Goal: Task Accomplishment & Management: Manage account settings

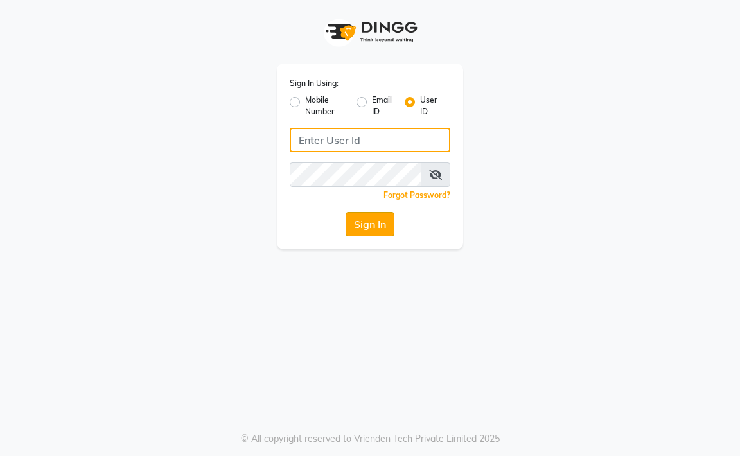
type input "aahaircraft"
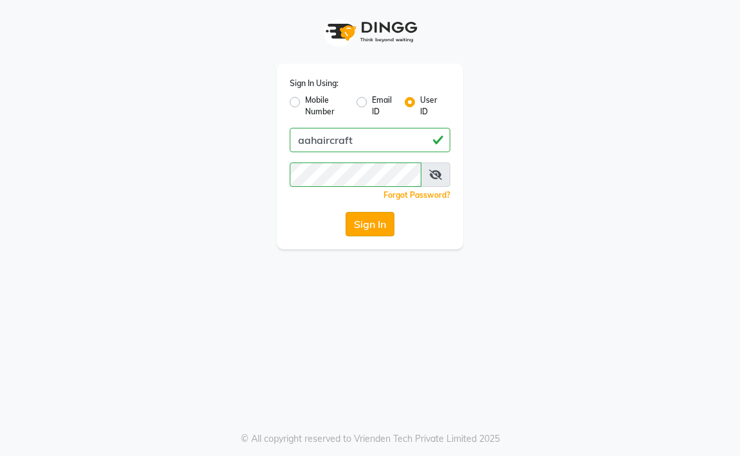
click at [368, 221] on button "Sign In" at bounding box center [369, 224] width 49 height 24
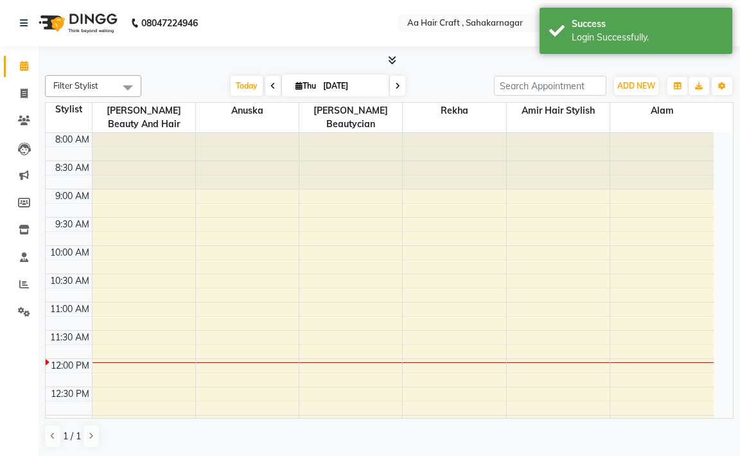
select select "en"
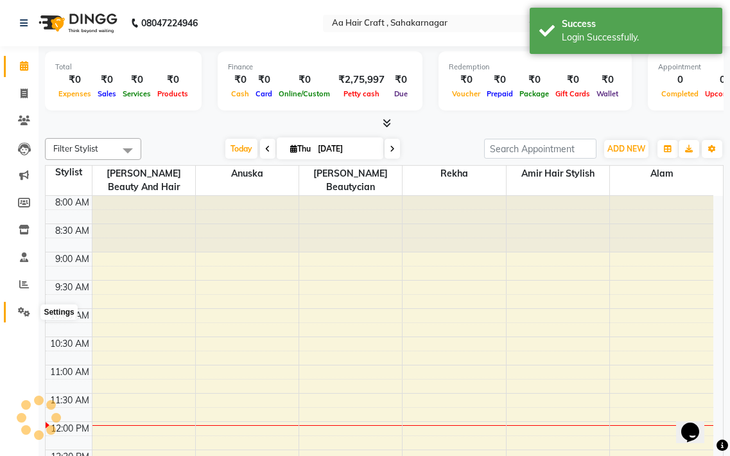
click at [24, 318] on span at bounding box center [24, 312] width 22 height 15
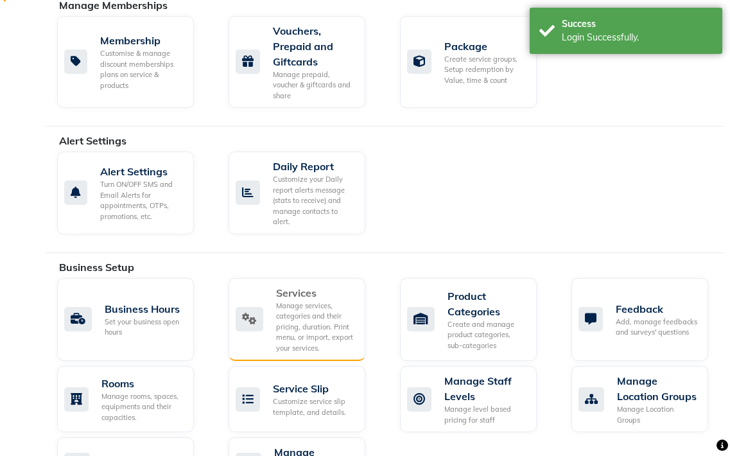
scroll to position [385, 0]
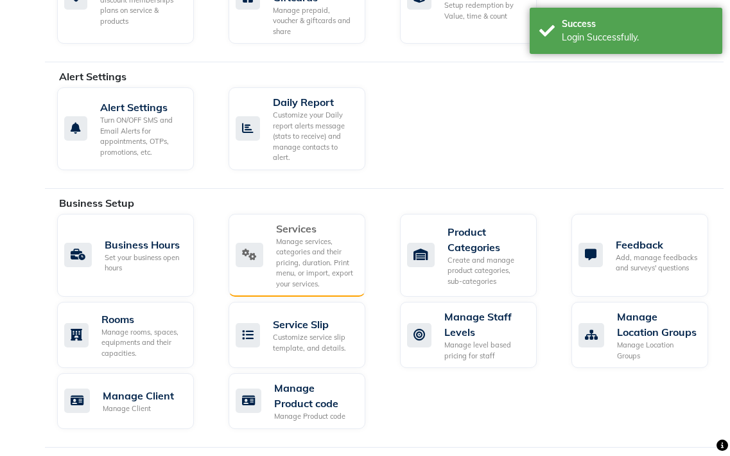
click at [277, 279] on div "Manage services, categories and their pricing, duration. Print menu, or import,…" at bounding box center [315, 262] width 79 height 53
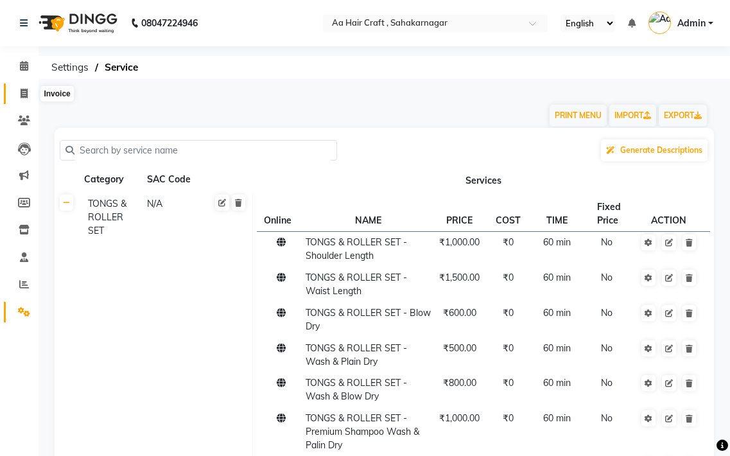
click at [24, 87] on span at bounding box center [24, 94] width 22 height 15
select select "service"
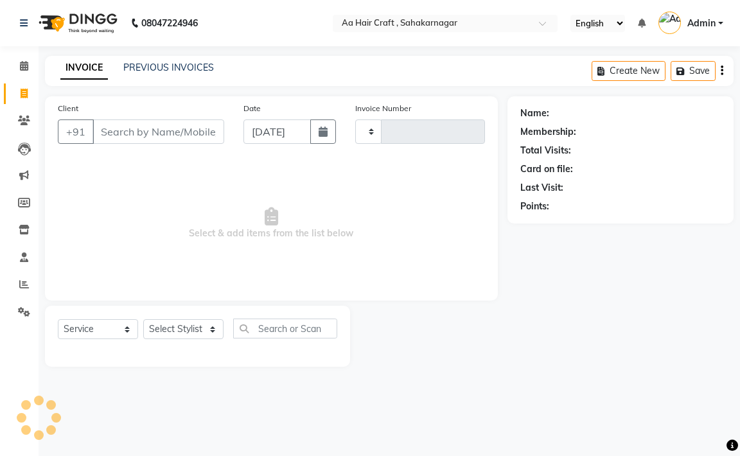
type input "0711"
select select "6074"
click at [28, 127] on span at bounding box center [24, 121] width 22 height 15
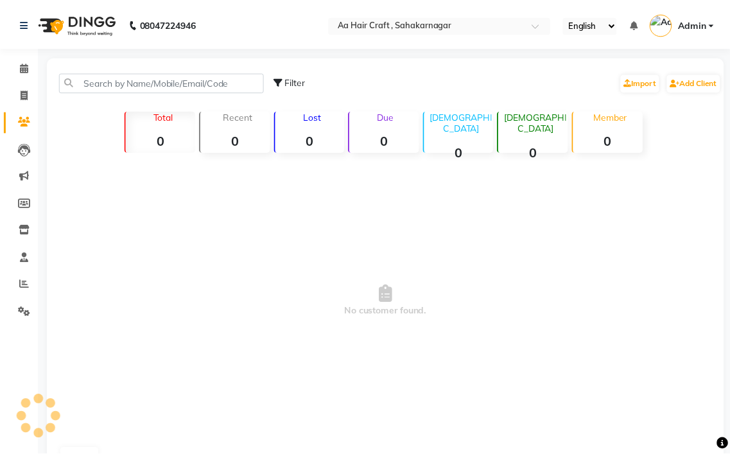
scroll to position [35, 0]
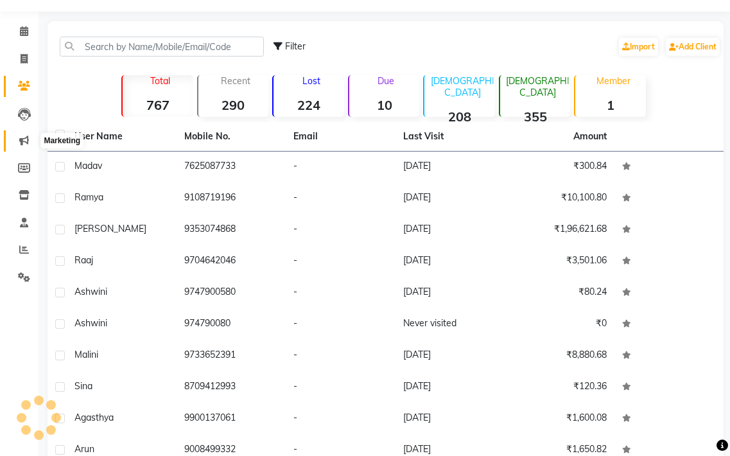
click at [23, 139] on icon at bounding box center [24, 140] width 10 height 10
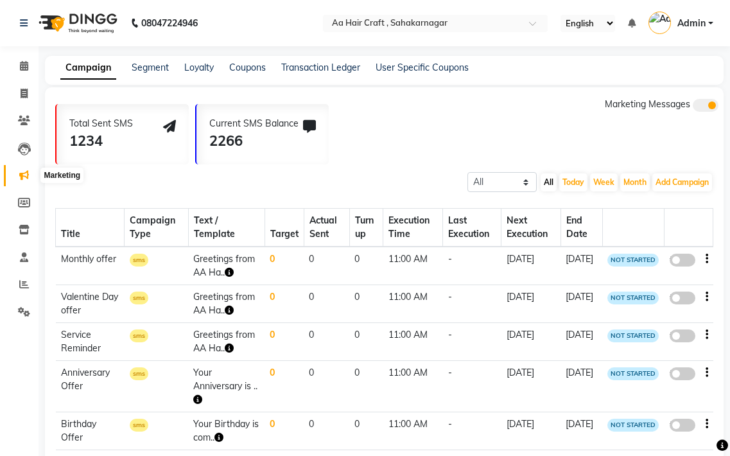
click at [21, 175] on icon at bounding box center [24, 175] width 10 height 10
click at [24, 178] on icon at bounding box center [24, 175] width 10 height 10
click at [23, 201] on icon at bounding box center [24, 203] width 12 height 10
select select
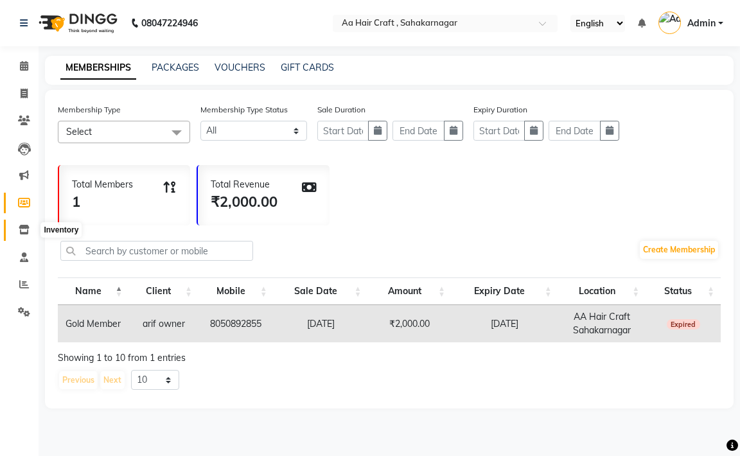
click at [22, 229] on icon at bounding box center [24, 230] width 11 height 10
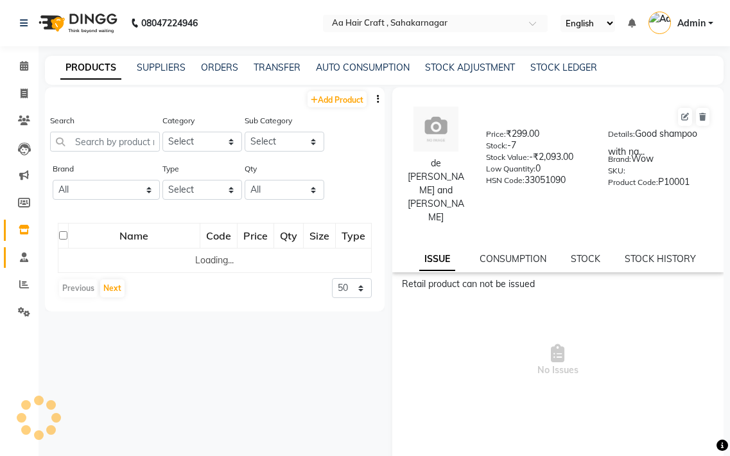
click at [23, 249] on link "Staff" at bounding box center [19, 257] width 31 height 21
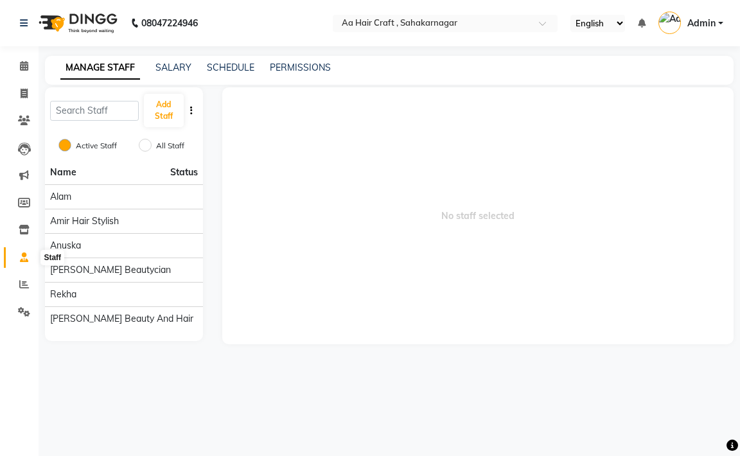
click at [21, 263] on span at bounding box center [24, 257] width 22 height 15
click at [20, 256] on icon at bounding box center [24, 257] width 8 height 10
click at [22, 288] on icon at bounding box center [24, 284] width 10 height 10
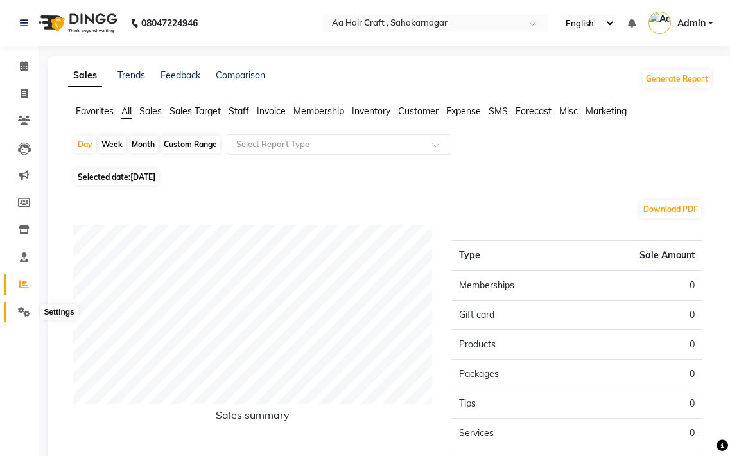
click at [23, 309] on icon at bounding box center [24, 312] width 12 height 10
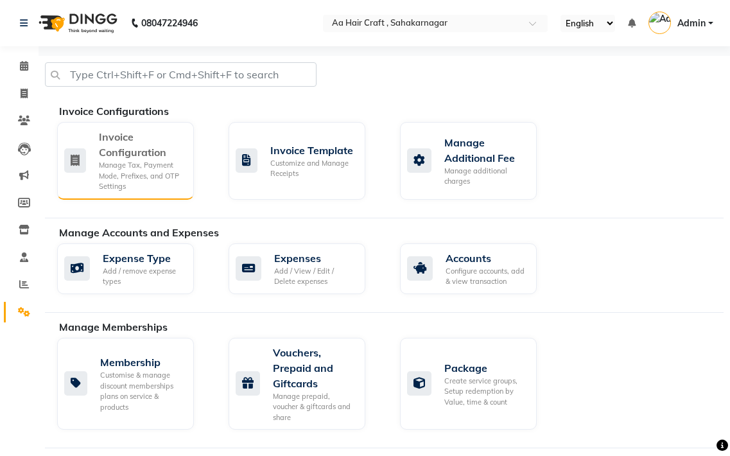
click at [138, 146] on div "Invoice Configuration" at bounding box center [141, 144] width 85 height 31
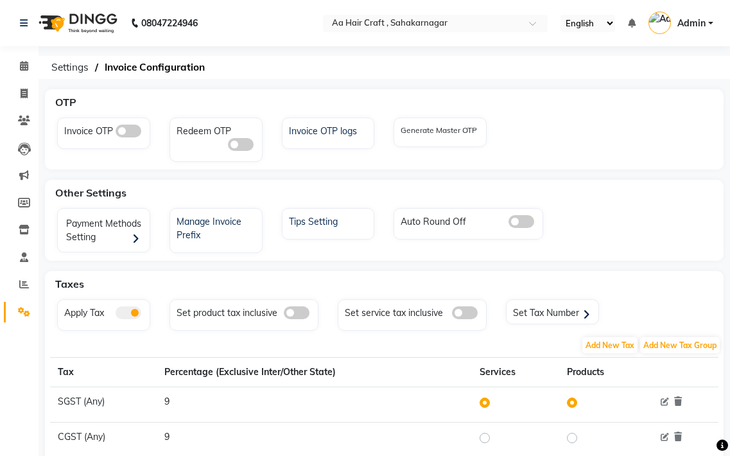
scroll to position [42, 0]
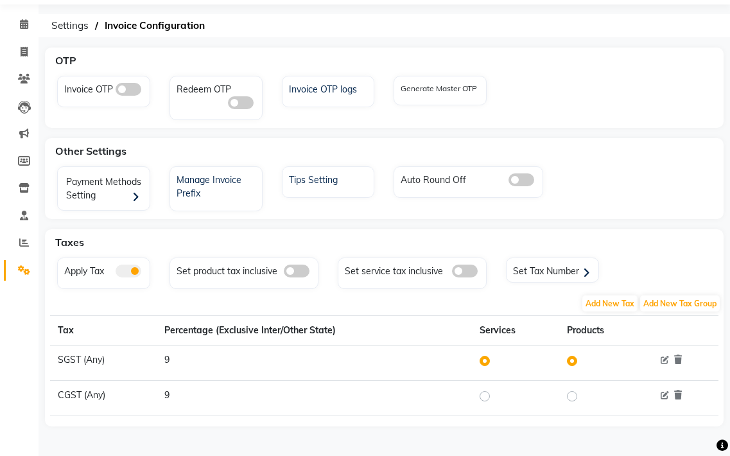
click at [598, 331] on th "Products" at bounding box center [603, 331] width 89 height 30
click at [514, 333] on th "Services" at bounding box center [515, 331] width 87 height 30
click at [476, 360] on td at bounding box center [515, 362] width 87 height 35
click at [668, 361] on icon at bounding box center [665, 360] width 8 height 8
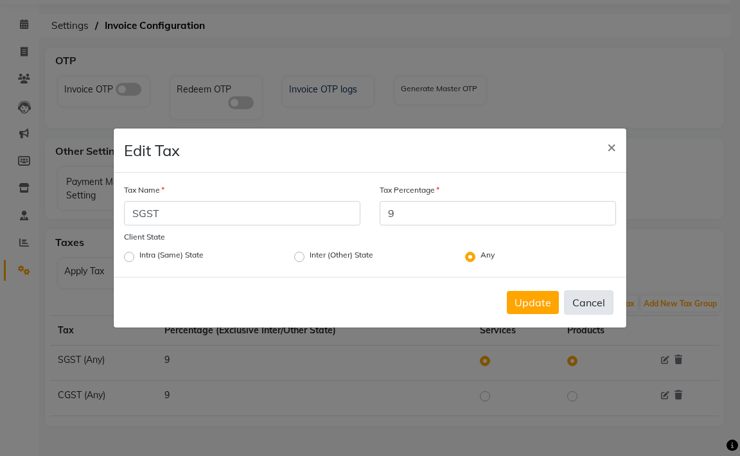
click at [593, 305] on button "Cancel" at bounding box center [588, 302] width 49 height 24
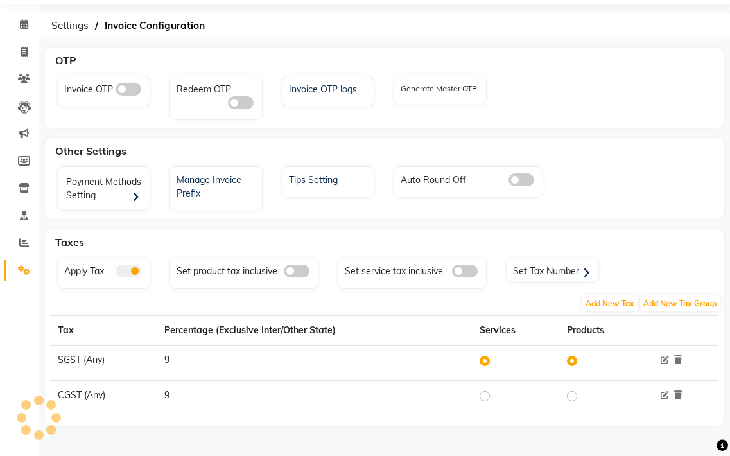
click at [495, 361] on label at bounding box center [495, 360] width 0 height 15
click at [485, 361] on input "radio" at bounding box center [486, 360] width 9 height 9
click at [495, 361] on label at bounding box center [495, 360] width 0 height 15
click at [486, 361] on input "radio" at bounding box center [486, 360] width 9 height 9
click at [495, 361] on label at bounding box center [495, 360] width 0 height 15
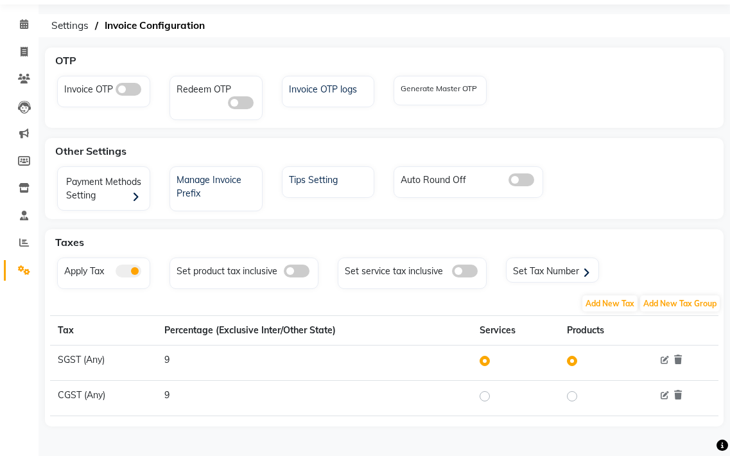
click at [482, 361] on input "radio" at bounding box center [486, 360] width 9 height 9
click at [582, 363] on label at bounding box center [582, 360] width 0 height 15
click at [573, 363] on input "radio" at bounding box center [573, 360] width 9 height 9
click at [582, 363] on label at bounding box center [582, 360] width 0 height 15
click at [573, 363] on input "radio" at bounding box center [573, 360] width 9 height 9
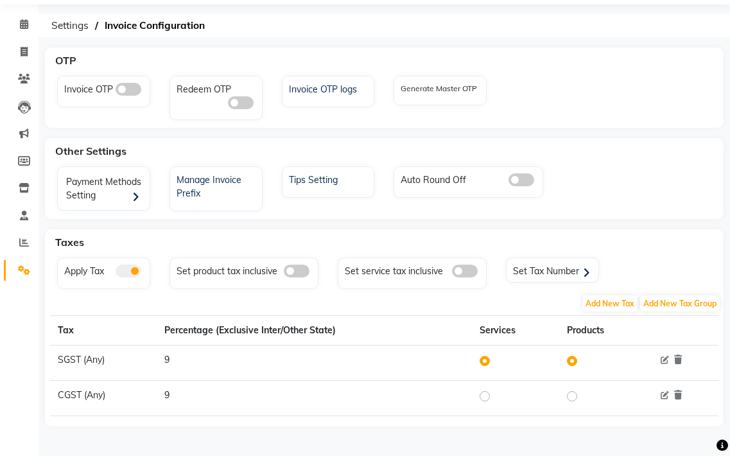
click at [582, 363] on label at bounding box center [582, 360] width 0 height 15
click at [573, 363] on input "radio" at bounding box center [573, 360] width 9 height 9
click at [528, 273] on div "Set Tax Number" at bounding box center [554, 270] width 89 height 19
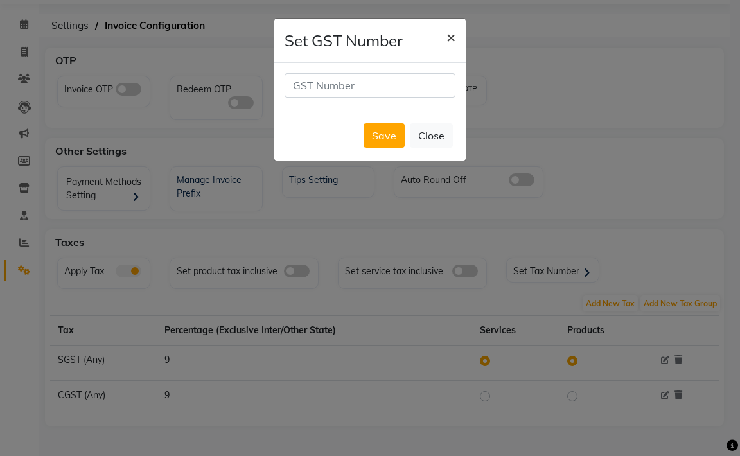
click at [449, 37] on span "×" at bounding box center [450, 36] width 9 height 19
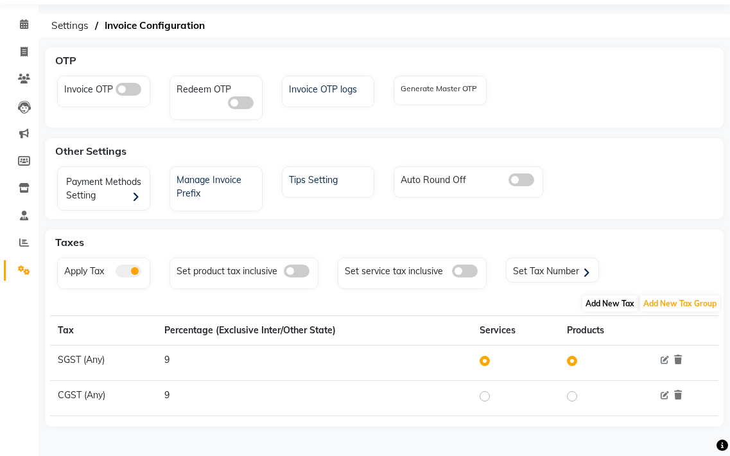
click at [622, 302] on span "Add New Tax" at bounding box center [609, 303] width 55 height 16
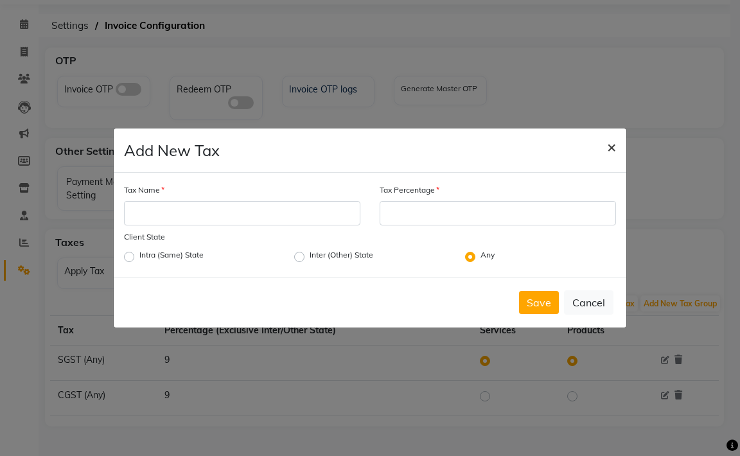
click at [611, 149] on span "×" at bounding box center [611, 146] width 9 height 19
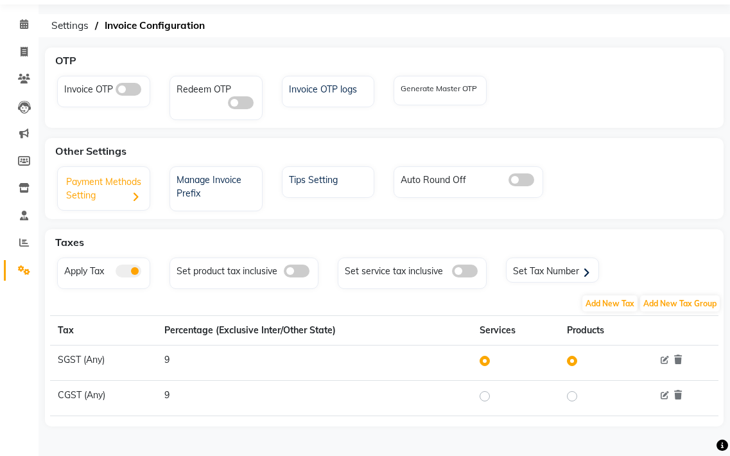
click at [138, 202] on icon at bounding box center [135, 197] width 7 height 11
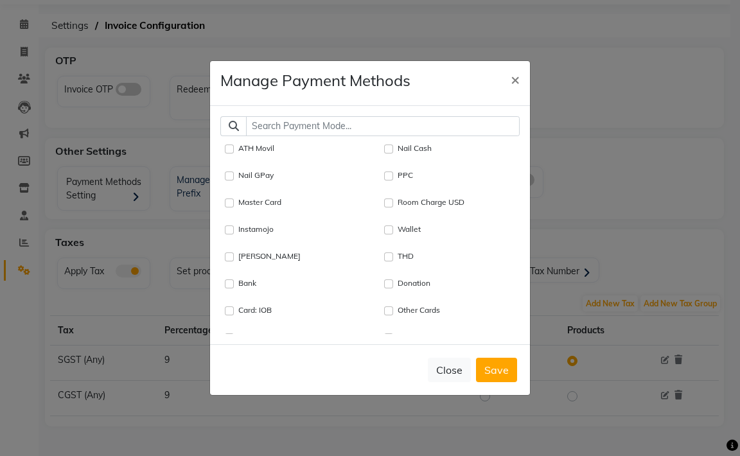
click at [643, 124] on ngb-modal-window "Manage Payment Methods × ATH Movil Nail Cash Nail GPay PPC Master Card Room Cha…" at bounding box center [370, 228] width 740 height 456
click at [508, 71] on button "×" at bounding box center [515, 79] width 30 height 36
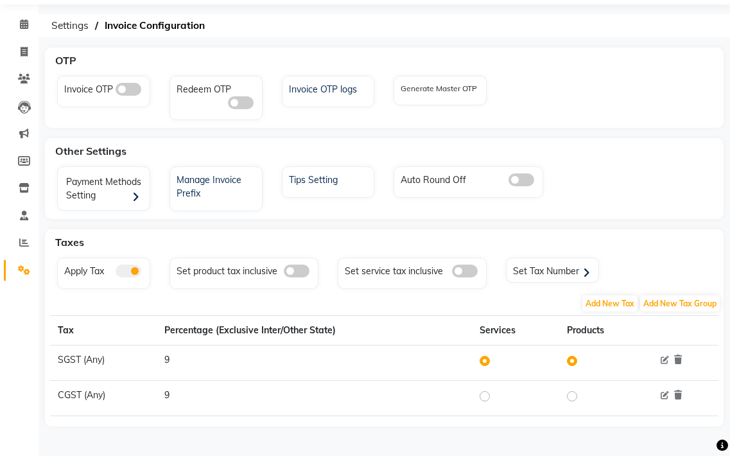
click at [125, 269] on span at bounding box center [129, 270] width 26 height 13
click at [116, 273] on input "checkbox" at bounding box center [116, 273] width 0 height 0
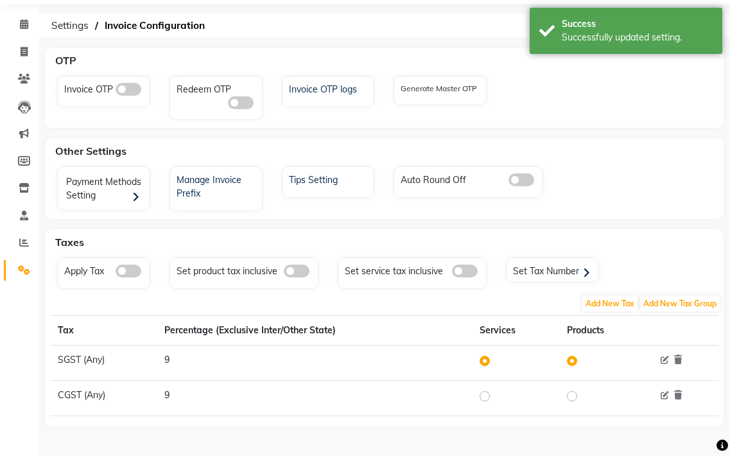
click at [125, 269] on span at bounding box center [129, 270] width 26 height 13
click at [116, 273] on input "checkbox" at bounding box center [116, 273] width 0 height 0
click at [114, 270] on div "Apply Tax" at bounding box center [105, 269] width 89 height 17
click at [570, 353] on div at bounding box center [574, 360] width 15 height 15
click at [429, 345] on td "9" at bounding box center [315, 362] width 316 height 35
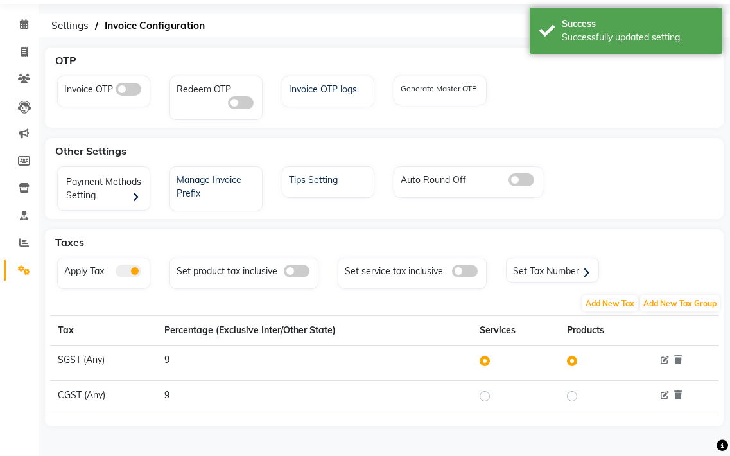
click at [198, 341] on th "Percentage (Exclusive Inter/Other State)" at bounding box center [315, 331] width 316 height 30
click at [197, 351] on td "9" at bounding box center [315, 362] width 316 height 35
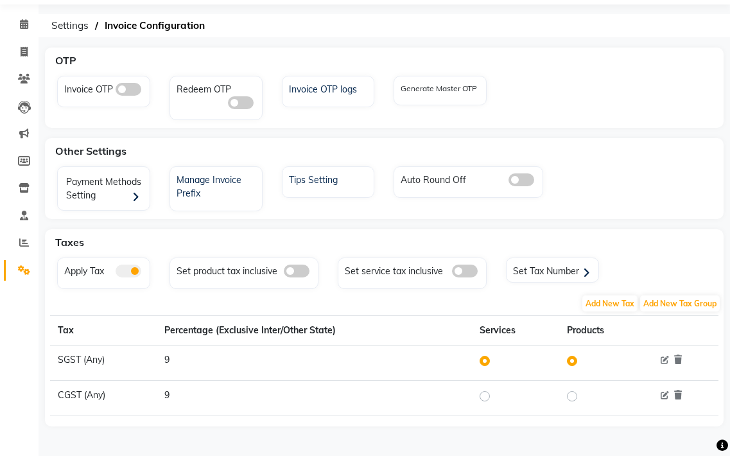
click at [161, 356] on td "9" at bounding box center [315, 362] width 316 height 35
drag, startPoint x: 186, startPoint y: 356, endPoint x: 147, endPoint y: 357, distance: 39.2
click at [155, 357] on tr "SGST (Any) 9" at bounding box center [384, 362] width 668 height 35
click at [668, 362] on icon at bounding box center [665, 360] width 8 height 8
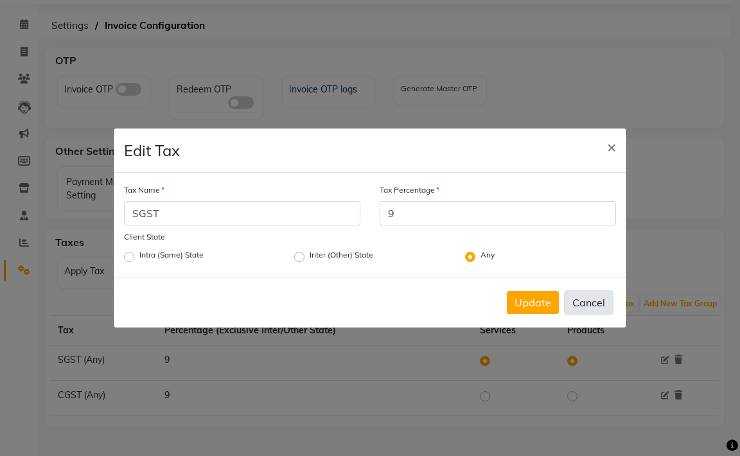
click at [587, 309] on button "Cancel" at bounding box center [588, 302] width 49 height 24
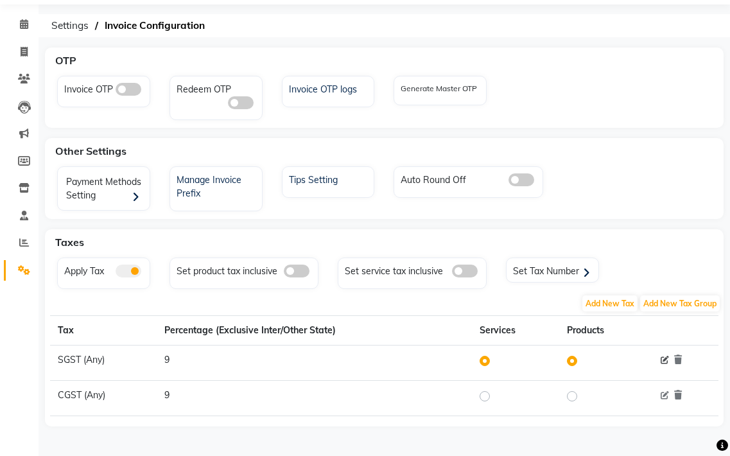
click at [666, 360] on icon at bounding box center [665, 360] width 8 height 8
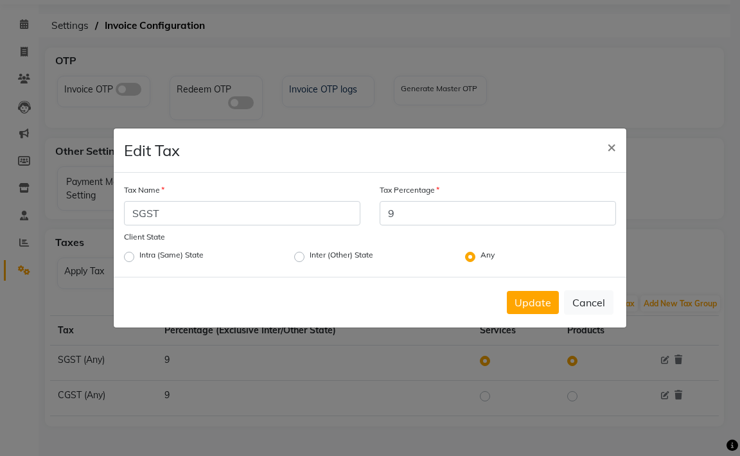
click at [480, 256] on label "Any" at bounding box center [487, 256] width 14 height 15
click at [480, 256] on input "Any" at bounding box center [484, 253] width 8 height 8
click at [480, 256] on label "Any" at bounding box center [487, 256] width 14 height 15
click at [480, 256] on input "Any" at bounding box center [484, 253] width 8 height 8
click at [480, 256] on label "Any" at bounding box center [487, 256] width 14 height 15
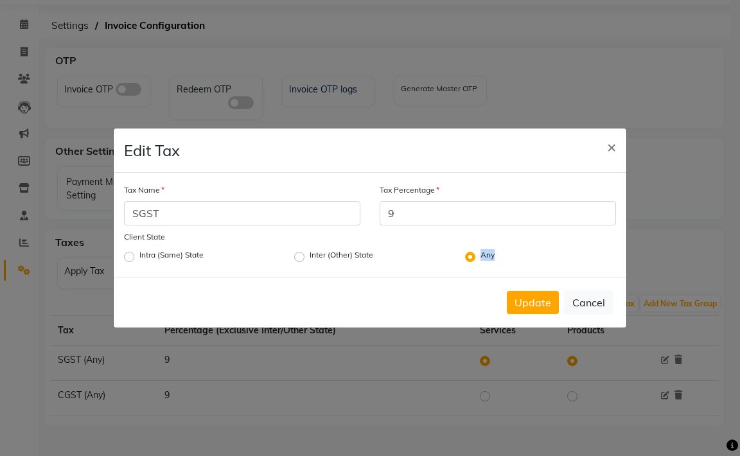
click at [480, 256] on input "Any" at bounding box center [484, 253] width 8 height 8
click at [480, 256] on label "Any" at bounding box center [487, 256] width 14 height 15
click at [480, 256] on input "Any" at bounding box center [484, 253] width 8 height 8
click at [480, 256] on label "Any" at bounding box center [487, 256] width 14 height 15
click at [480, 256] on input "Any" at bounding box center [484, 253] width 8 height 8
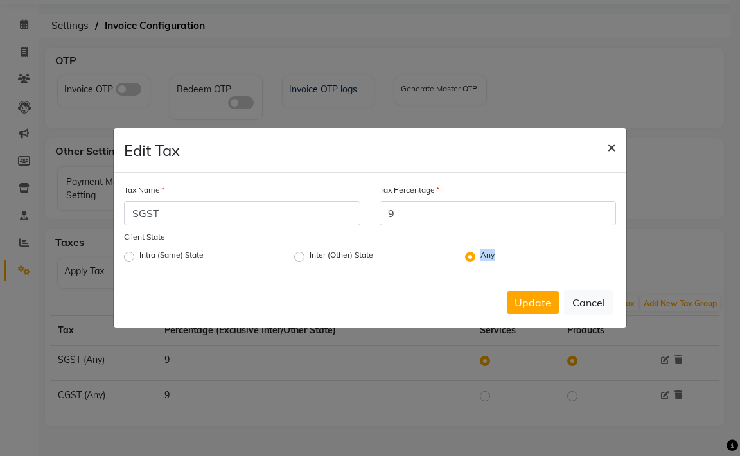
click at [607, 146] on span "×" at bounding box center [611, 146] width 9 height 19
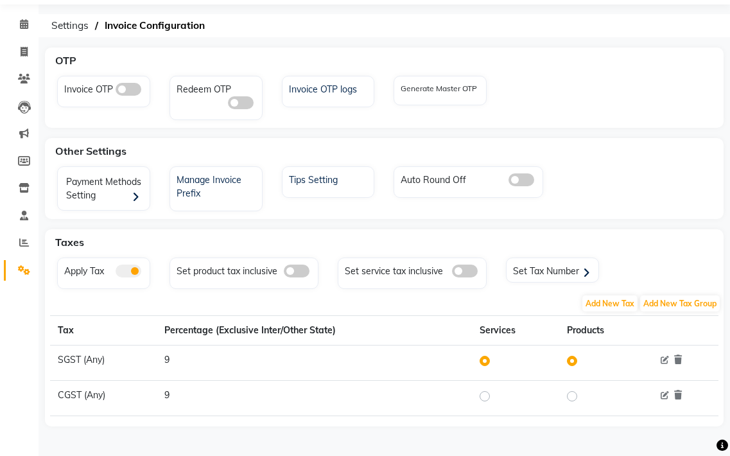
click at [19, 261] on link "Settings" at bounding box center [19, 270] width 31 height 21
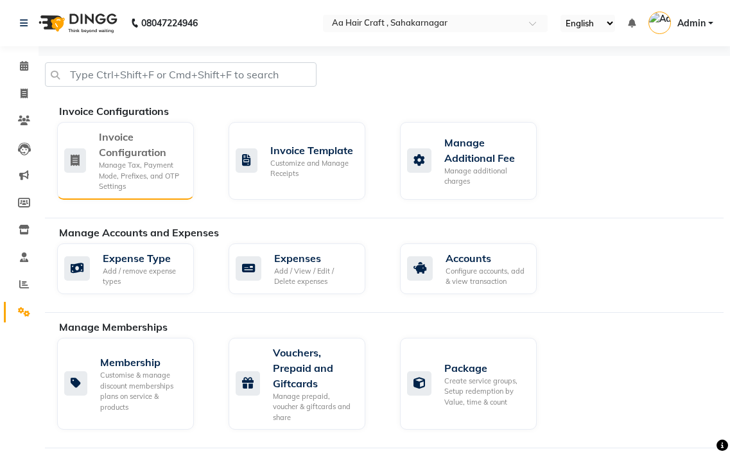
click at [94, 166] on div "Invoice Configuration Manage Tax, Payment Mode, Prefixes, and OTP Settings" at bounding box center [123, 160] width 119 height 63
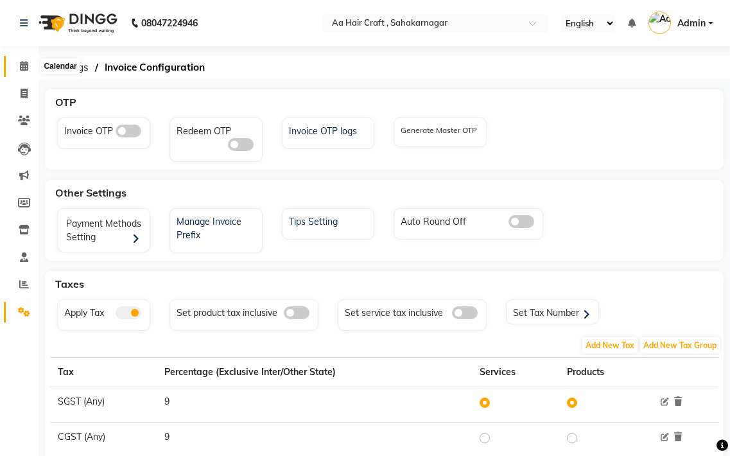
click at [29, 69] on span at bounding box center [24, 66] width 22 height 15
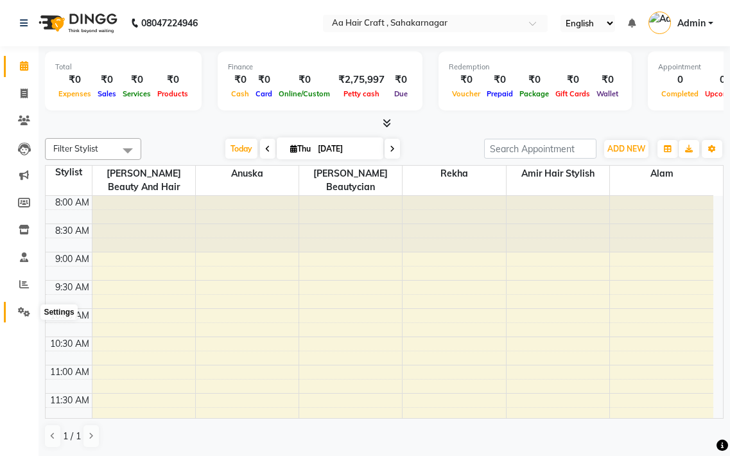
click at [17, 318] on span at bounding box center [24, 312] width 22 height 15
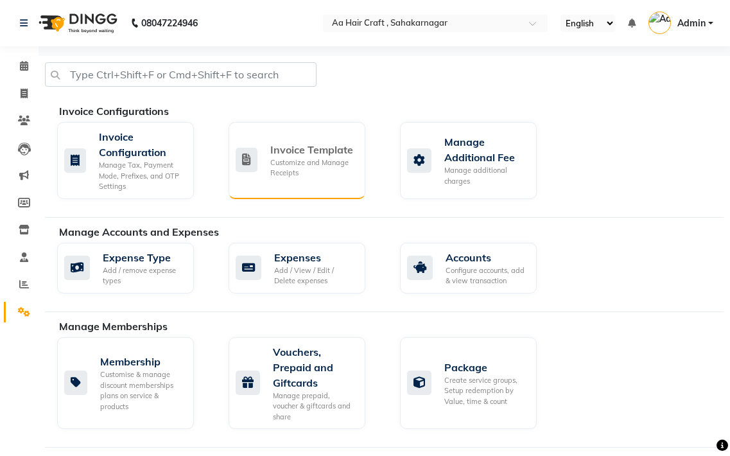
click at [259, 165] on div "Invoice Template Customize and Manage Receipts" at bounding box center [295, 160] width 119 height 37
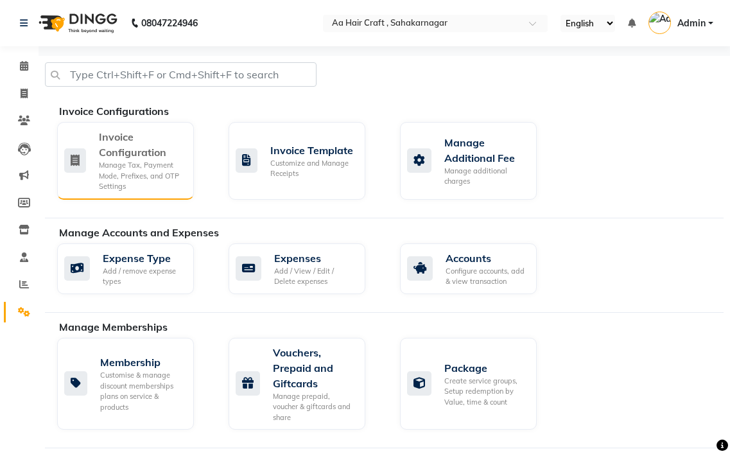
click at [108, 159] on div "Invoice Configuration" at bounding box center [141, 144] width 85 height 31
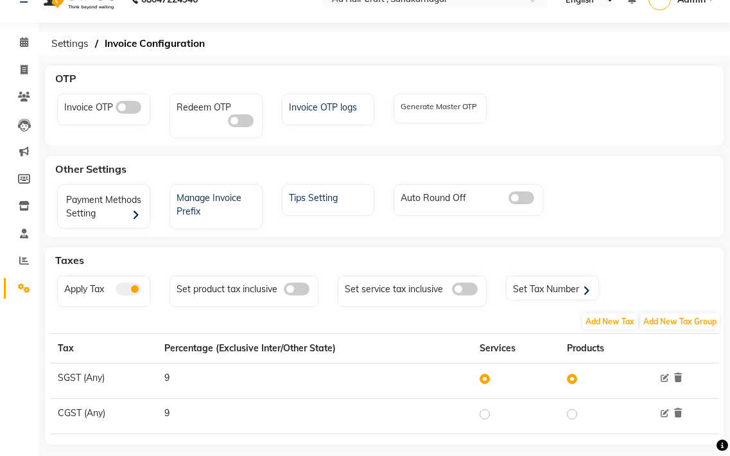
scroll to position [42, 0]
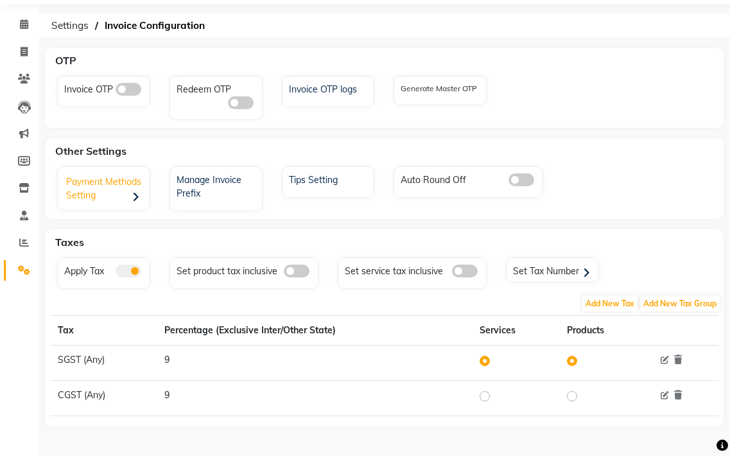
click at [121, 202] on div "Payment Methods Setting" at bounding box center [105, 190] width 89 height 40
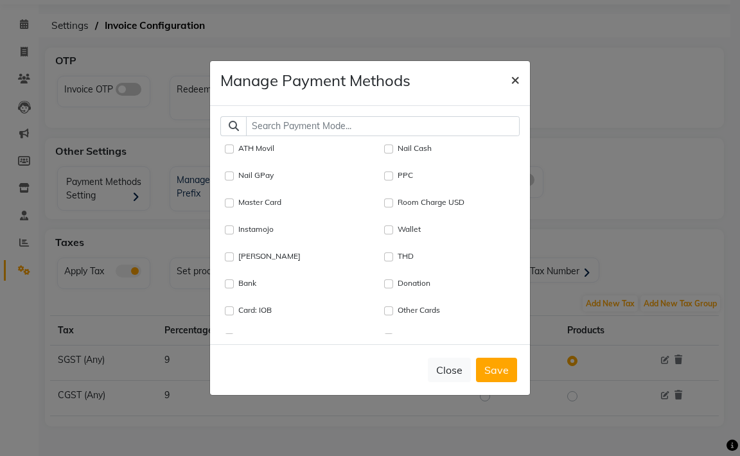
click at [517, 79] on span "×" at bounding box center [514, 78] width 9 height 19
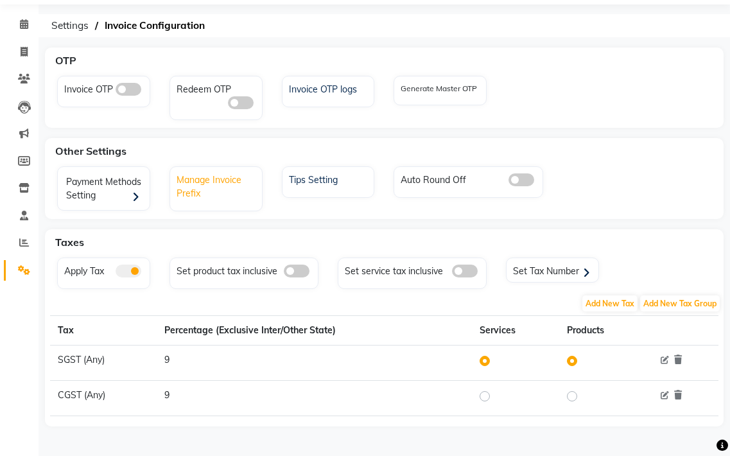
click at [240, 188] on div "Manage Invoice Prefix" at bounding box center [217, 185] width 89 height 30
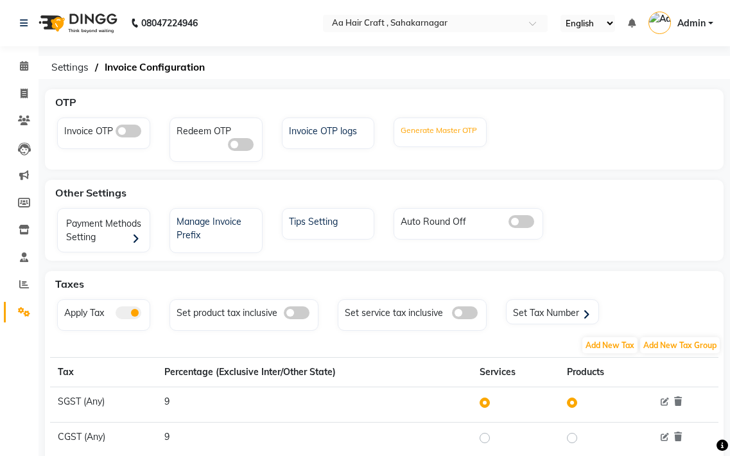
click at [438, 134] on label "Generate Master OTP" at bounding box center [439, 131] width 76 height 12
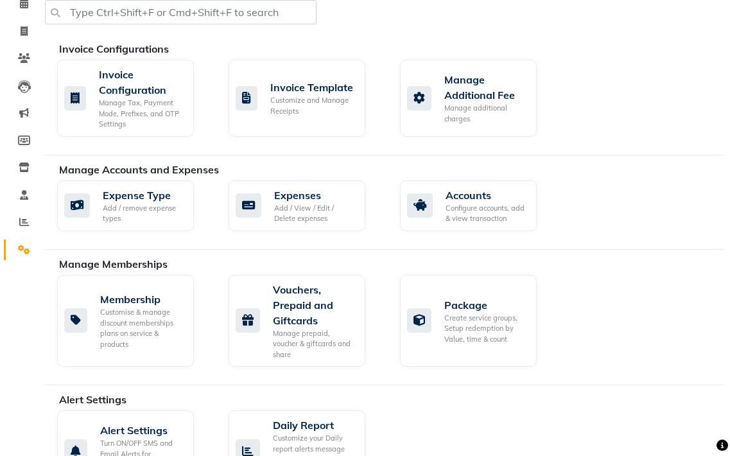
scroll to position [64, 0]
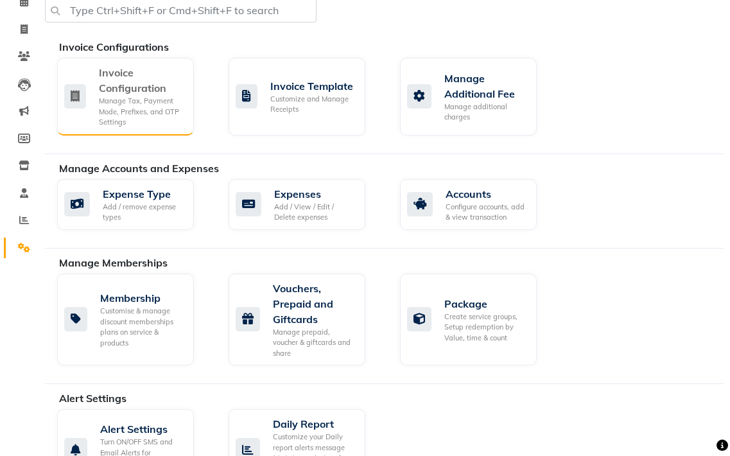
click at [130, 109] on div "Manage Tax, Payment Mode, Prefixes, and OTP Settings" at bounding box center [141, 112] width 85 height 32
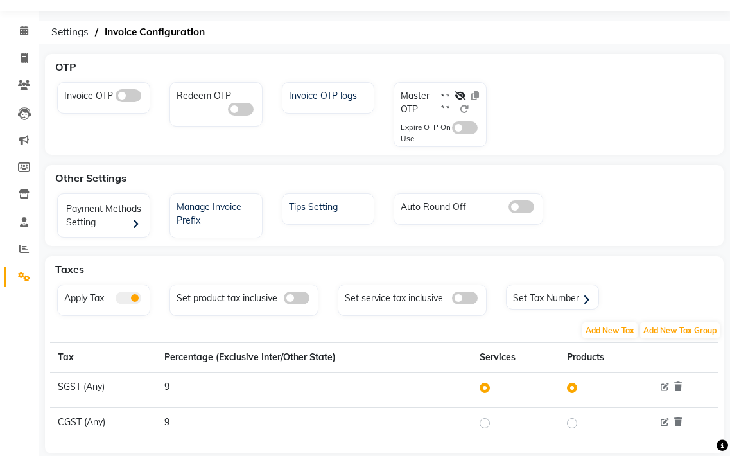
scroll to position [62, 0]
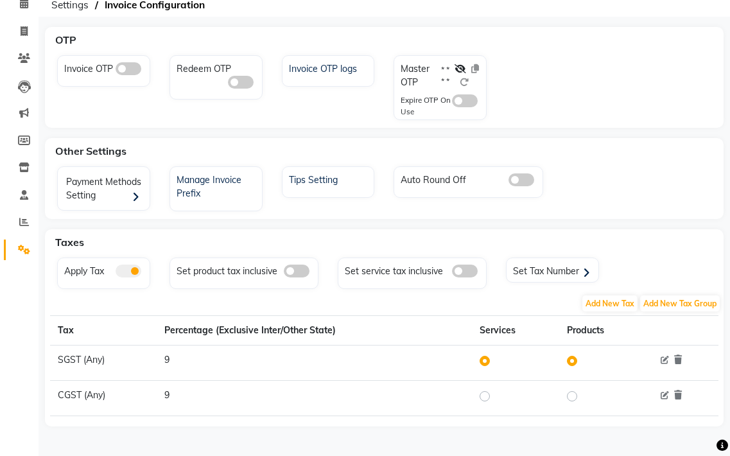
click at [495, 394] on label at bounding box center [495, 395] width 0 height 15
click at [484, 394] on input "radio" at bounding box center [486, 396] width 9 height 9
radio input "true"
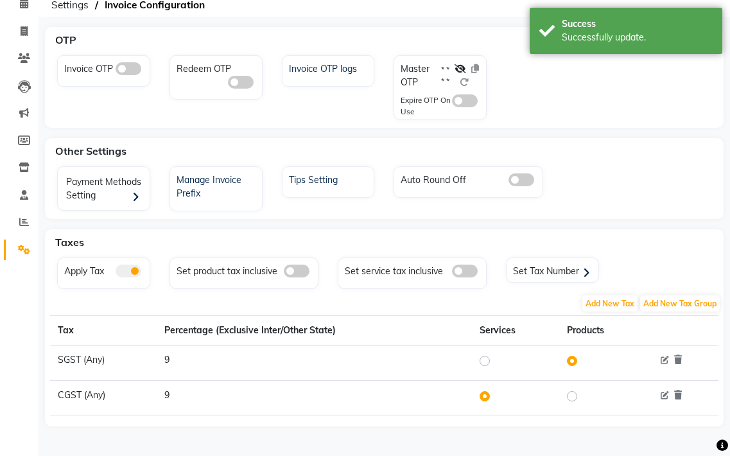
click at [495, 357] on label at bounding box center [495, 360] width 0 height 15
click at [487, 357] on input "radio" at bounding box center [486, 360] width 9 height 9
radio input "true"
click at [600, 302] on span "Add New Tax" at bounding box center [609, 303] width 55 height 16
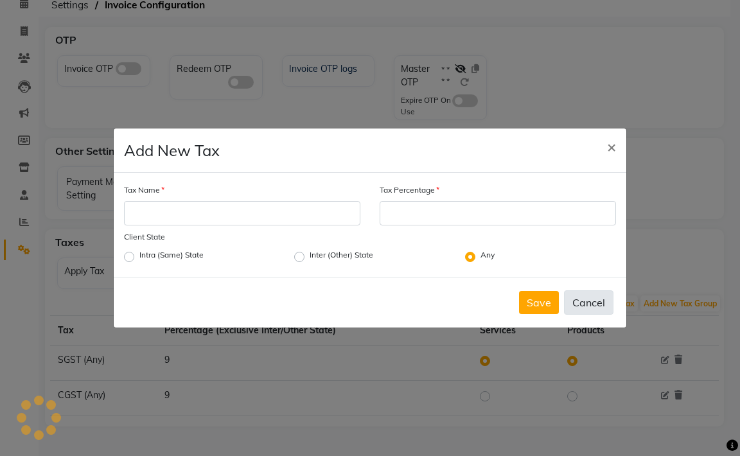
click at [589, 304] on button "Cancel" at bounding box center [588, 302] width 49 height 24
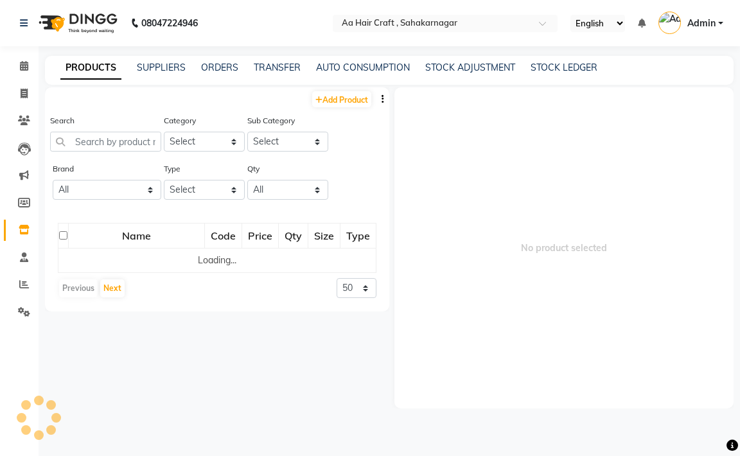
select select
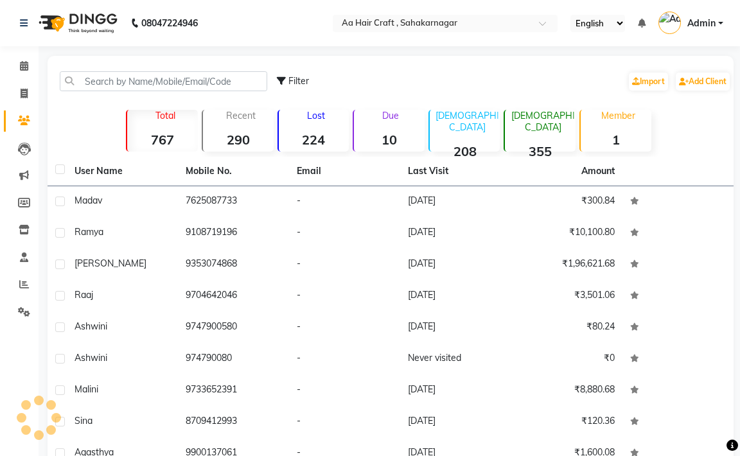
select select "6074"
select select "service"
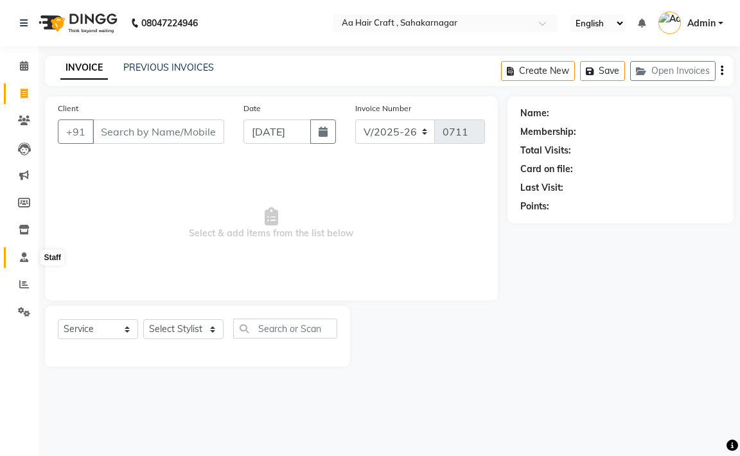
click at [21, 254] on icon at bounding box center [24, 257] width 8 height 10
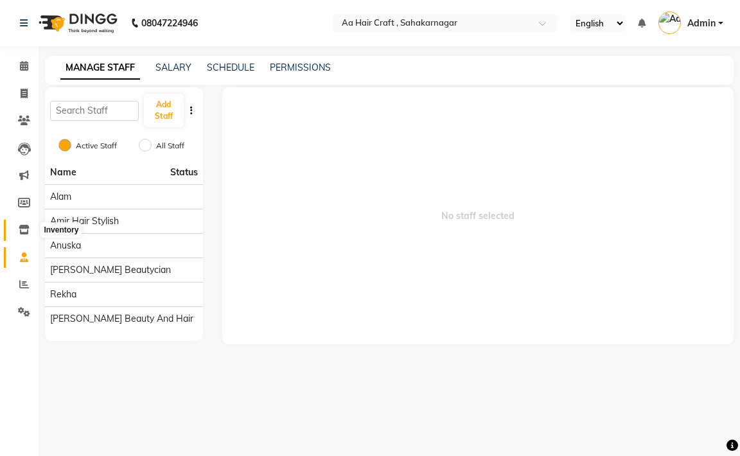
click at [21, 232] on icon at bounding box center [24, 230] width 11 height 10
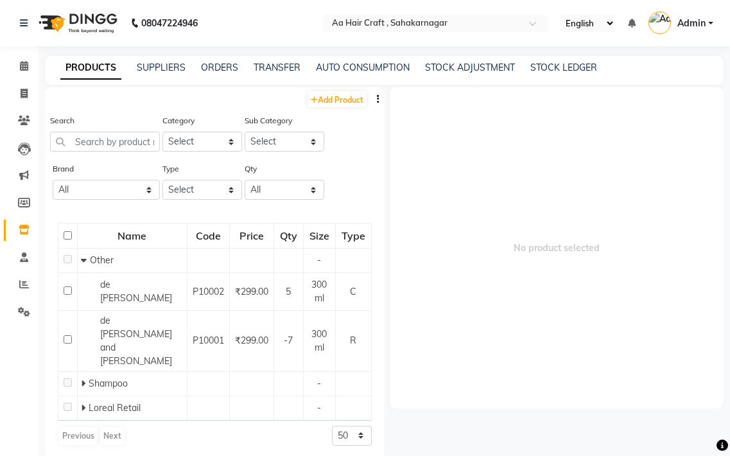
click at [25, 188] on li "Marketing" at bounding box center [19, 176] width 39 height 28
click at [19, 193] on link "Members" at bounding box center [19, 203] width 31 height 21
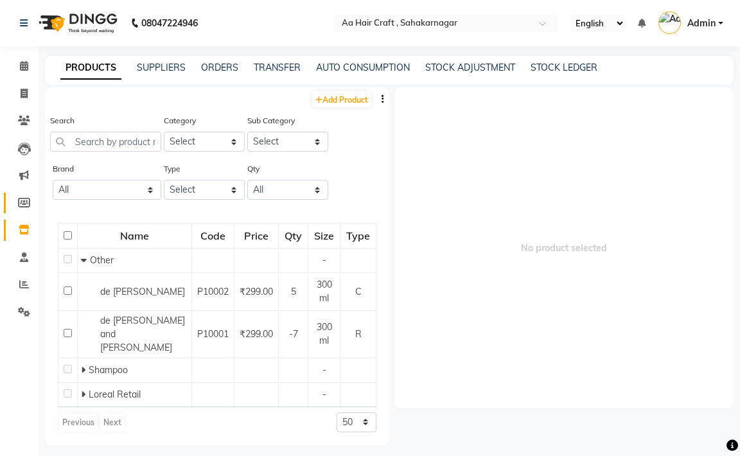
select select
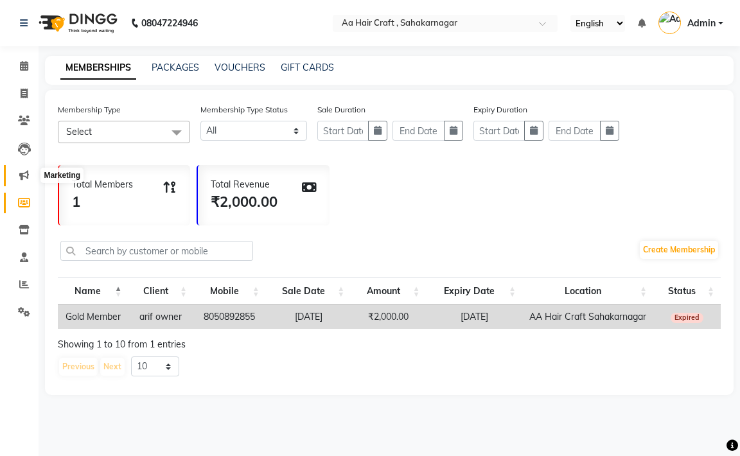
click at [24, 177] on icon at bounding box center [24, 175] width 10 height 10
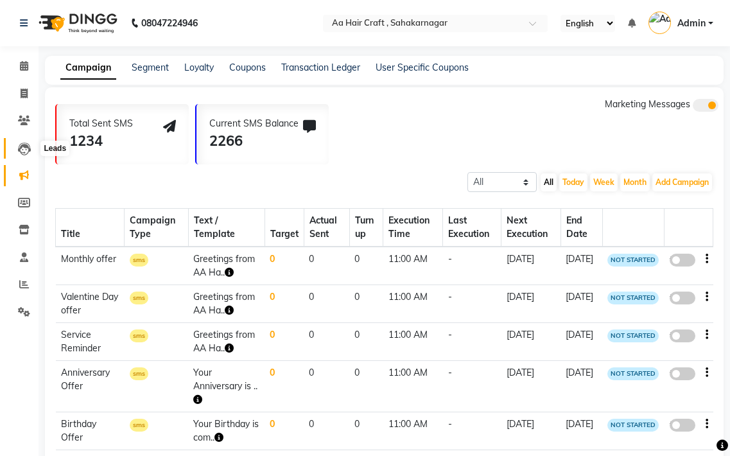
click at [20, 149] on icon at bounding box center [24, 149] width 13 height 13
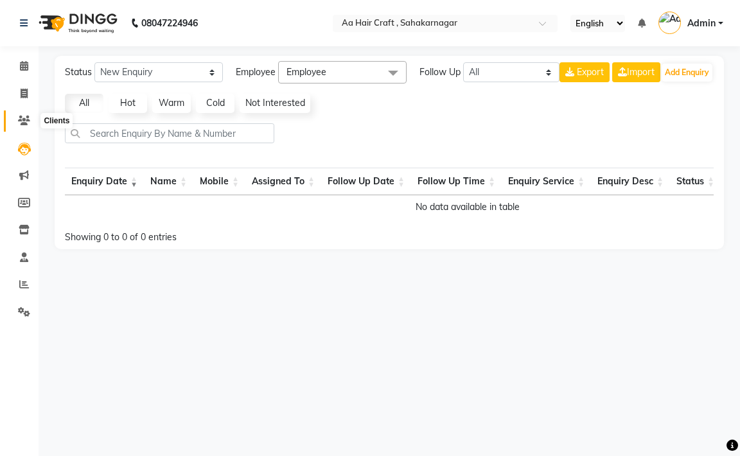
click at [26, 120] on icon at bounding box center [24, 121] width 12 height 10
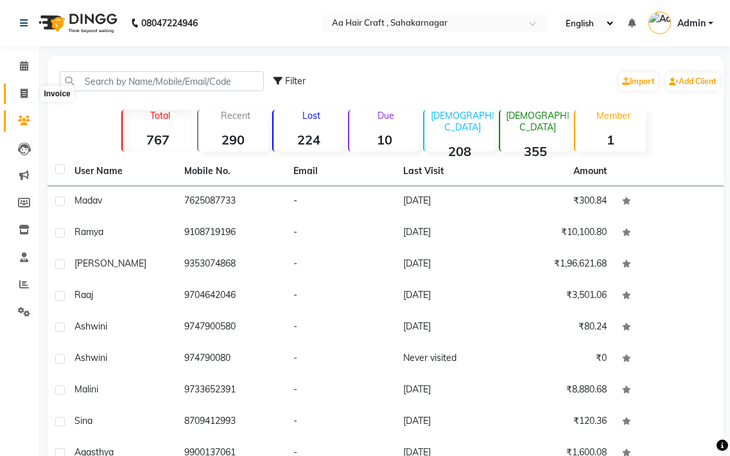
click at [26, 93] on icon at bounding box center [24, 94] width 7 height 10
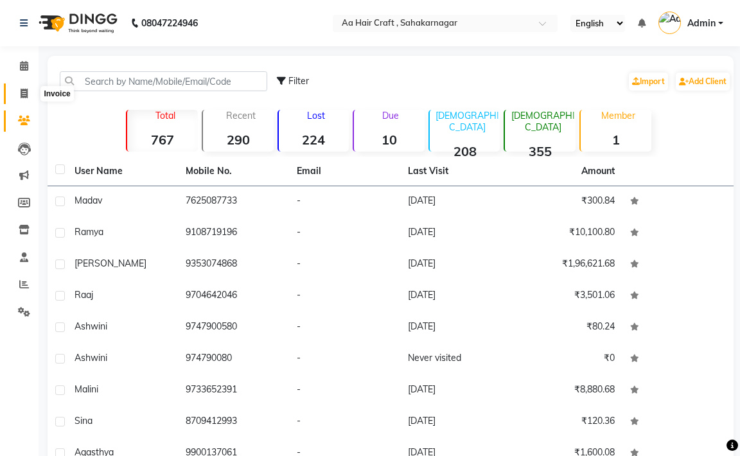
select select "6074"
select select "service"
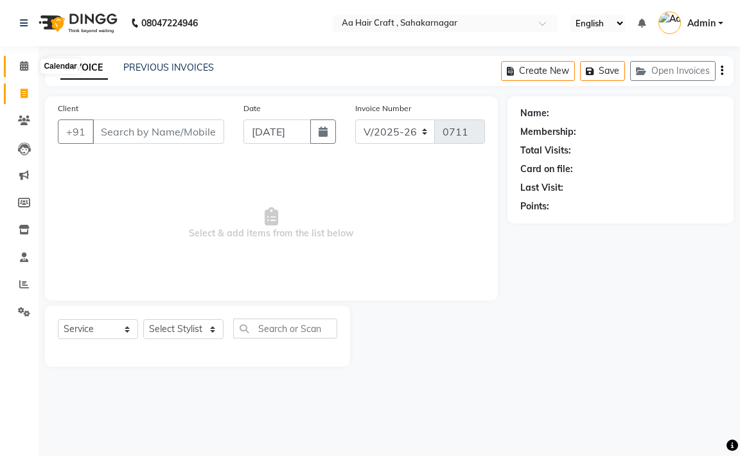
click at [22, 68] on icon at bounding box center [24, 66] width 8 height 10
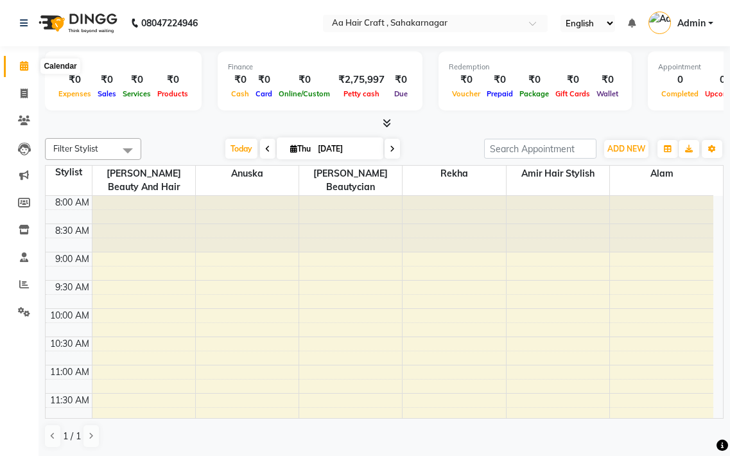
click at [25, 67] on icon at bounding box center [24, 66] width 8 height 10
click at [23, 87] on span at bounding box center [24, 94] width 22 height 15
select select "service"
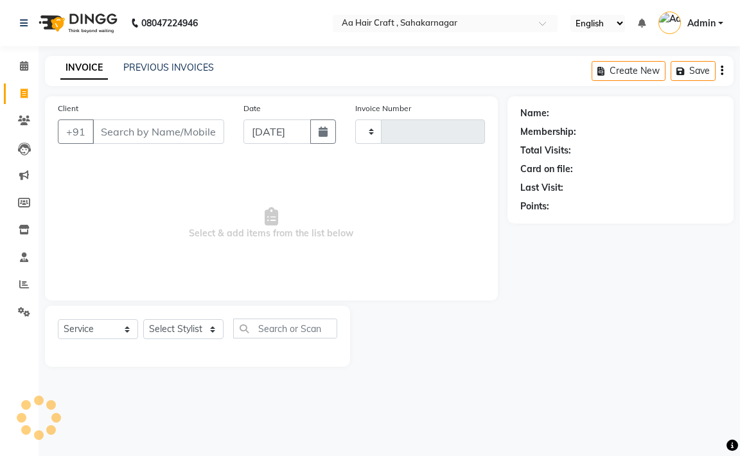
type input "0711"
select select "6074"
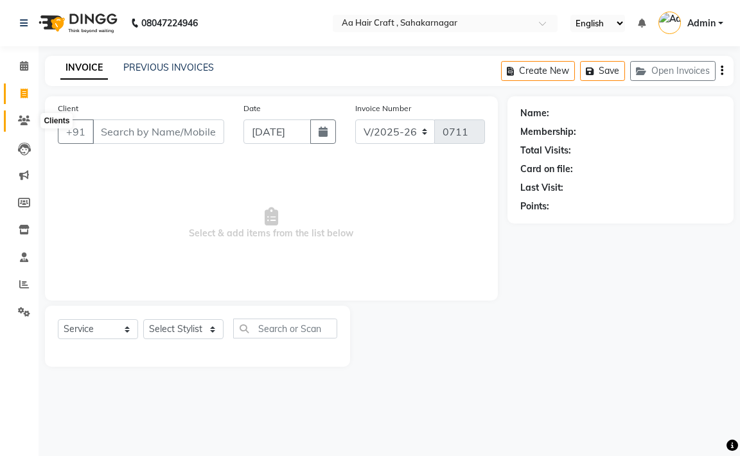
click at [26, 119] on icon at bounding box center [24, 121] width 12 height 10
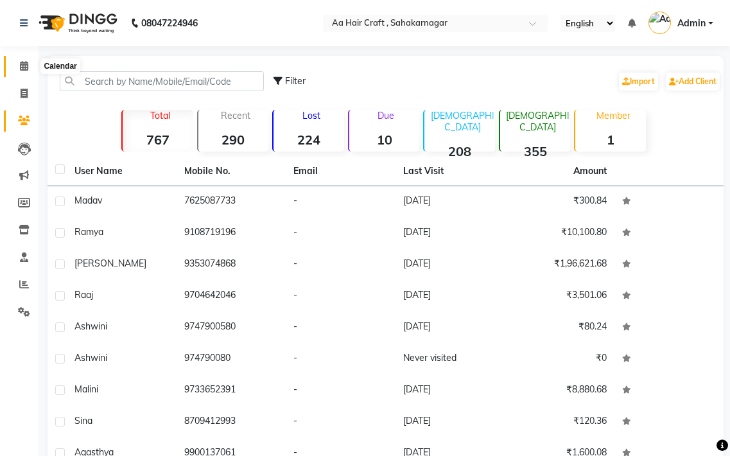
click at [30, 66] on span at bounding box center [24, 66] width 22 height 15
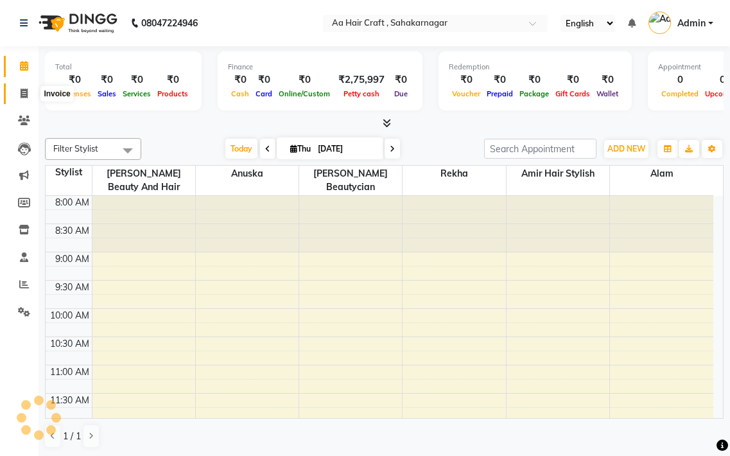
click at [32, 91] on span at bounding box center [24, 94] width 22 height 15
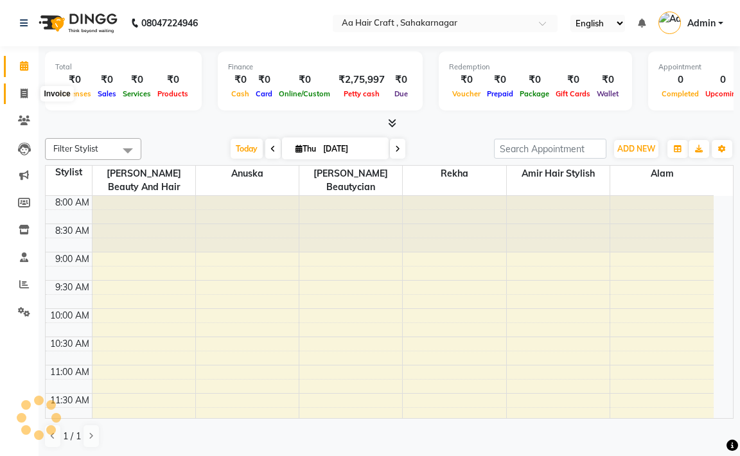
select select "6074"
select select "service"
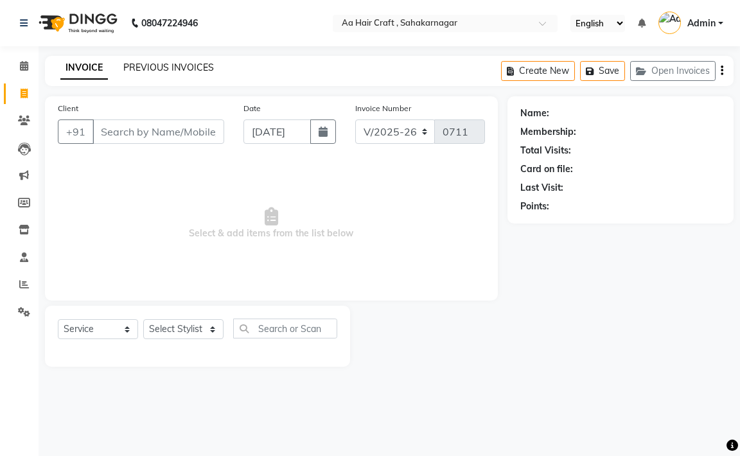
click at [177, 64] on link "PREVIOUS INVOICES" at bounding box center [168, 68] width 91 height 12
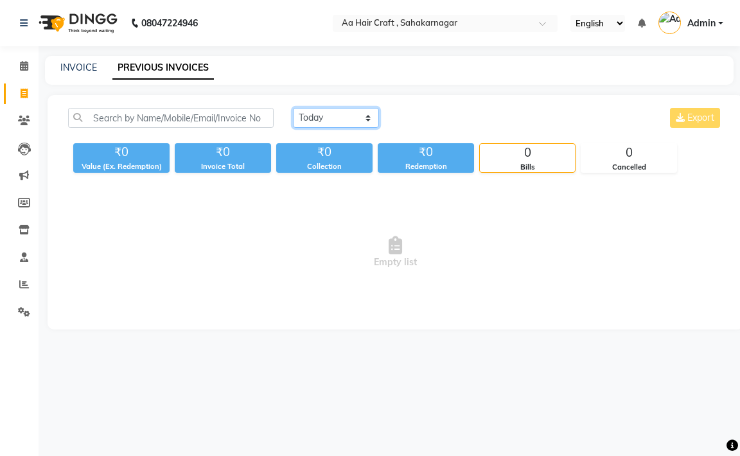
click at [319, 112] on select "[DATE] [DATE] Custom Range" at bounding box center [336, 118] width 86 height 20
drag, startPoint x: 334, startPoint y: 102, endPoint x: 338, endPoint y: 109, distance: 8.0
click at [338, 109] on div "[DATE] [DATE] Custom Range Export ₹0 Value (Ex. Redemption) ₹0 Invoice Total ₹0…" at bounding box center [395, 212] width 695 height 234
click at [524, 160] on div "0" at bounding box center [527, 153] width 95 height 18
click at [341, 123] on select "[DATE] [DATE] Custom Range" at bounding box center [336, 118] width 86 height 20
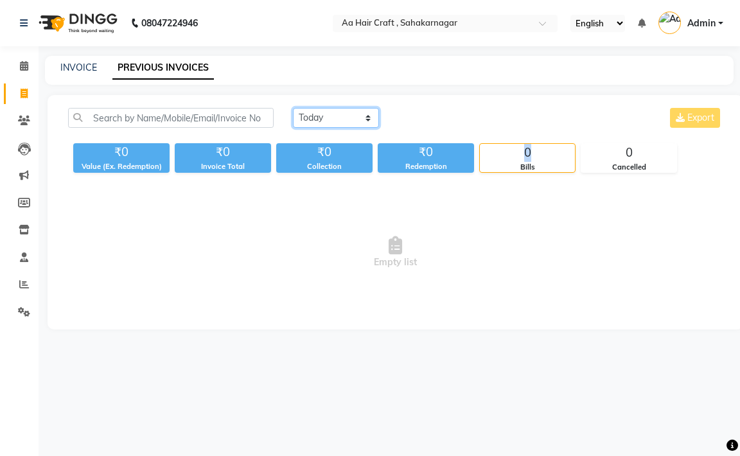
click at [293, 108] on select "[DATE] [DATE] Custom Range" at bounding box center [336, 118] width 86 height 20
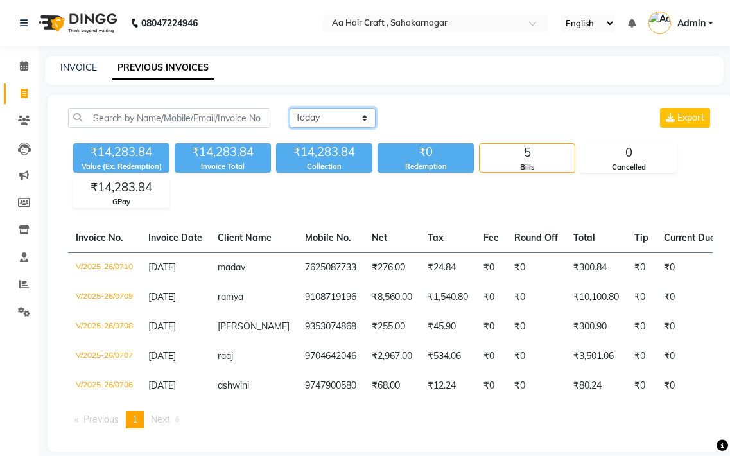
scroll to position [24, 0]
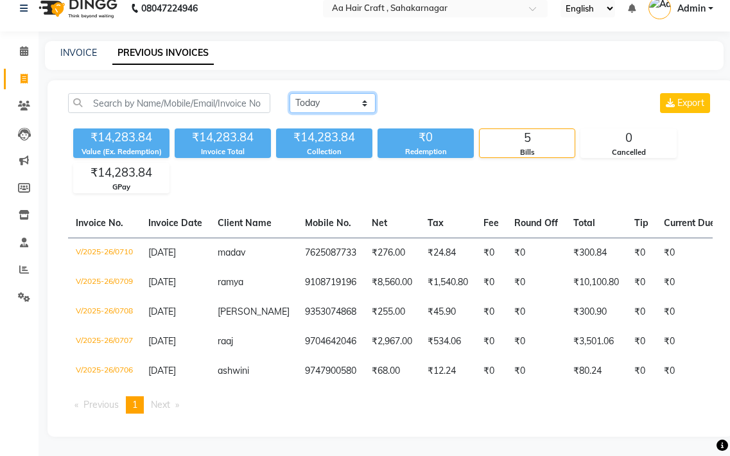
click at [349, 93] on select "[DATE] [DATE] Custom Range" at bounding box center [333, 103] width 86 height 20
click at [290, 93] on select "[DATE] [DATE] Custom Range" at bounding box center [333, 103] width 86 height 20
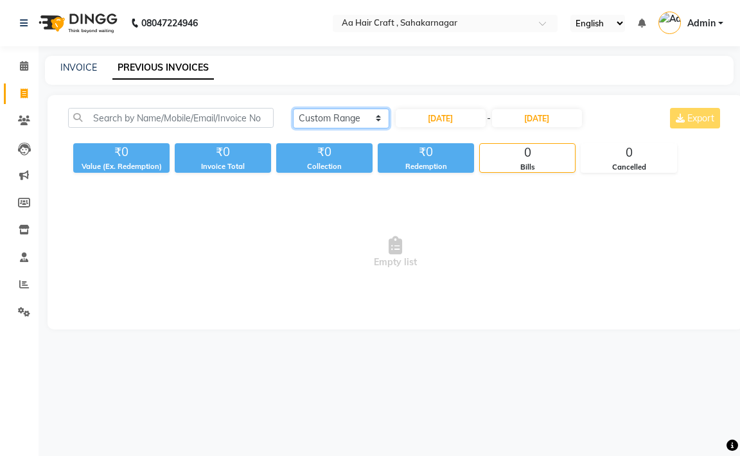
click at [298, 119] on select "[DATE] [DATE] Custom Range" at bounding box center [341, 118] width 96 height 20
click at [293, 108] on select "[DATE] [DATE] Custom Range" at bounding box center [341, 118] width 96 height 20
click at [302, 113] on select "[DATE] [DATE] Custom Range" at bounding box center [336, 118] width 86 height 20
select select "range"
click at [293, 108] on select "[DATE] [DATE] Custom Range" at bounding box center [336, 118] width 86 height 20
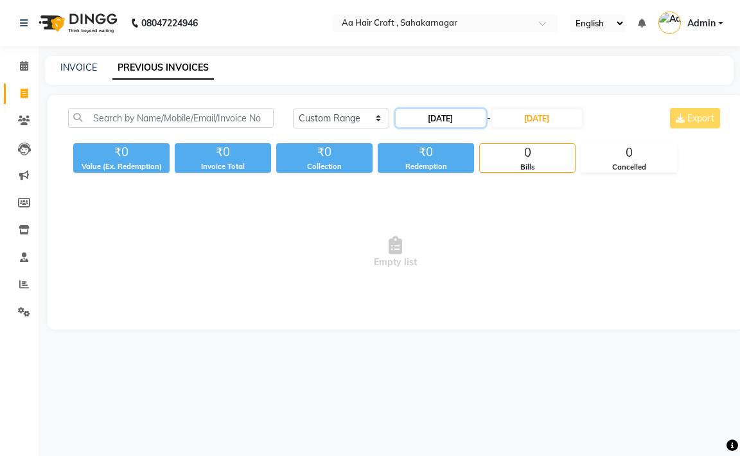
click at [456, 124] on input "[DATE]" at bounding box center [440, 118] width 90 height 18
select select "9"
select select "2025"
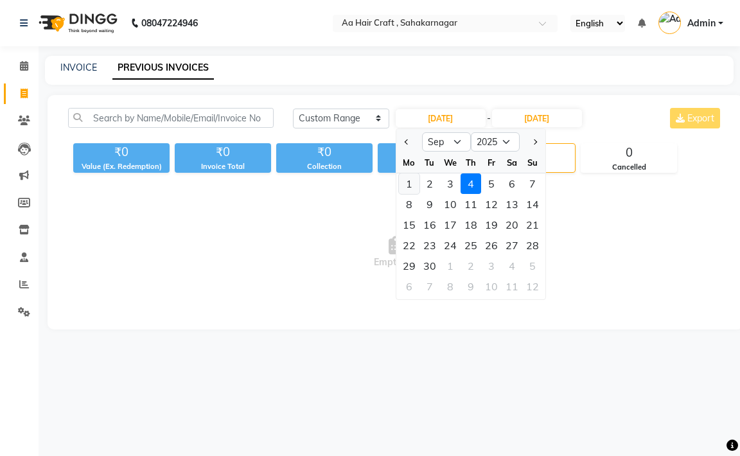
click at [408, 184] on div "1" at bounding box center [409, 183] width 21 height 21
type input "[DATE]"
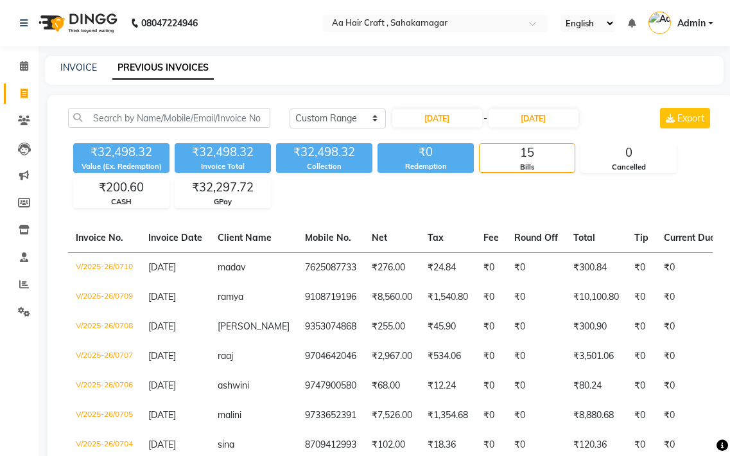
click at [28, 83] on link "Invoice" at bounding box center [19, 93] width 31 height 21
select select "service"
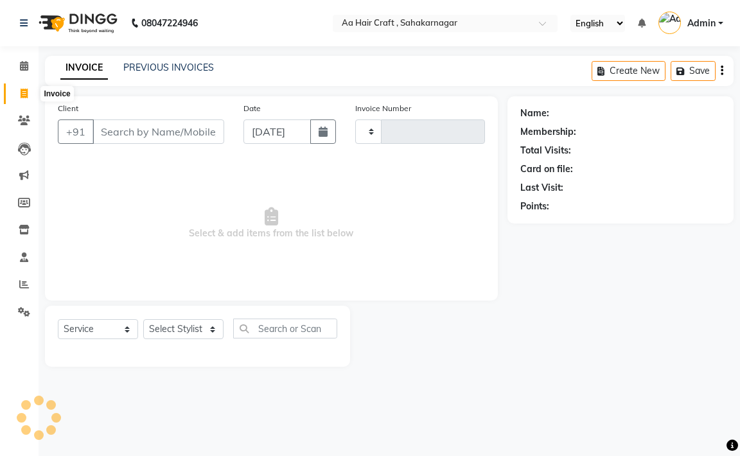
type input "0711"
select select "6074"
click at [24, 143] on icon at bounding box center [24, 149] width 13 height 13
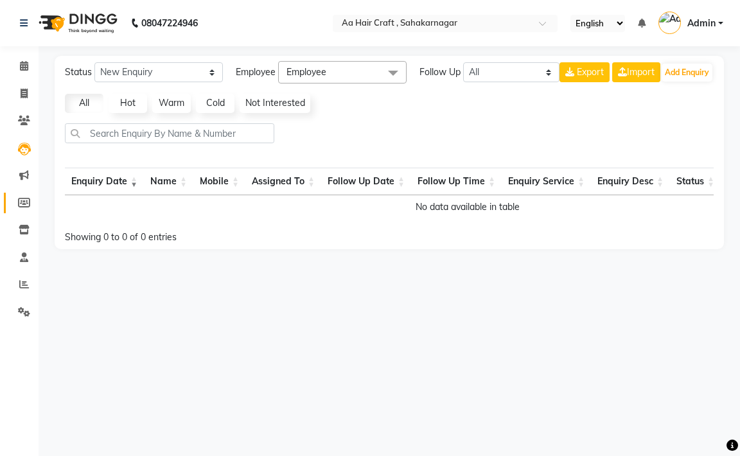
click at [27, 193] on link "Members" at bounding box center [19, 203] width 31 height 21
select select
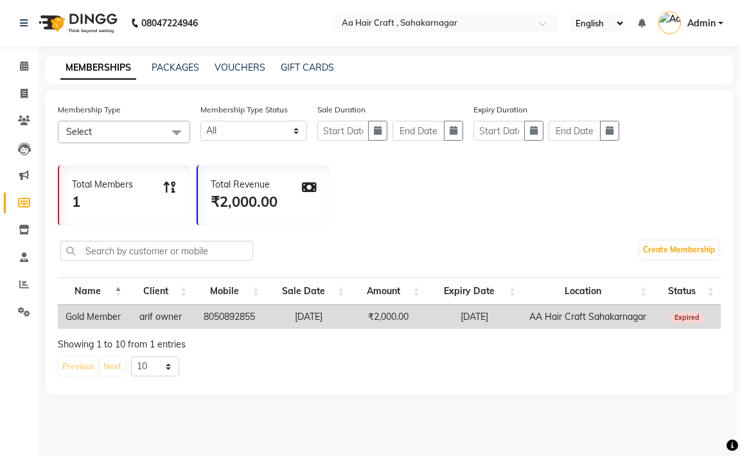
click at [132, 200] on div "1" at bounding box center [102, 201] width 61 height 21
drag, startPoint x: 27, startPoint y: 216, endPoint x: 22, endPoint y: 232, distance: 16.0
click at [22, 232] on li "Inventory" at bounding box center [19, 230] width 39 height 28
click at [22, 232] on icon at bounding box center [24, 230] width 11 height 10
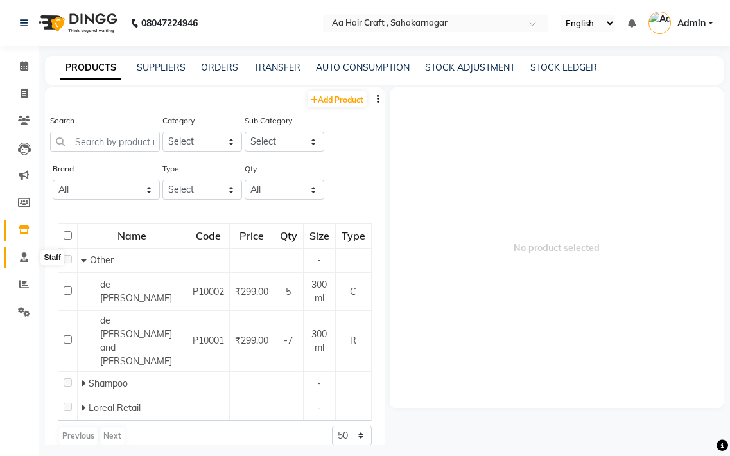
click at [24, 259] on icon at bounding box center [24, 257] width 8 height 10
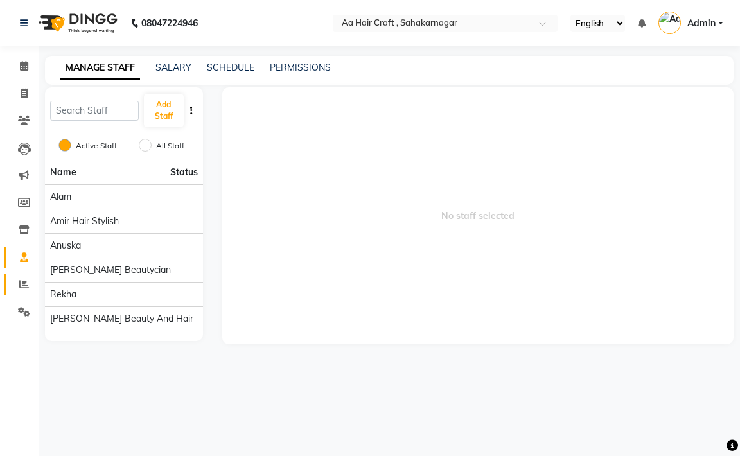
drag, startPoint x: 25, startPoint y: 270, endPoint x: 24, endPoint y: 277, distance: 7.1
click at [24, 277] on ul "Calendar Invoice Clients Leads Marketing Members Inventory Staff Reports Settin…" at bounding box center [19, 192] width 39 height 279
click at [24, 277] on span at bounding box center [24, 284] width 22 height 15
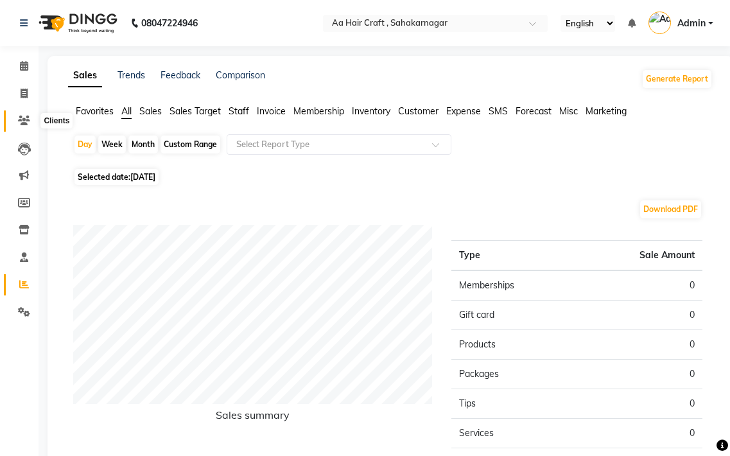
click at [16, 116] on span at bounding box center [24, 121] width 22 height 15
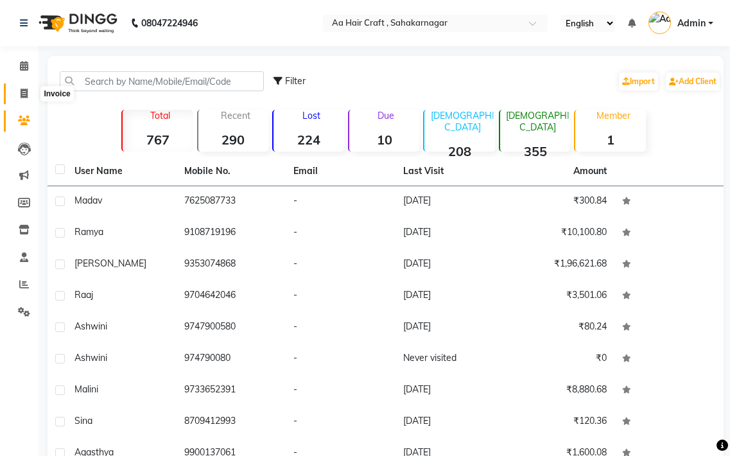
click at [29, 94] on span at bounding box center [24, 94] width 22 height 15
select select "6074"
select select "service"
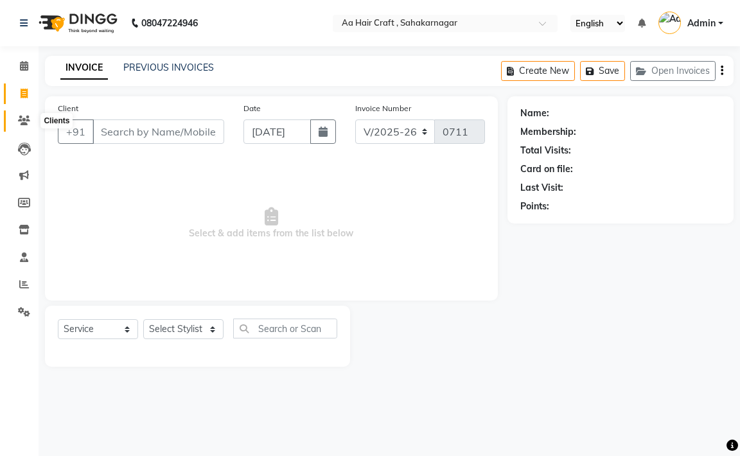
click at [28, 120] on icon at bounding box center [24, 121] width 12 height 10
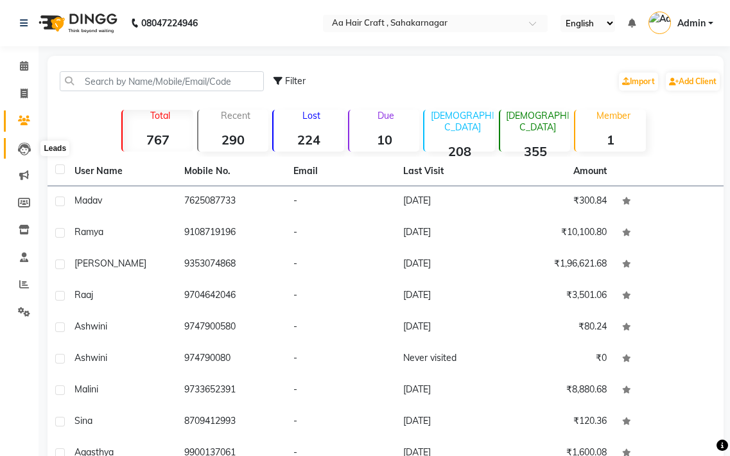
click at [23, 150] on icon at bounding box center [24, 149] width 13 height 13
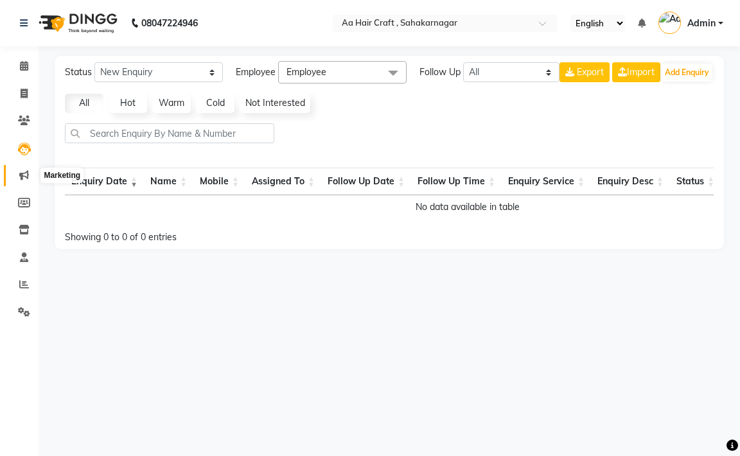
click at [25, 173] on icon at bounding box center [24, 175] width 10 height 10
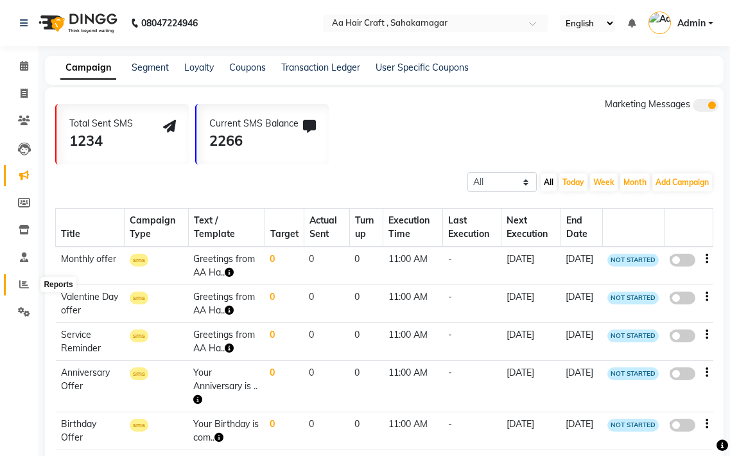
click at [23, 282] on icon at bounding box center [24, 284] width 10 height 10
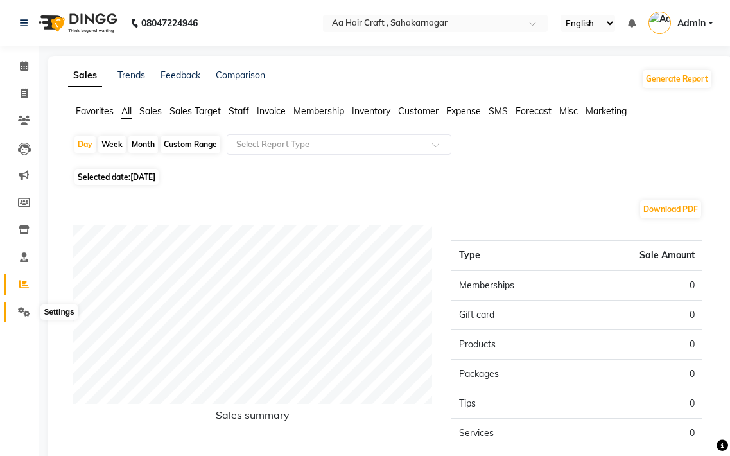
click at [28, 308] on icon at bounding box center [24, 312] width 12 height 10
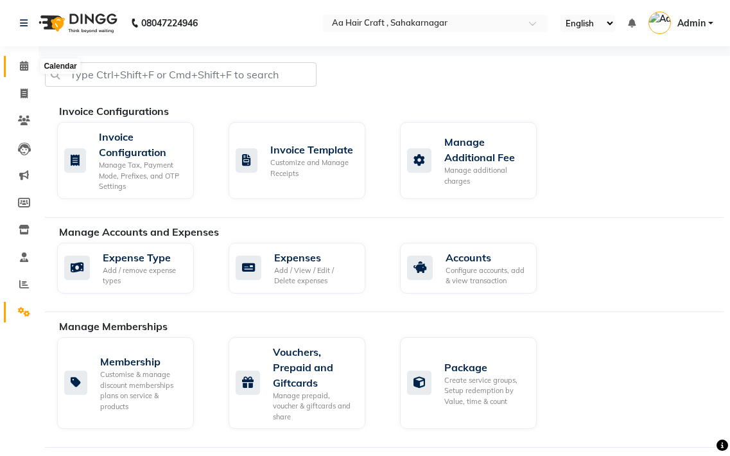
click at [19, 71] on span at bounding box center [24, 66] width 22 height 15
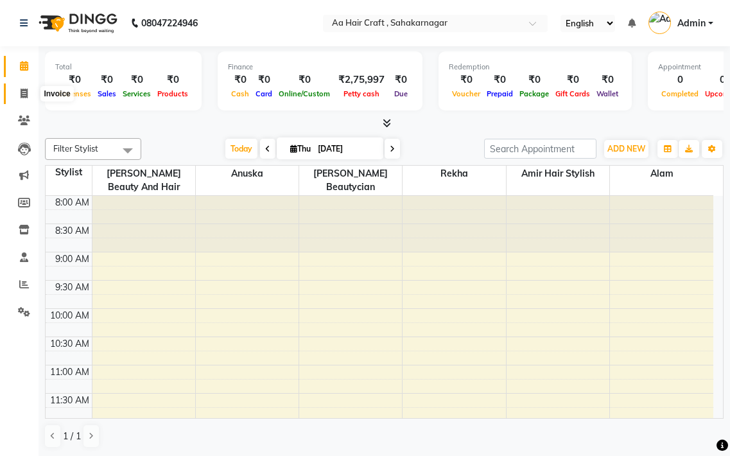
click at [29, 87] on span at bounding box center [24, 94] width 22 height 15
select select "service"
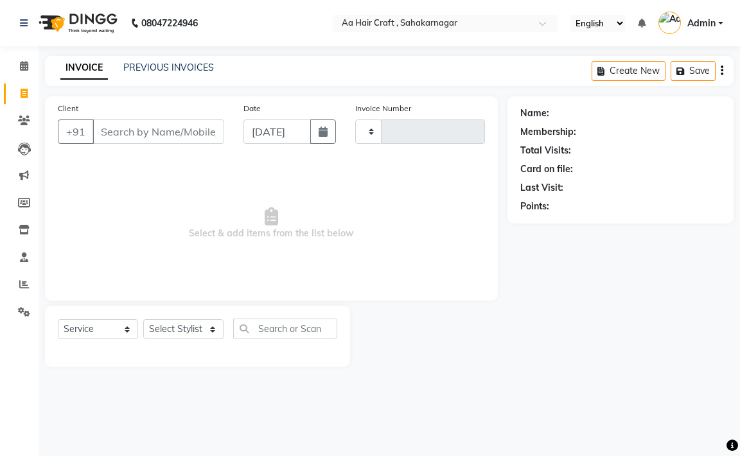
type input "0711"
select select "6074"
click at [177, 71] on link "PREVIOUS INVOICES" at bounding box center [168, 68] width 91 height 12
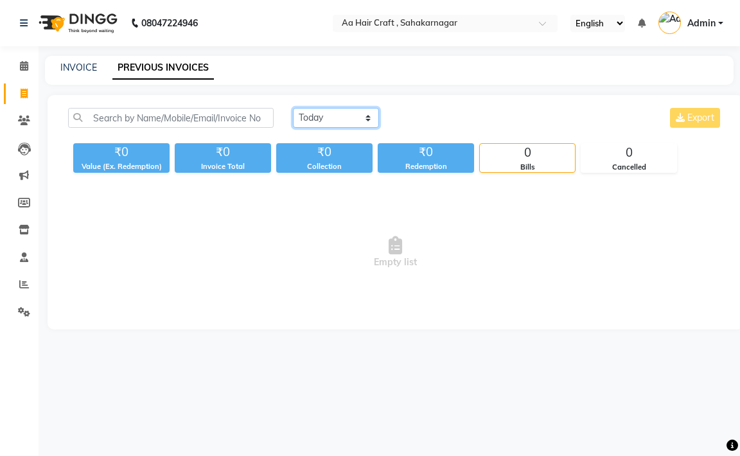
click at [363, 109] on select "[DATE] [DATE] Custom Range" at bounding box center [336, 118] width 86 height 20
select select "range"
click at [293, 108] on select "[DATE] [DATE] Custom Range" at bounding box center [336, 118] width 86 height 20
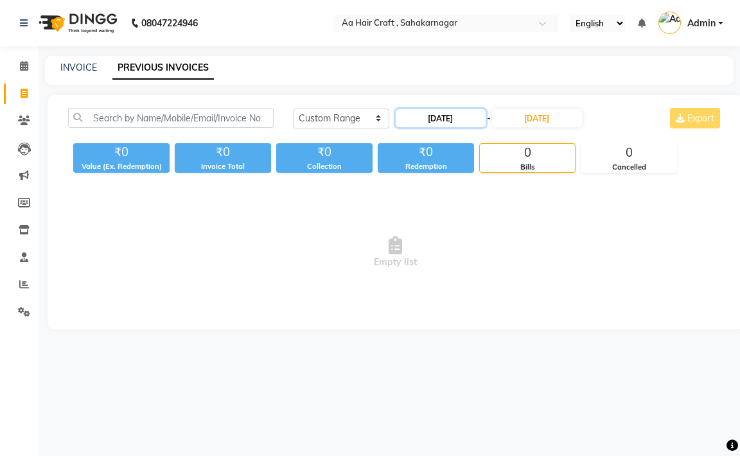
click at [462, 117] on input "[DATE]" at bounding box center [440, 118] width 90 height 18
select select "9"
select select "2025"
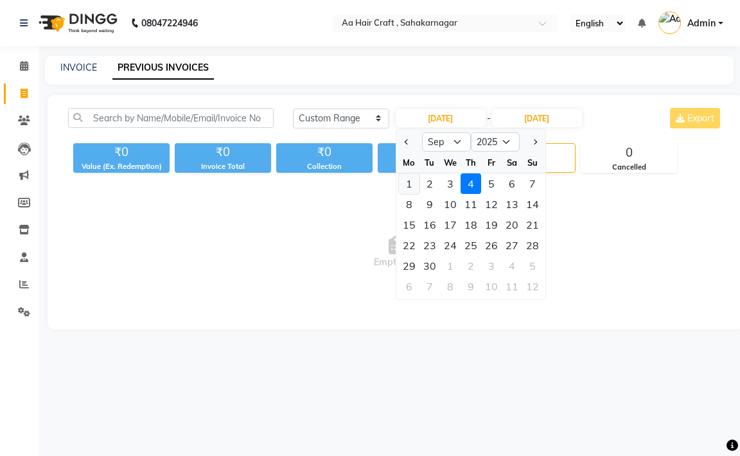
click at [406, 186] on div "1" at bounding box center [409, 183] width 21 height 21
type input "[DATE]"
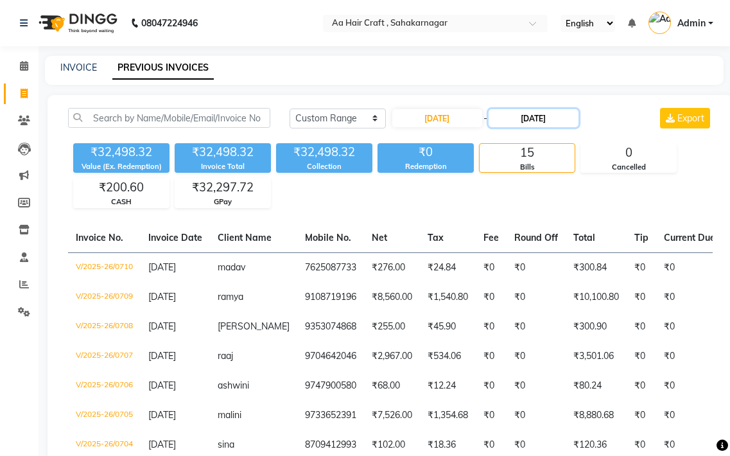
click at [550, 117] on input "[DATE]" at bounding box center [534, 118] width 90 height 18
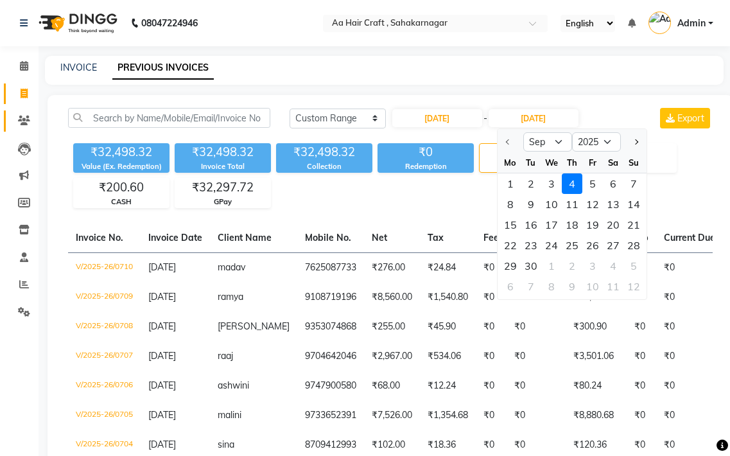
click at [20, 112] on link "Clients" at bounding box center [19, 120] width 31 height 21
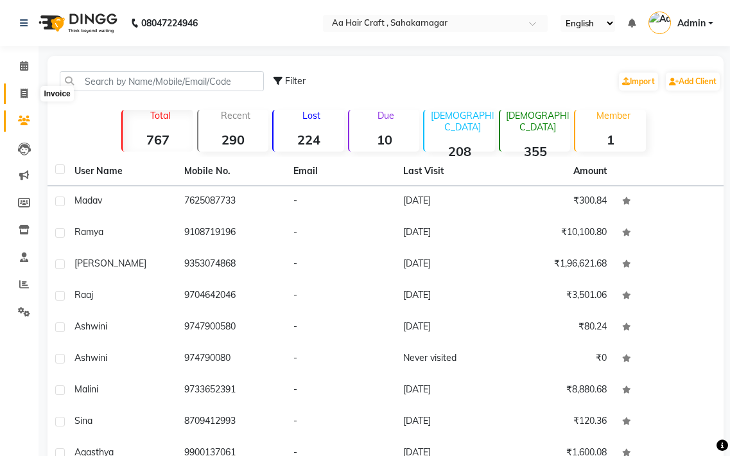
click at [26, 92] on icon at bounding box center [24, 94] width 7 height 10
select select "service"
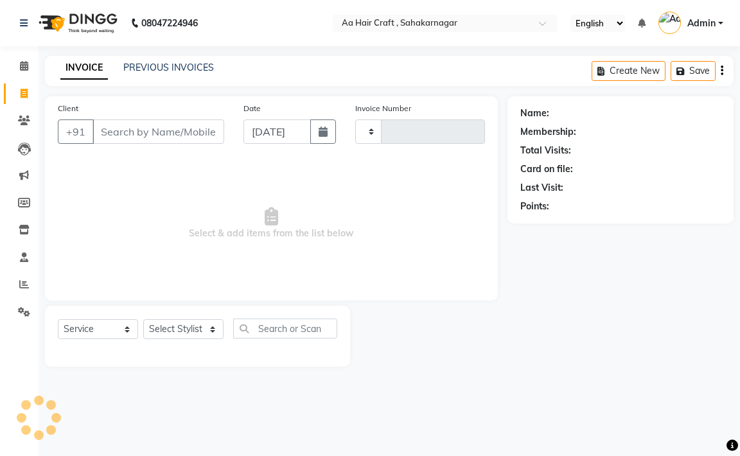
type input "0711"
select select "6074"
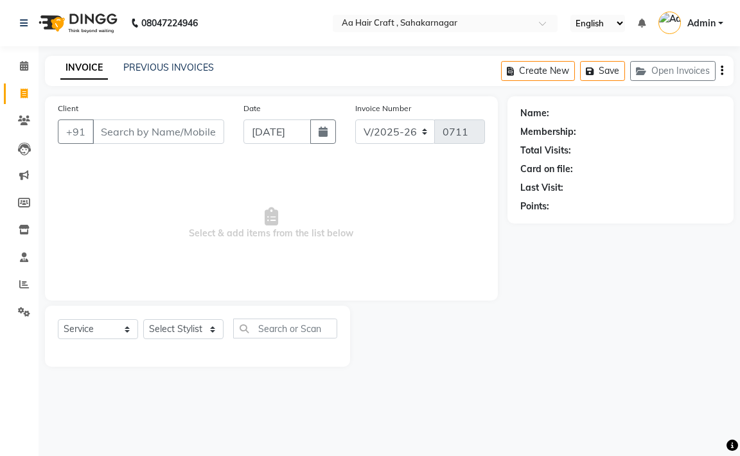
drag, startPoint x: 440, startPoint y: 157, endPoint x: 453, endPoint y: 132, distance: 27.6
click at [444, 149] on div "Client +91 Date [DATE] Invoice Number V/2025 V/[PHONE_NUMBER] Select & add item…" at bounding box center [271, 198] width 453 height 204
click at [440, 215] on span "Select & add items from the list below" at bounding box center [271, 223] width 427 height 128
click at [563, 66] on button "Create New" at bounding box center [538, 71] width 74 height 20
select select "6074"
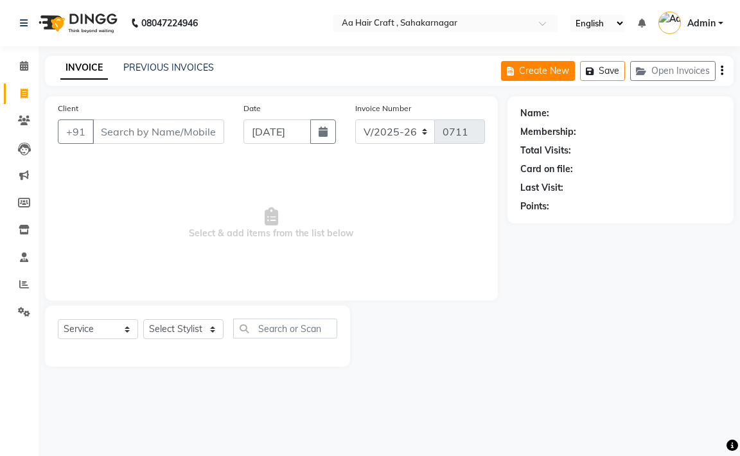
select select "service"
click at [535, 63] on button "Create New" at bounding box center [538, 71] width 74 height 20
select select "service"
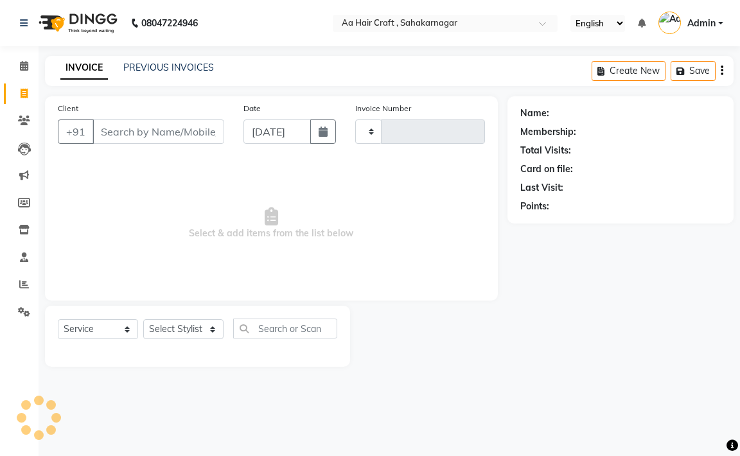
type input "0711"
select select "6074"
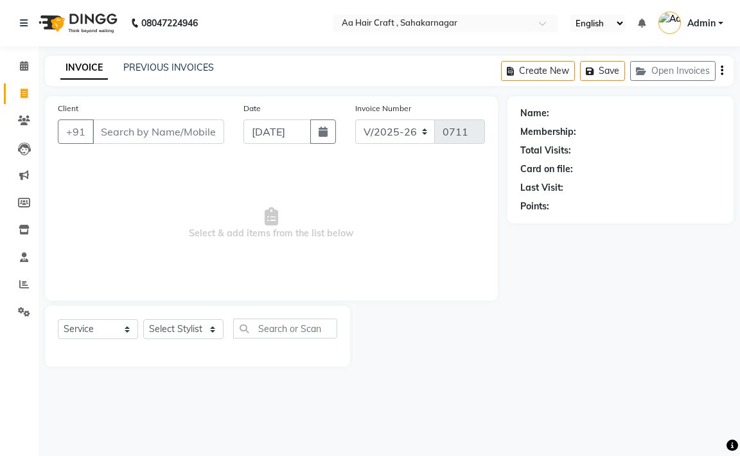
click at [535, 63] on button "Create New" at bounding box center [538, 71] width 74 height 20
select select "service"
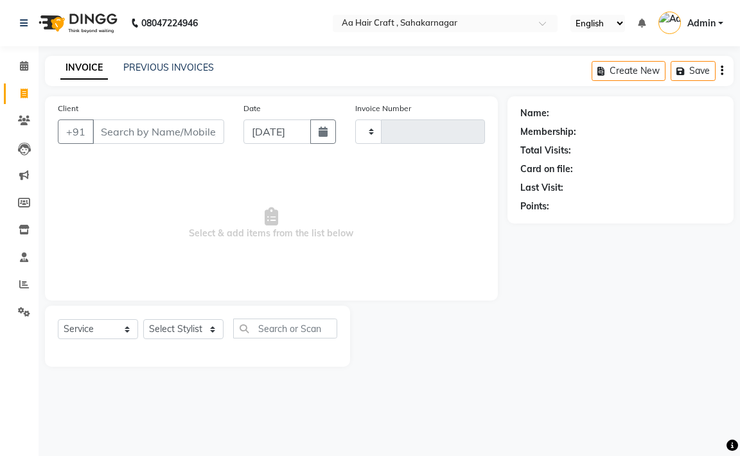
type input "0711"
select select "6074"
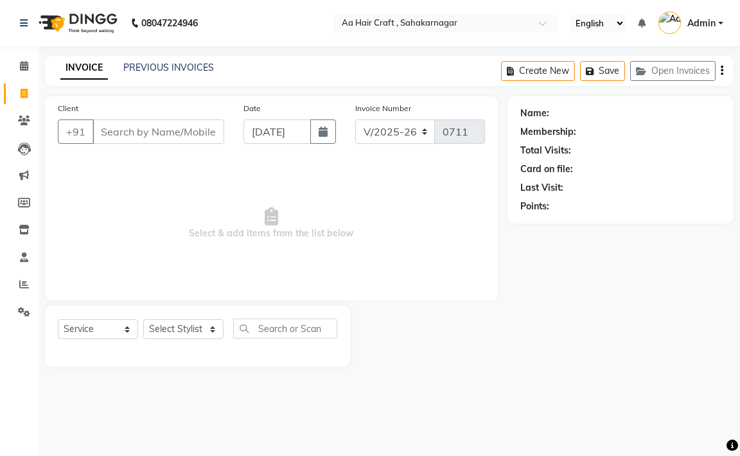
click at [535, 63] on button "Create New" at bounding box center [538, 71] width 74 height 20
select select "6074"
select select "service"
click at [535, 63] on button "Create New" at bounding box center [538, 71] width 74 height 20
select select "6074"
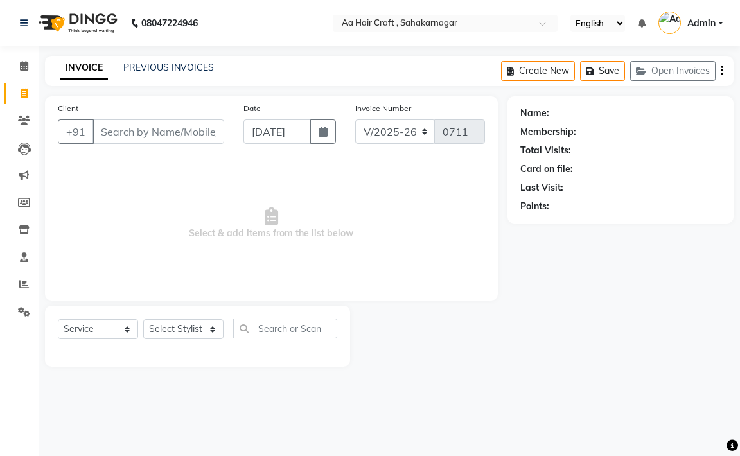
select select "service"
click at [722, 71] on icon "button" at bounding box center [721, 71] width 3 height 1
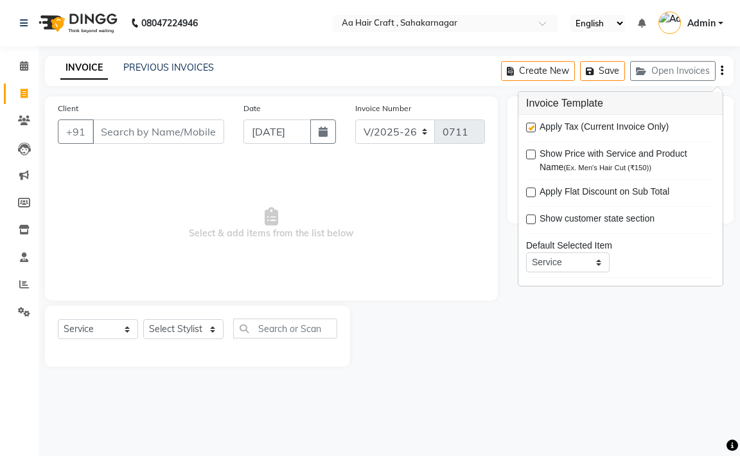
click at [691, 120] on div "Apply Tax (Current Invoice Only)" at bounding box center [620, 128] width 189 height 16
click at [722, 71] on icon "button" at bounding box center [721, 71] width 3 height 1
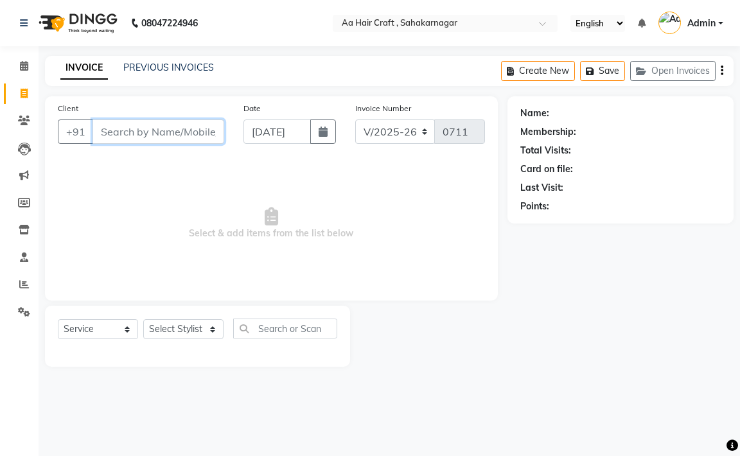
click at [139, 132] on input "Client" at bounding box center [158, 131] width 132 height 24
click at [139, 133] on input "Client" at bounding box center [158, 131] width 132 height 24
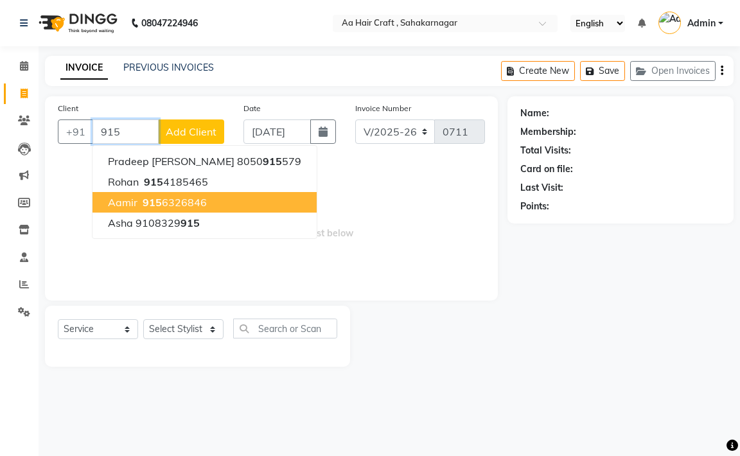
click at [119, 197] on span "aamir" at bounding box center [123, 202] width 30 height 13
type input "9156326846"
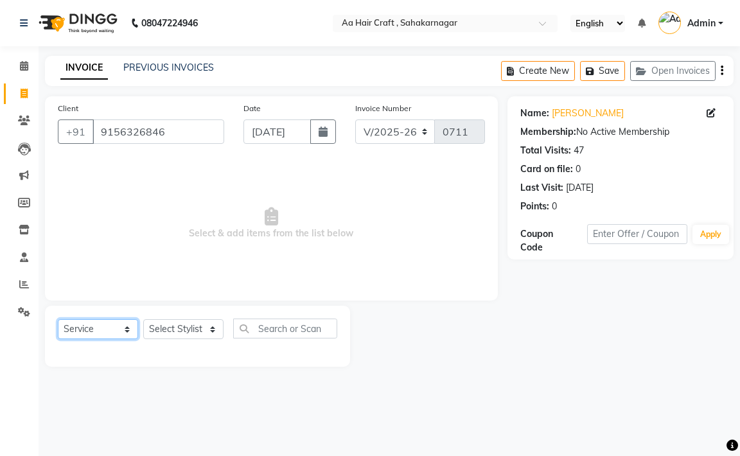
drag, startPoint x: 128, startPoint y: 331, endPoint x: 117, endPoint y: 325, distance: 12.9
click at [123, 332] on select "Select Service Product Membership Package Voucher Prepaid Gift Card" at bounding box center [98, 329] width 80 height 20
click at [58, 319] on select "Select Service Product Membership Package Voucher Prepaid Gift Card" at bounding box center [98, 329] width 80 height 20
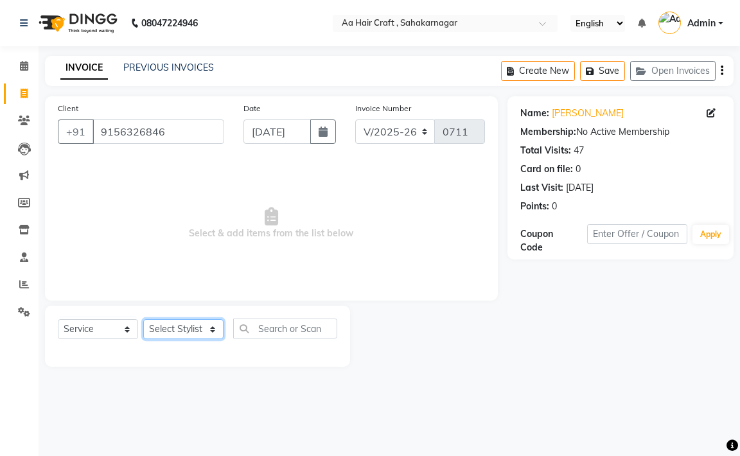
click at [189, 325] on select "Select Stylist [PERSON_NAME] hair stylish [PERSON_NAME] beautycian [PERSON_NAME…" at bounding box center [183, 329] width 80 height 20
click at [143, 319] on select "Select Stylist [PERSON_NAME] hair stylish [PERSON_NAME] beautycian [PERSON_NAME…" at bounding box center [183, 329] width 80 height 20
click at [194, 328] on select "Select Stylist [PERSON_NAME] hair stylish [PERSON_NAME] beautycian [PERSON_NAME…" at bounding box center [183, 329] width 80 height 20
select select "61631"
click at [143, 319] on select "Select Stylist [PERSON_NAME] hair stylish [PERSON_NAME] beautycian [PERSON_NAME…" at bounding box center [183, 329] width 80 height 20
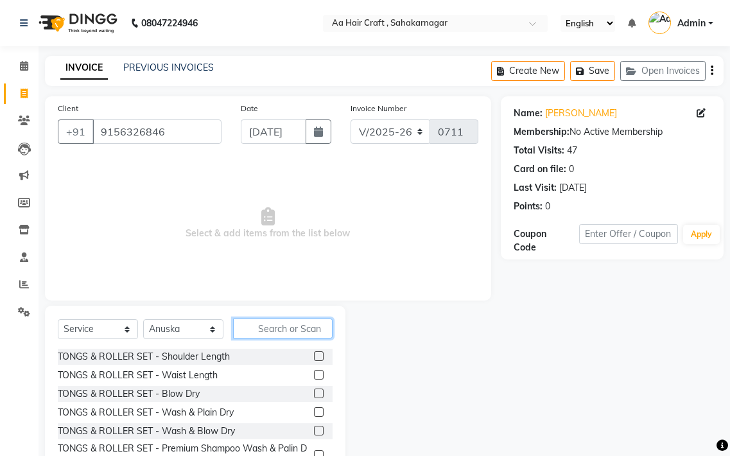
click at [264, 324] on input "text" at bounding box center [283, 328] width 100 height 20
click at [314, 355] on label at bounding box center [319, 356] width 10 height 10
click at [314, 355] on input "checkbox" at bounding box center [318, 356] width 8 height 8
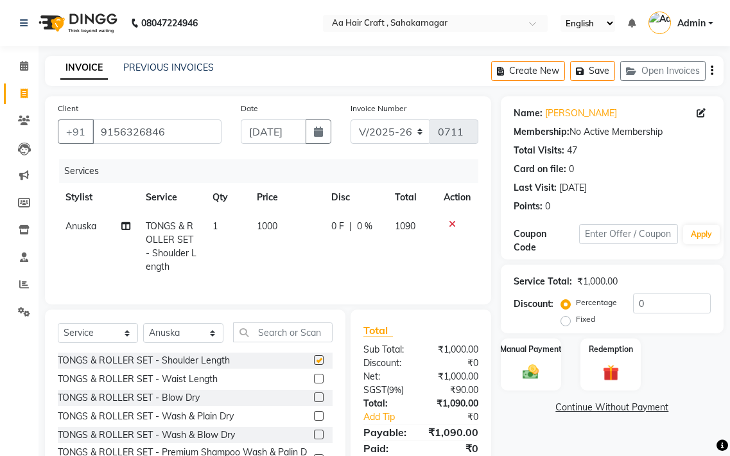
checkbox input "false"
click at [24, 100] on span at bounding box center [24, 94] width 22 height 15
select select "service"
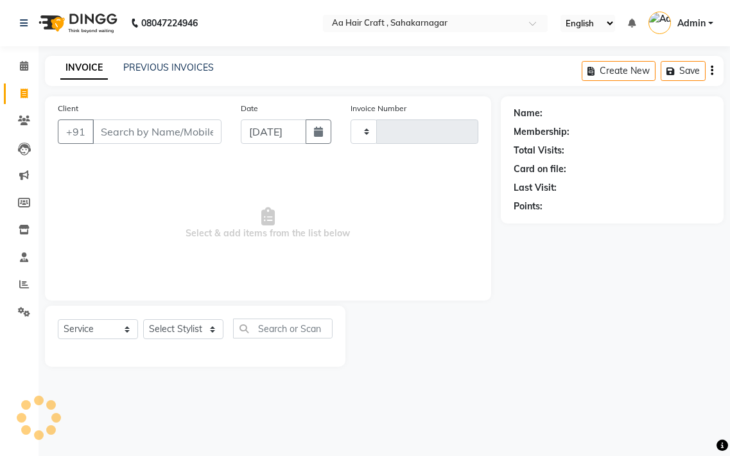
type input "0711"
select select "6074"
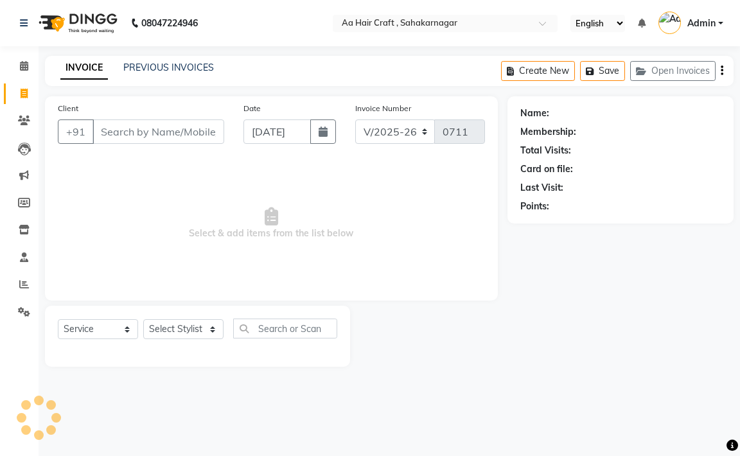
click at [184, 60] on div "INVOICE PREVIOUS INVOICES Create New Save Open Invoices" at bounding box center [389, 71] width 688 height 30
click at [21, 71] on span at bounding box center [24, 66] width 22 height 15
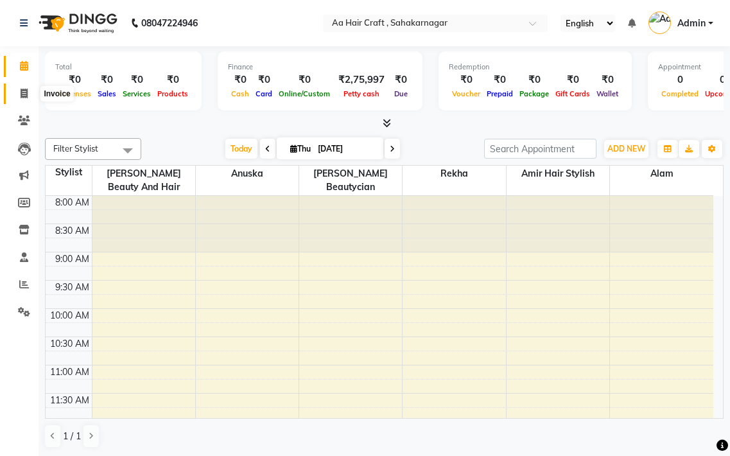
click at [29, 84] on link "Invoice" at bounding box center [19, 93] width 31 height 21
select select "service"
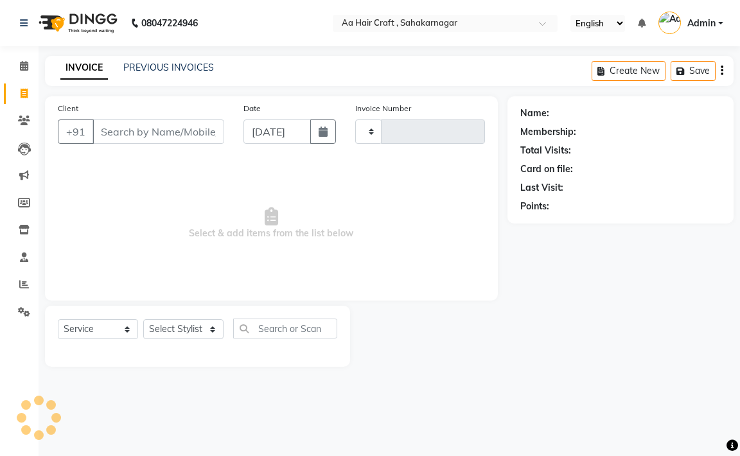
type input "0711"
select select "6074"
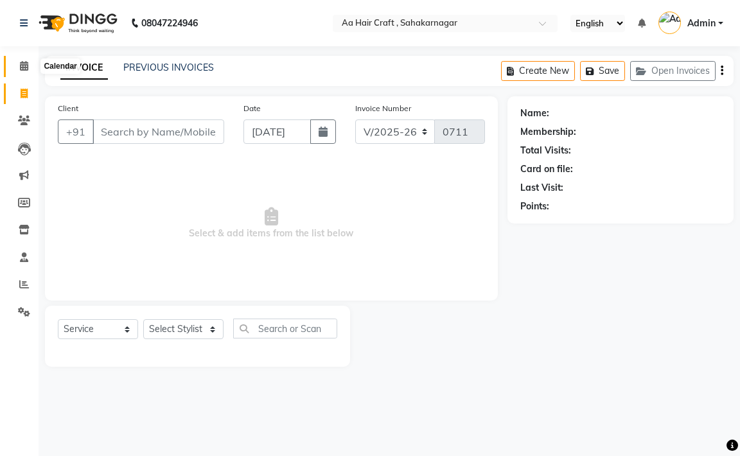
click at [21, 67] on icon at bounding box center [24, 66] width 8 height 10
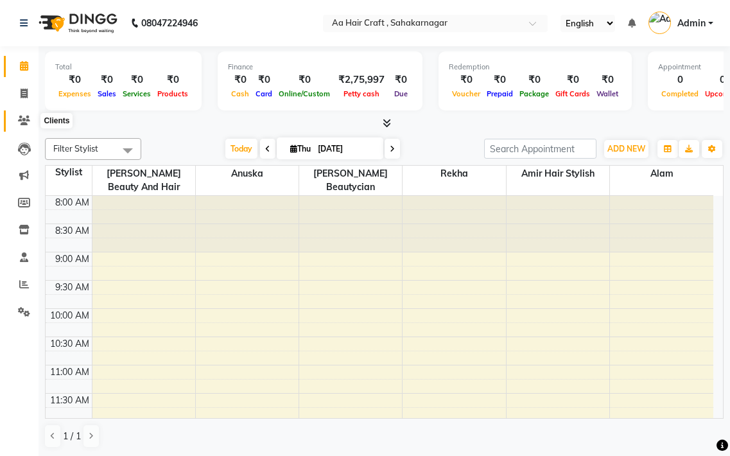
click at [21, 117] on icon at bounding box center [24, 121] width 12 height 10
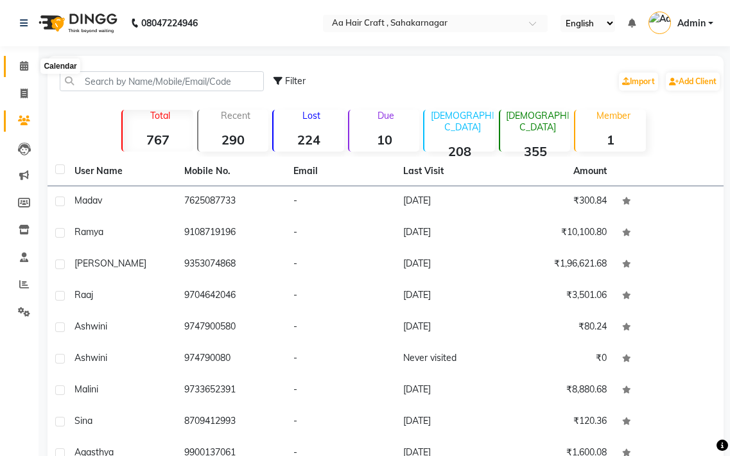
click at [22, 66] on icon at bounding box center [24, 66] width 8 height 10
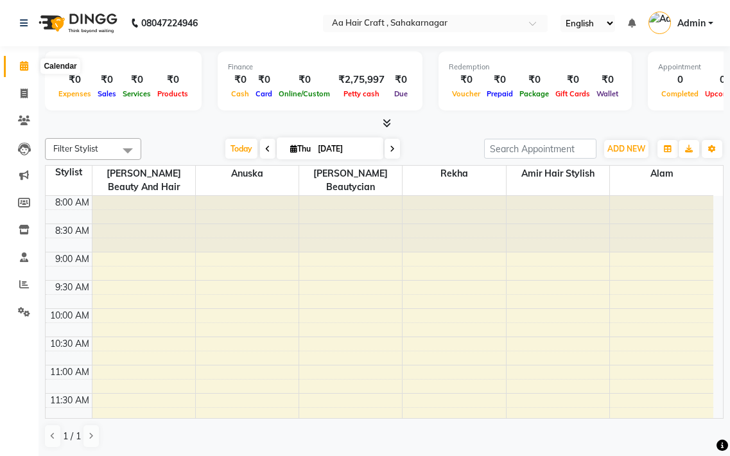
click at [25, 64] on icon at bounding box center [24, 66] width 8 height 10
click at [18, 61] on span at bounding box center [24, 66] width 22 height 15
click at [19, 62] on span at bounding box center [24, 66] width 22 height 15
click at [20, 63] on icon at bounding box center [24, 66] width 8 height 10
drag, startPoint x: 20, startPoint y: 63, endPoint x: 30, endPoint y: 68, distance: 11.5
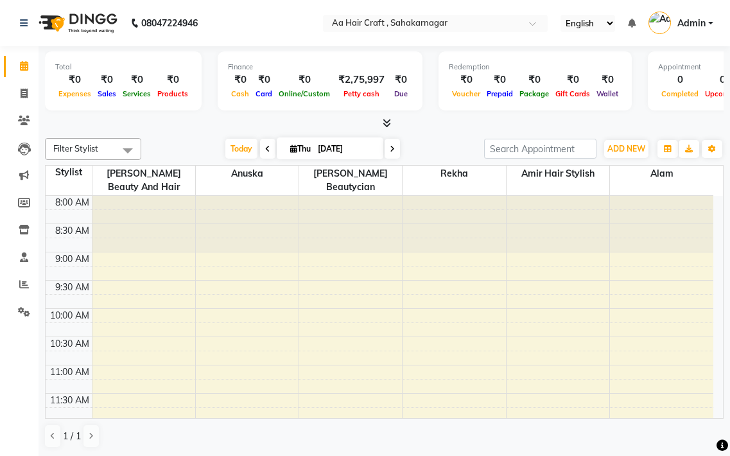
click at [21, 64] on icon at bounding box center [24, 66] width 8 height 10
click at [34, 71] on span at bounding box center [24, 66] width 22 height 15
click at [21, 91] on icon at bounding box center [24, 94] width 7 height 10
select select "service"
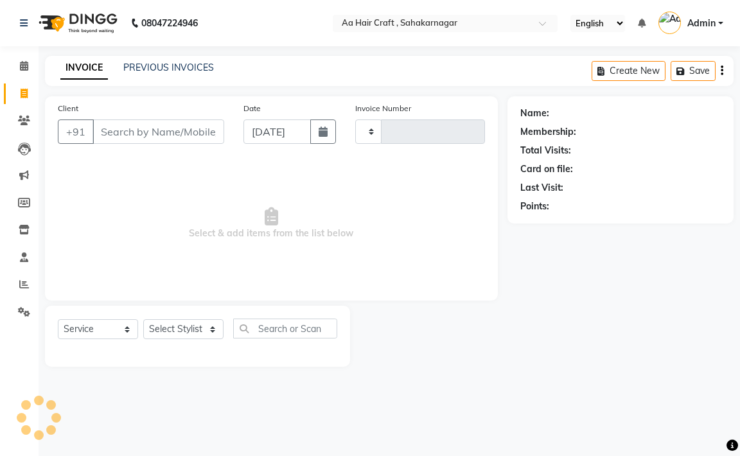
type input "0711"
select select "6074"
click at [171, 124] on input "Client" at bounding box center [158, 131] width 132 height 24
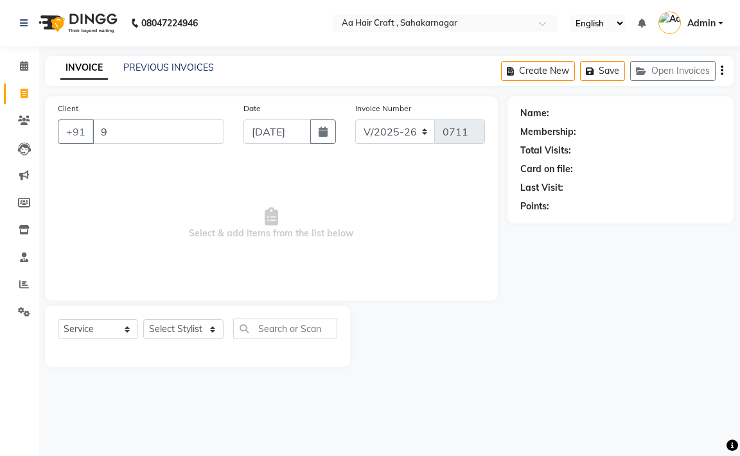
type input "92"
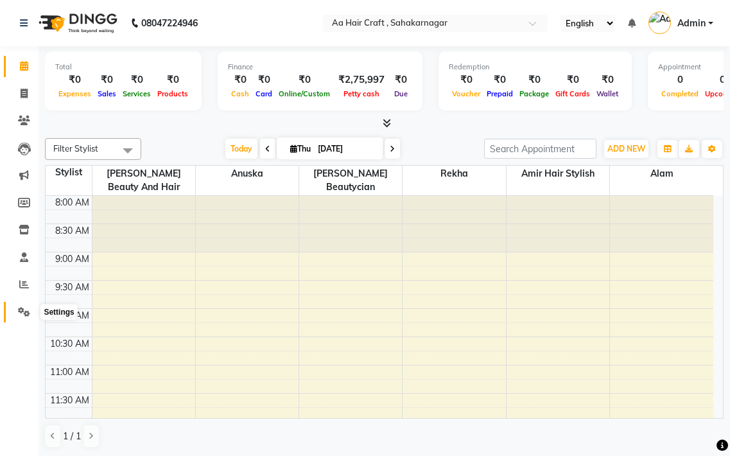
click at [21, 316] on icon at bounding box center [24, 312] width 12 height 10
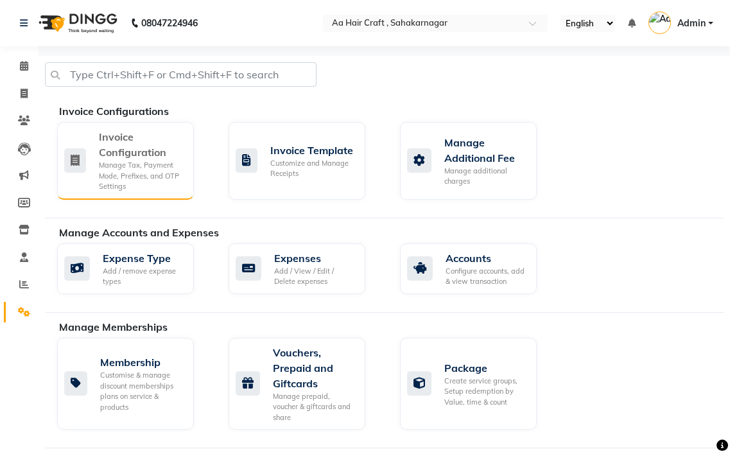
click at [116, 166] on div "Manage Tax, Payment Mode, Prefixes, and OTP Settings" at bounding box center [141, 176] width 85 height 32
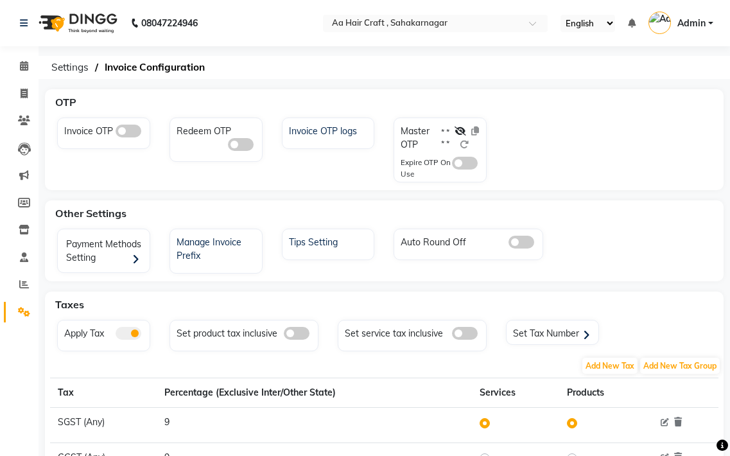
scroll to position [62, 0]
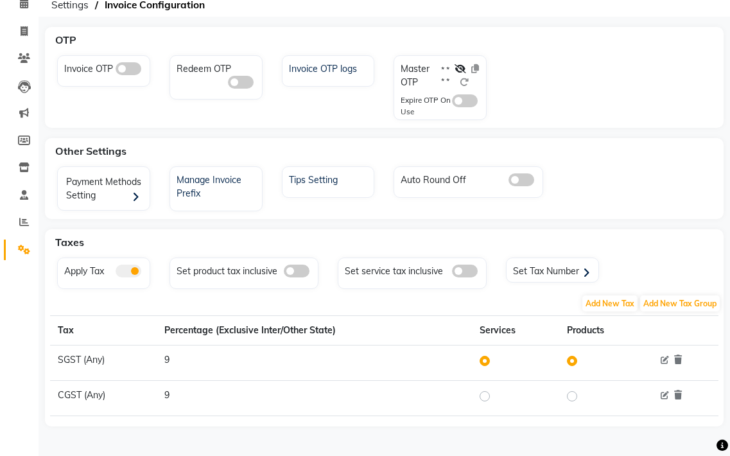
click at [582, 392] on label at bounding box center [582, 395] width 0 height 15
click at [569, 392] on input "radio" at bounding box center [573, 396] width 9 height 9
radio input "true"
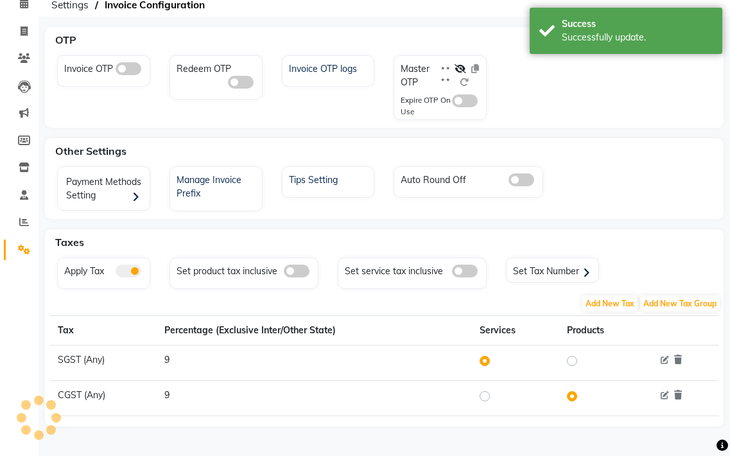
drag, startPoint x: 469, startPoint y: 392, endPoint x: 481, endPoint y: 394, distance: 12.3
click at [470, 392] on td "9" at bounding box center [315, 398] width 316 height 35
click at [495, 395] on label at bounding box center [495, 395] width 0 height 15
click at [483, 395] on input "radio" at bounding box center [486, 396] width 9 height 9
radio input "true"
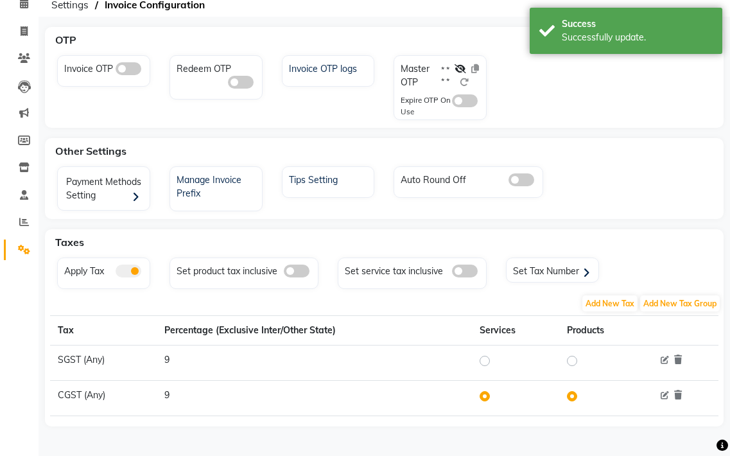
click at [487, 352] on td at bounding box center [515, 362] width 87 height 35
click at [485, 358] on div at bounding box center [487, 360] width 15 height 15
click at [495, 358] on label at bounding box center [495, 360] width 0 height 15
click at [485, 358] on input "radio" at bounding box center [486, 360] width 9 height 9
radio input "true"
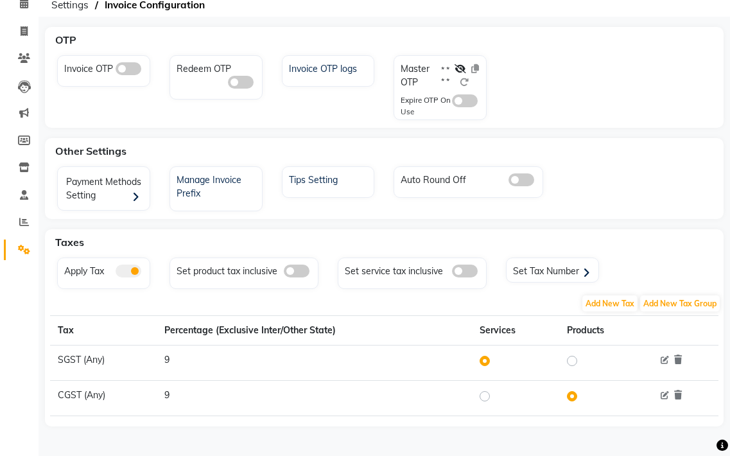
click at [573, 401] on div at bounding box center [574, 395] width 15 height 15
click at [663, 358] on icon at bounding box center [665, 360] width 8 height 8
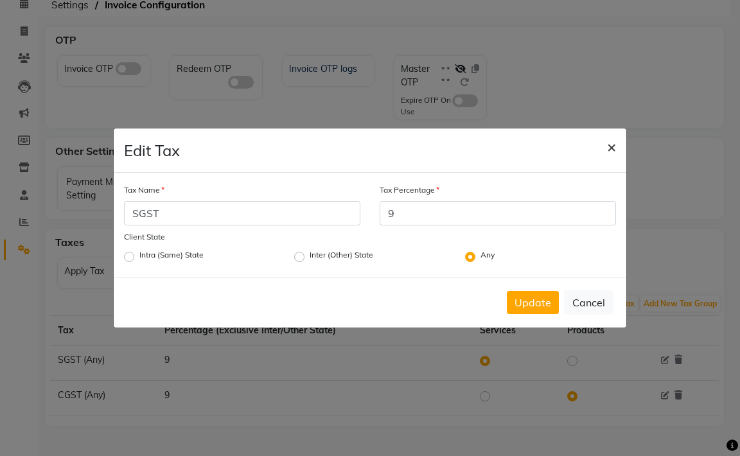
click at [612, 143] on span "×" at bounding box center [611, 146] width 9 height 19
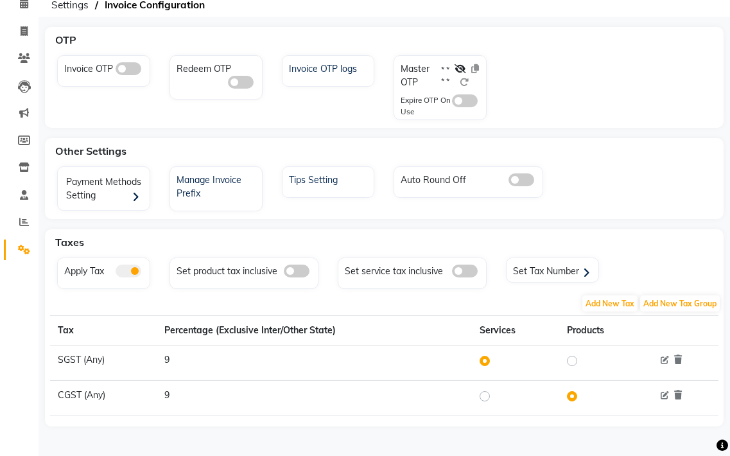
scroll to position [0, 0]
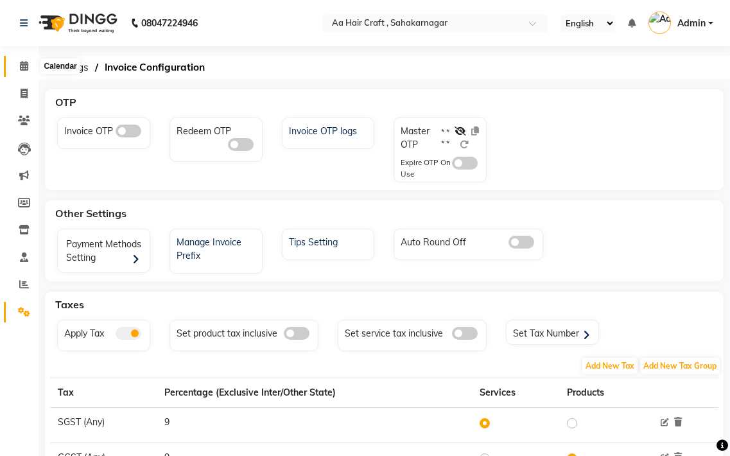
click at [26, 64] on icon at bounding box center [24, 66] width 8 height 10
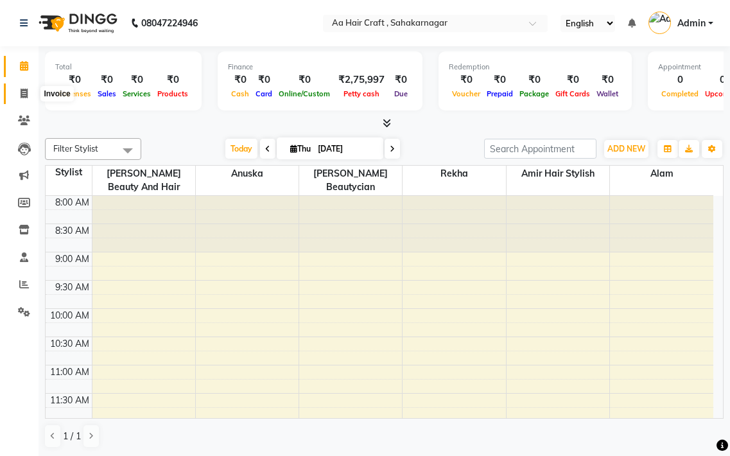
click at [23, 94] on icon at bounding box center [24, 94] width 7 height 10
select select "service"
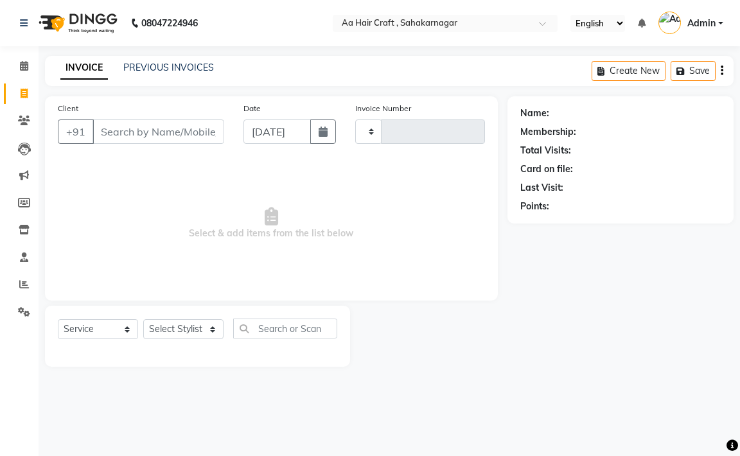
type input "0711"
select select "6074"
click at [128, 128] on input "Client" at bounding box center [158, 131] width 132 height 24
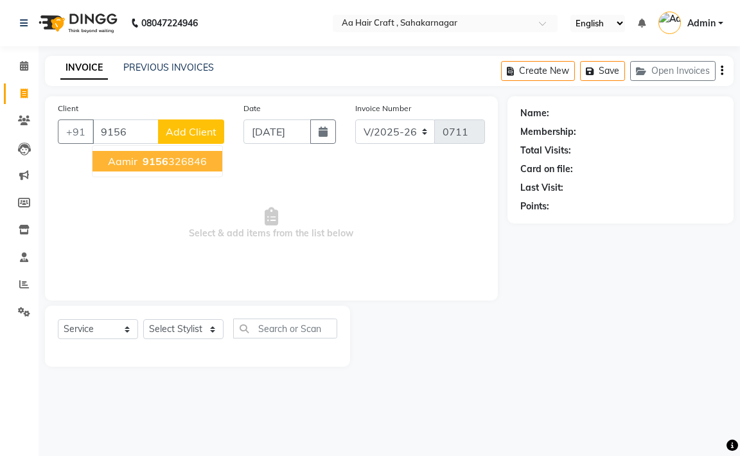
click at [153, 170] on button "[PERSON_NAME] 9156 326846" at bounding box center [157, 161] width 130 height 21
type input "9156326846"
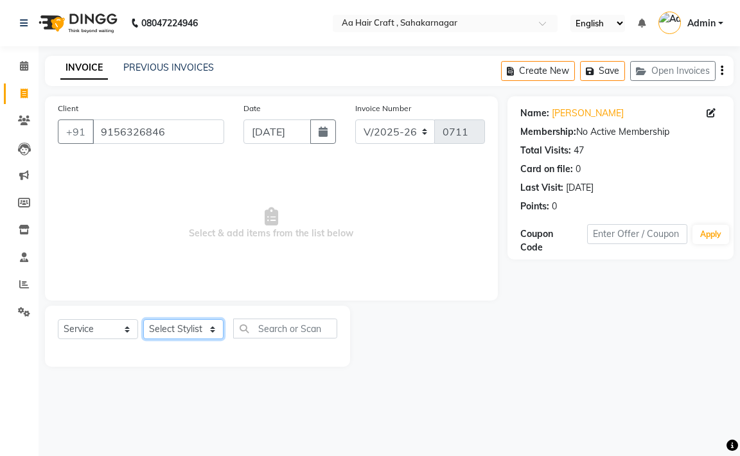
click at [189, 328] on select "Select Stylist [PERSON_NAME] hair stylish [PERSON_NAME] beautycian [PERSON_NAME…" at bounding box center [183, 329] width 80 height 20
select select "63867"
click at [143, 319] on select "Select Stylist [PERSON_NAME] hair stylish [PERSON_NAME] beautycian [PERSON_NAME…" at bounding box center [183, 329] width 80 height 20
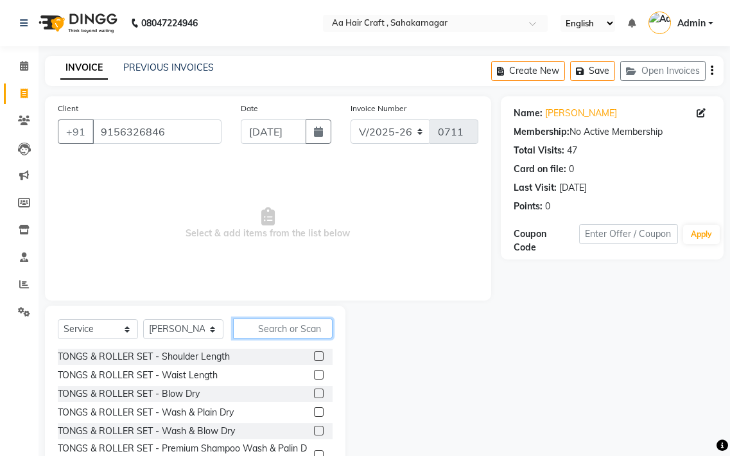
click at [253, 320] on input "text" at bounding box center [283, 328] width 100 height 20
click at [314, 353] on label at bounding box center [319, 356] width 10 height 10
click at [314, 353] on input "checkbox" at bounding box center [318, 356] width 8 height 8
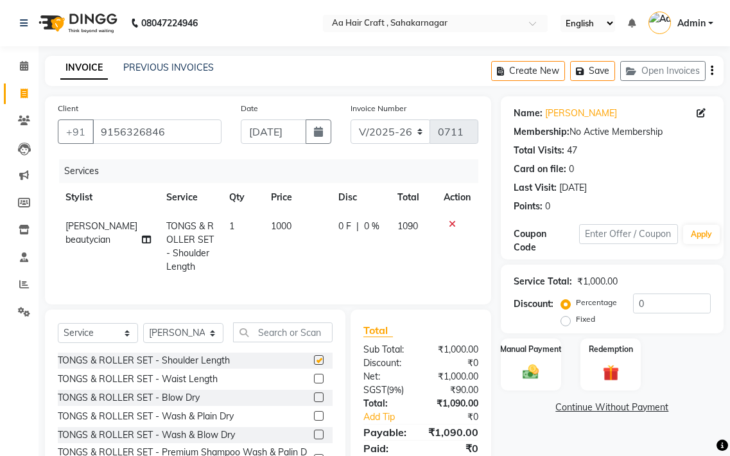
checkbox input "false"
click at [367, 225] on span "0 %" at bounding box center [371, 226] width 15 height 13
select select "63867"
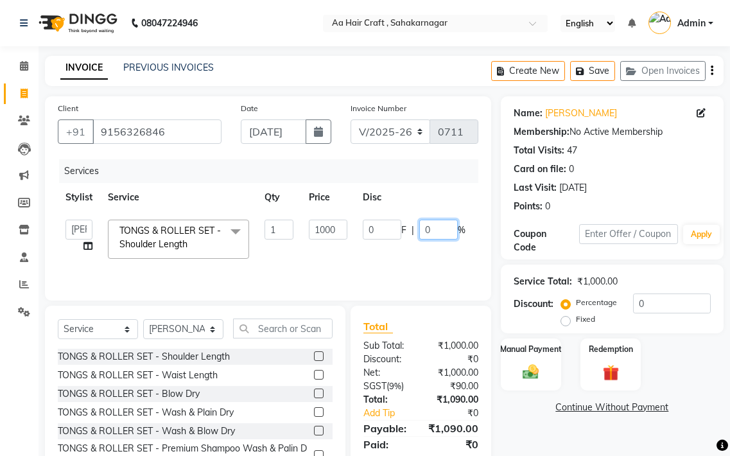
click at [433, 229] on input "0" at bounding box center [438, 230] width 39 height 20
type input "0"
type input "50"
click at [435, 242] on td "0 F | 50 %" at bounding box center [414, 239] width 118 height 55
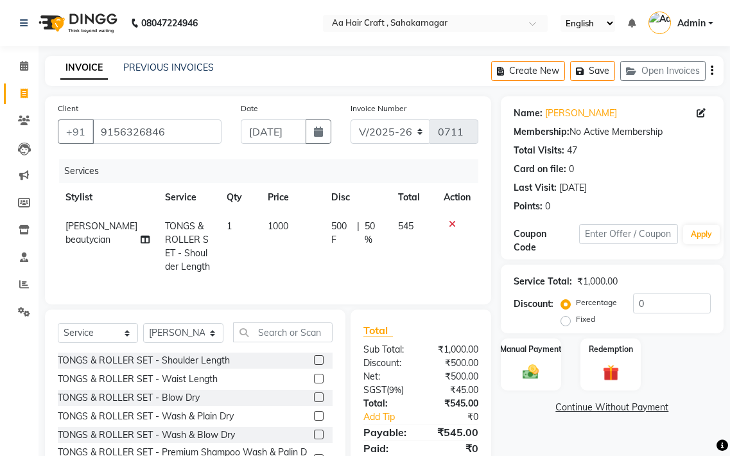
click at [435, 243] on tr "[PERSON_NAME] [PERSON_NAME] & ROLLER SET - Shoulder Length 1 1000 500 F | 50 % …" at bounding box center [268, 246] width 420 height 69
click at [370, 222] on span "50 %" at bounding box center [374, 233] width 18 height 27
select select "63867"
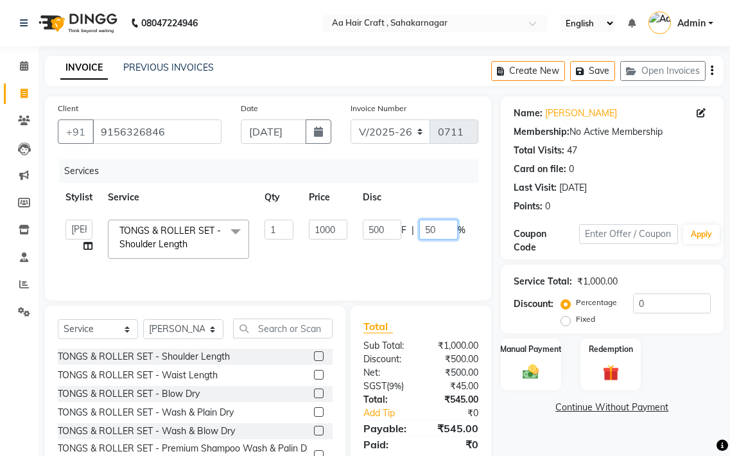
click at [442, 230] on input "50" at bounding box center [438, 230] width 39 height 20
type input "5"
type input "0"
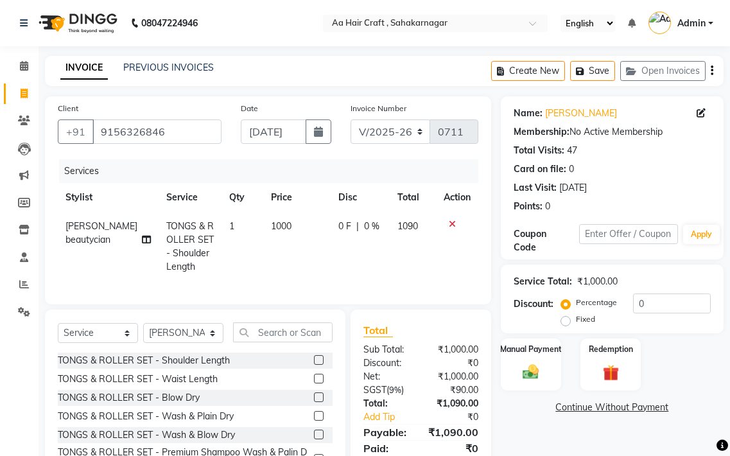
click at [340, 223] on span "0 F" at bounding box center [344, 226] width 13 height 13
select select "63867"
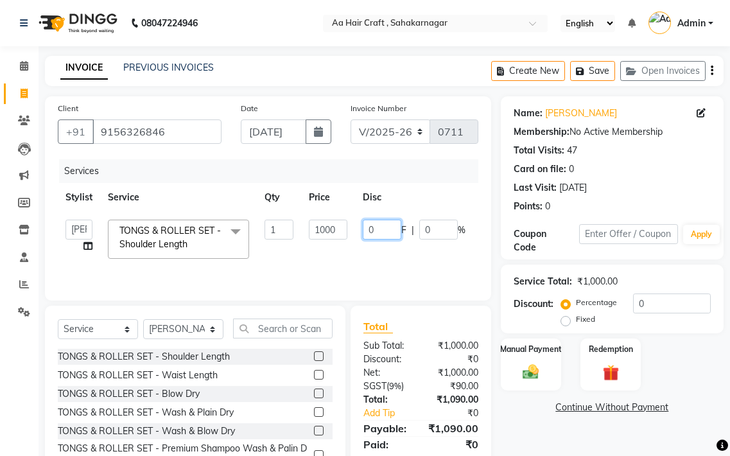
click at [381, 234] on input "0" at bounding box center [382, 230] width 39 height 20
click at [370, 227] on input "050" at bounding box center [382, 230] width 39 height 20
click at [375, 231] on input "050" at bounding box center [382, 230] width 39 height 20
type input "50"
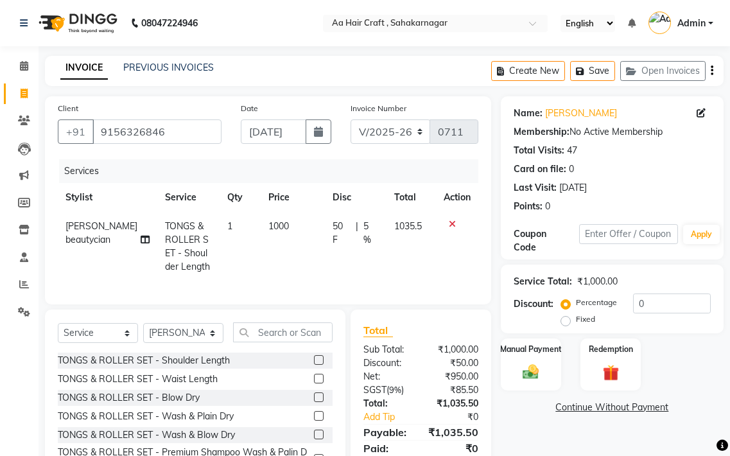
click at [369, 248] on td "50 F | 5 %" at bounding box center [356, 246] width 62 height 69
select select "63867"
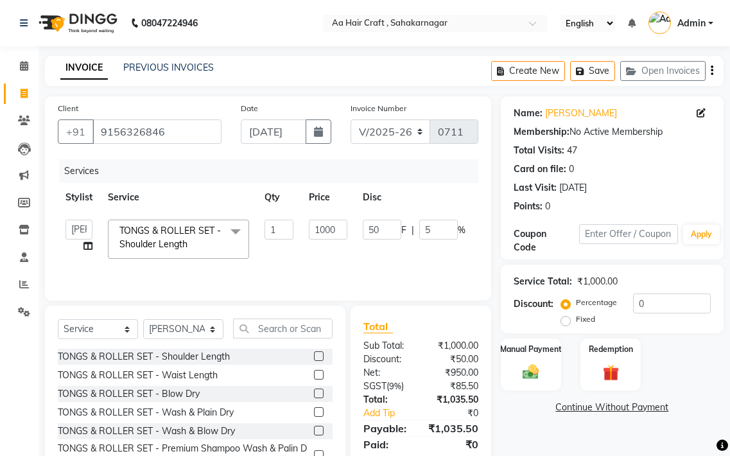
scroll to position [58, 0]
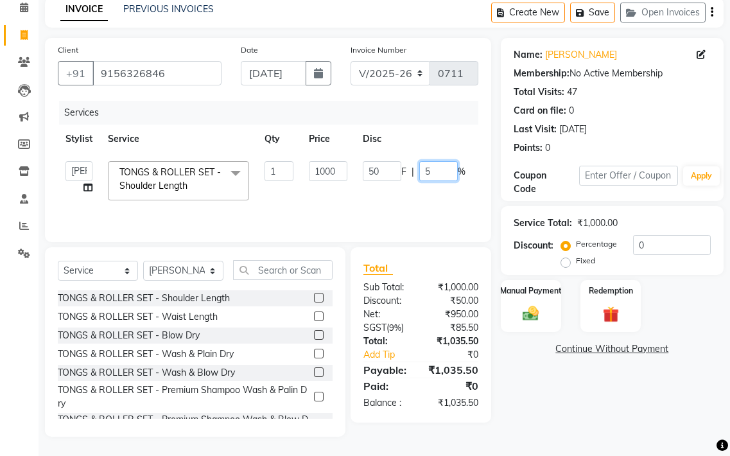
click at [451, 204] on td "50 F | 5 %" at bounding box center [414, 180] width 118 height 55
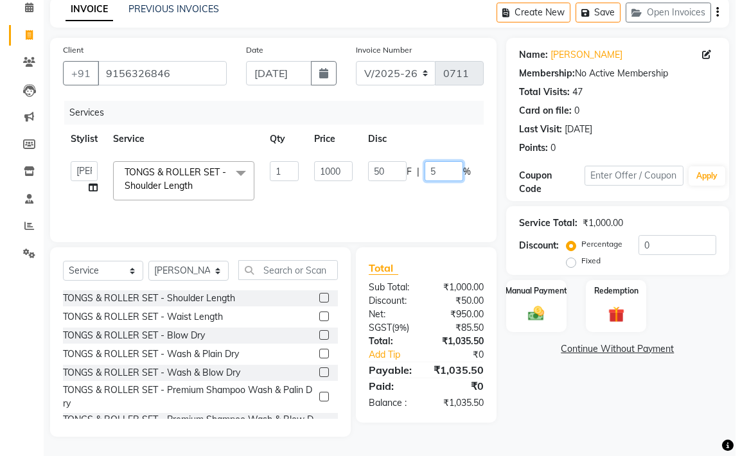
scroll to position [0, 0]
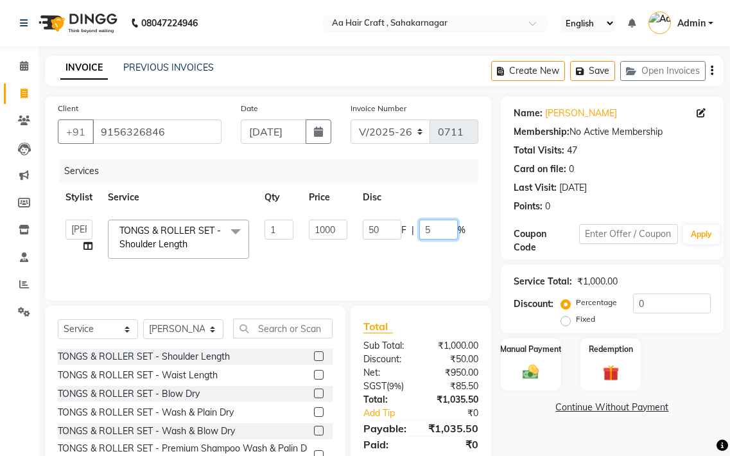
click at [450, 233] on input "5" at bounding box center [438, 230] width 39 height 20
click at [698, 109] on icon at bounding box center [701, 112] width 9 height 9
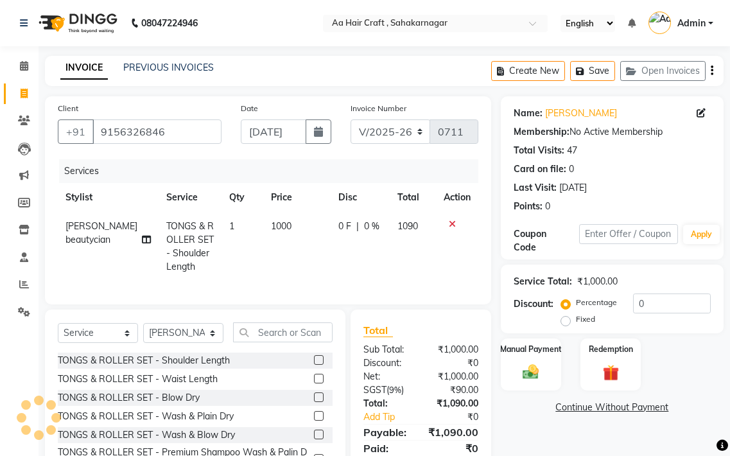
select select "[DEMOGRAPHIC_DATA]"
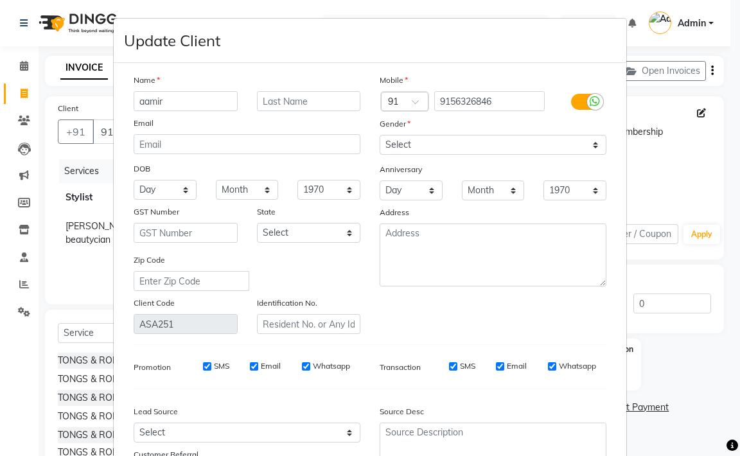
click at [47, 10] on ngb-modal-window "Update Client Name [PERSON_NAME] Email DOB Day 01 02 03 04 05 06 07 08 09 10 11…" at bounding box center [370, 228] width 740 height 456
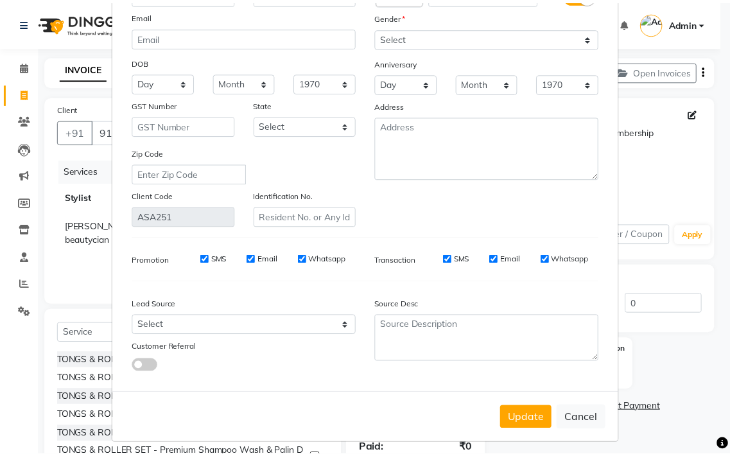
scroll to position [114, 0]
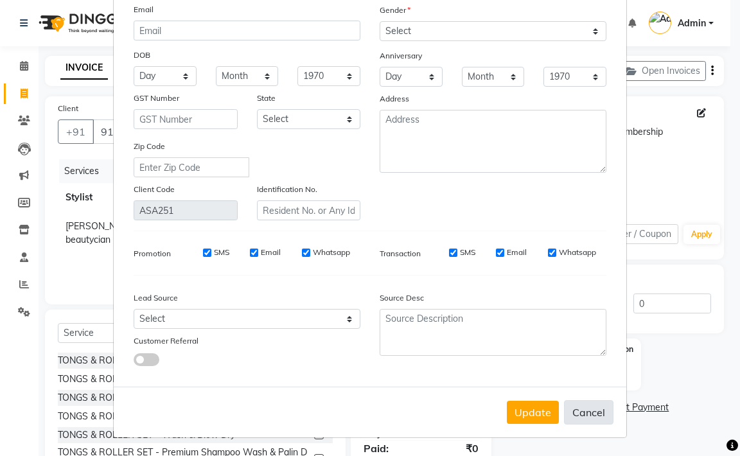
click at [569, 409] on button "Cancel" at bounding box center [588, 412] width 49 height 24
select select
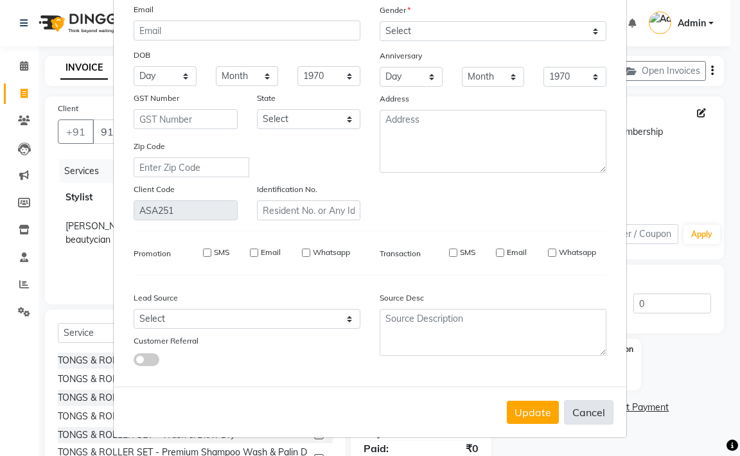
select select
checkbox input "false"
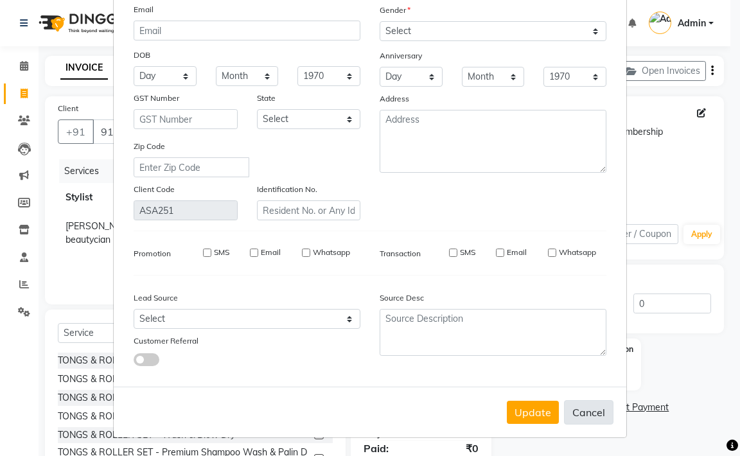
checkbox input "false"
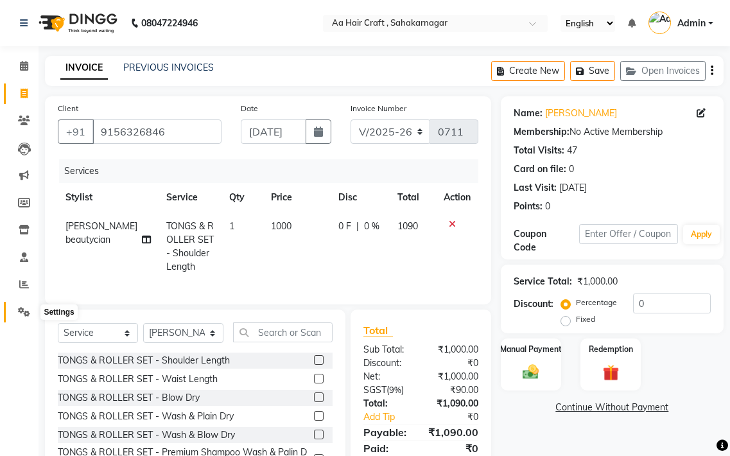
click at [28, 313] on icon at bounding box center [24, 312] width 12 height 10
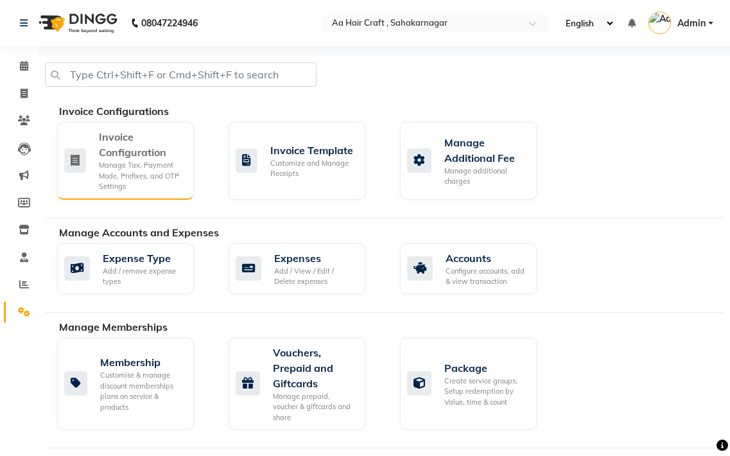
click at [107, 169] on div "Manage Tax, Payment Mode, Prefixes, and OTP Settings" at bounding box center [141, 176] width 85 height 32
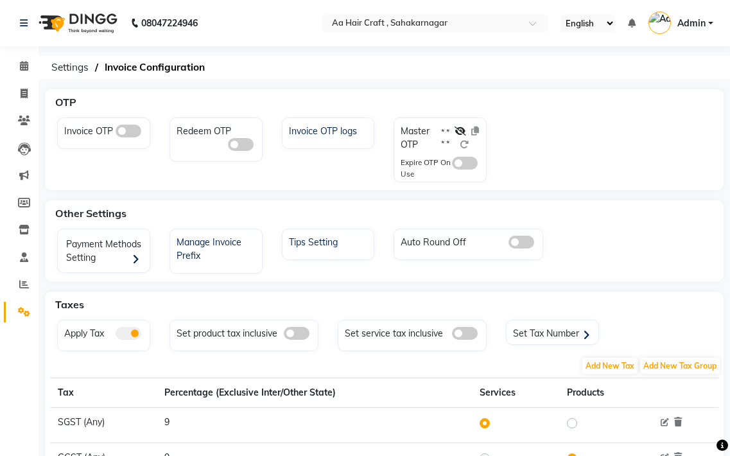
scroll to position [62, 0]
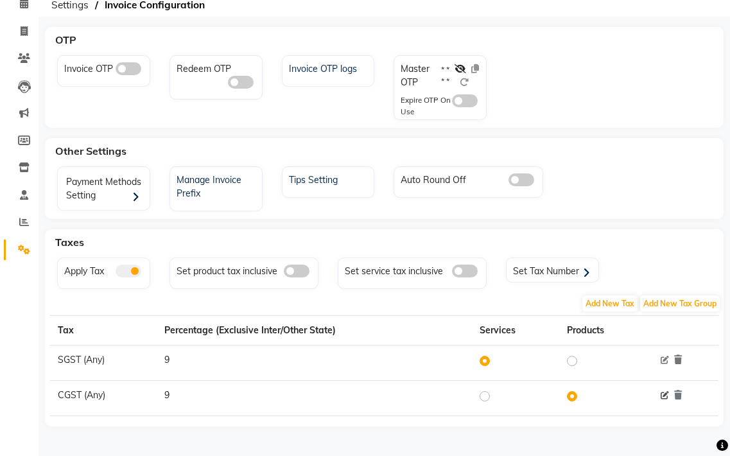
click at [661, 395] on icon at bounding box center [665, 396] width 8 height 8
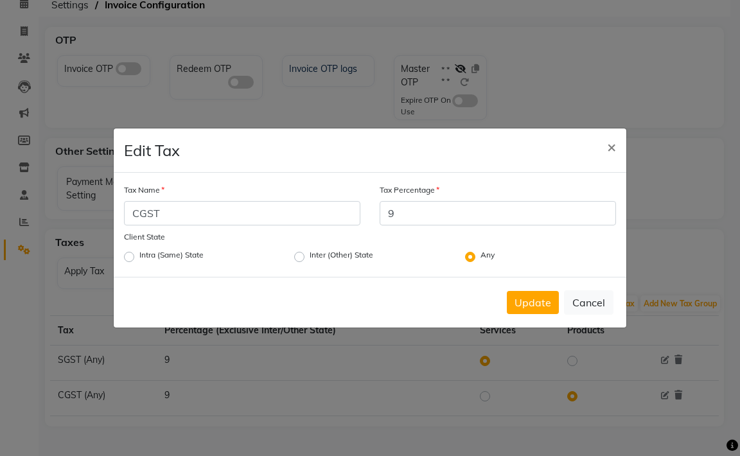
click at [590, 418] on ngb-modal-window "Edit Tax × Tax Name CGST Tax Percentage 9 Client State Intra (Same) State Inter…" at bounding box center [370, 228] width 740 height 456
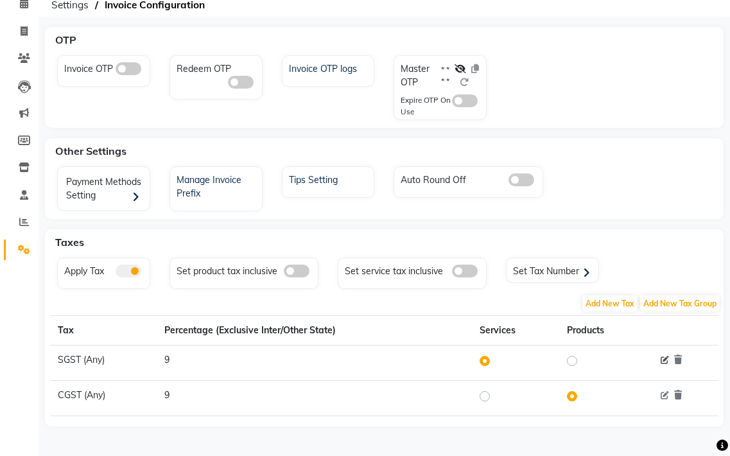
click at [664, 358] on icon at bounding box center [665, 360] width 8 height 8
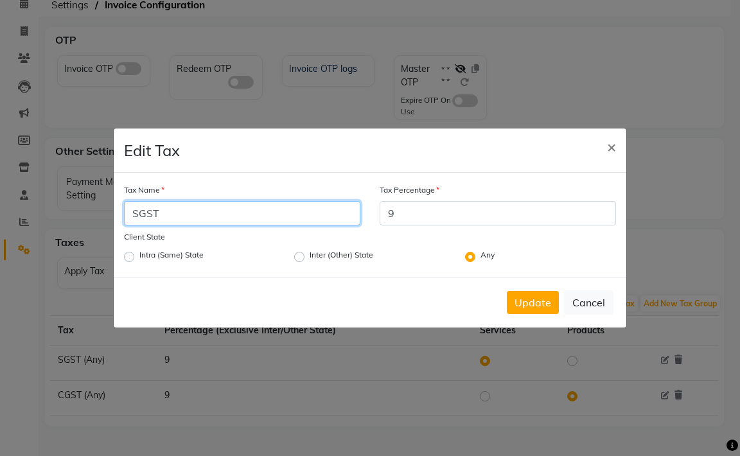
click at [187, 216] on input "SGST" at bounding box center [242, 213] width 236 height 24
click at [272, 202] on input "SGST" at bounding box center [242, 213] width 236 height 24
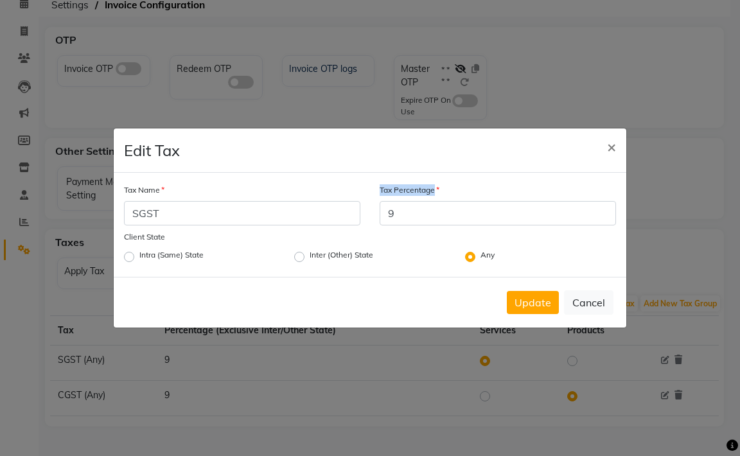
drag, startPoint x: 441, startPoint y: 192, endPoint x: 434, endPoint y: 207, distance: 16.9
click at [434, 207] on div "Tax Percentage 9" at bounding box center [497, 204] width 236 height 42
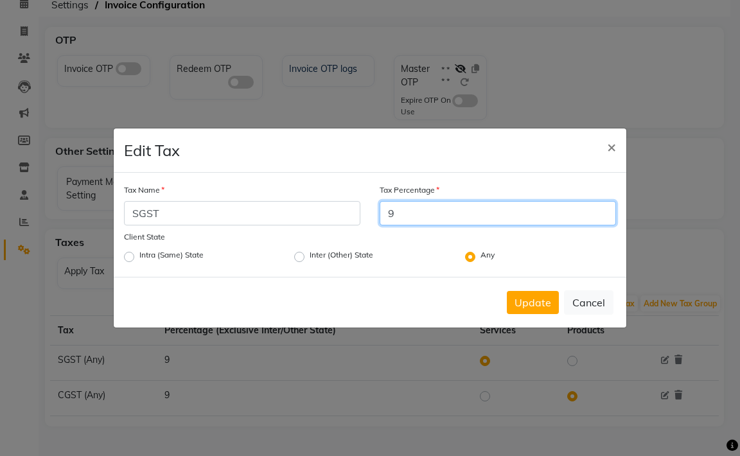
click at [434, 216] on input "9" at bounding box center [497, 213] width 236 height 24
type input "18"
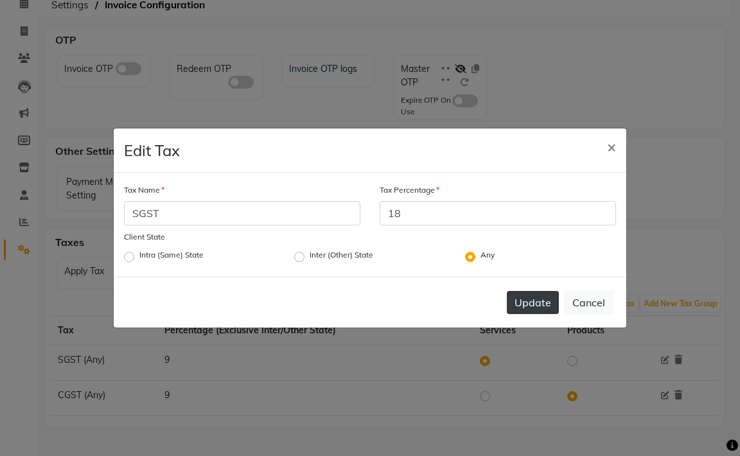
click at [540, 293] on button "Update" at bounding box center [533, 302] width 52 height 23
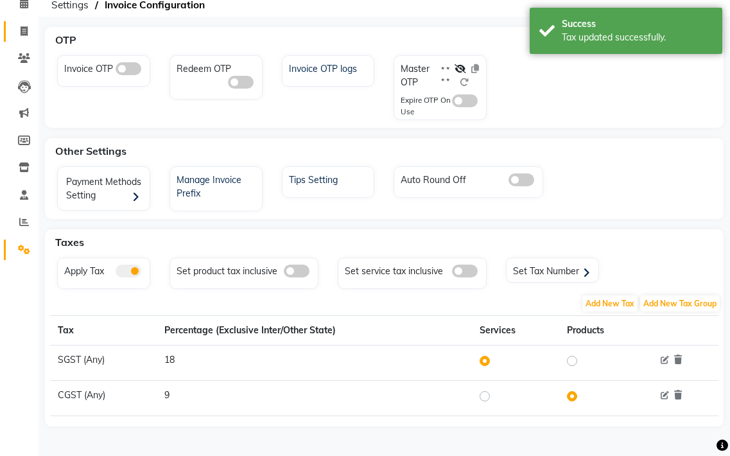
scroll to position [0, 0]
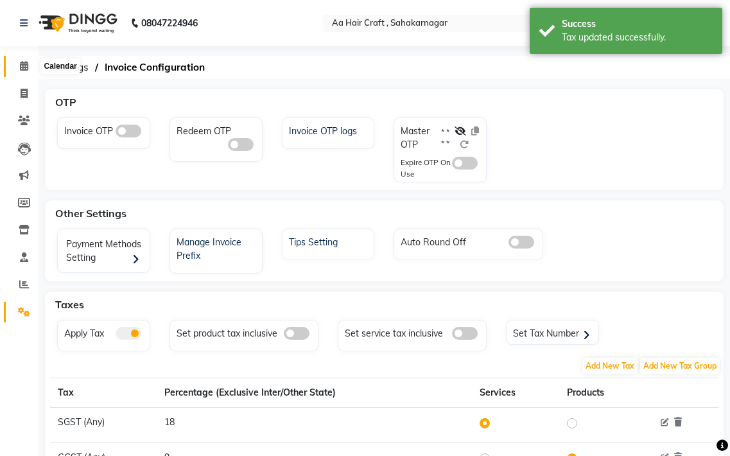
click at [22, 72] on span at bounding box center [24, 66] width 22 height 15
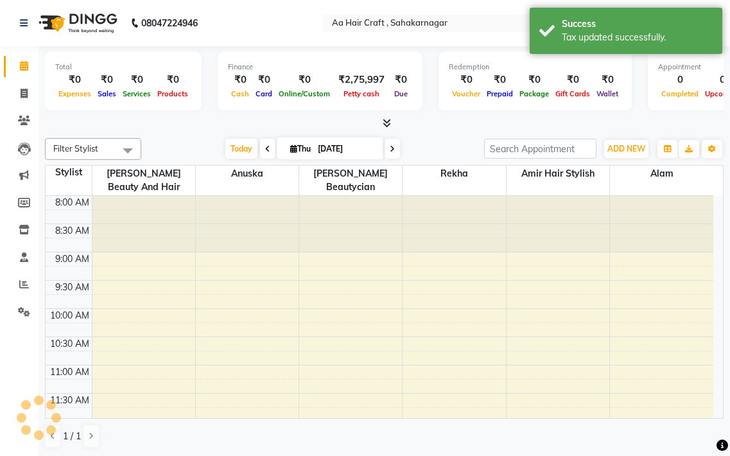
scroll to position [227, 0]
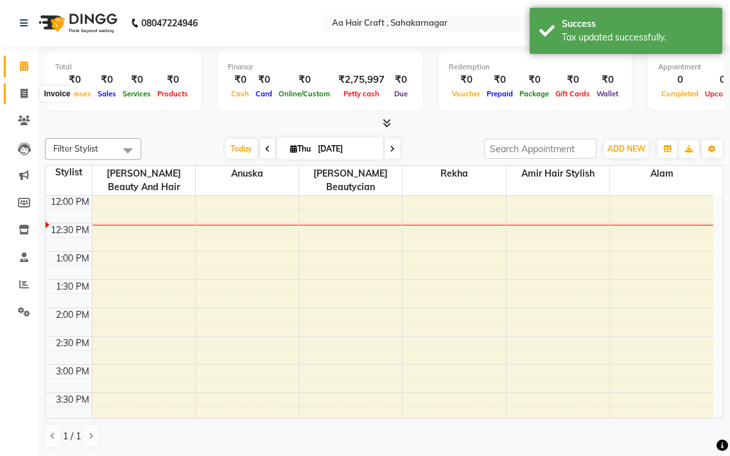
click at [22, 94] on icon at bounding box center [24, 94] width 7 height 10
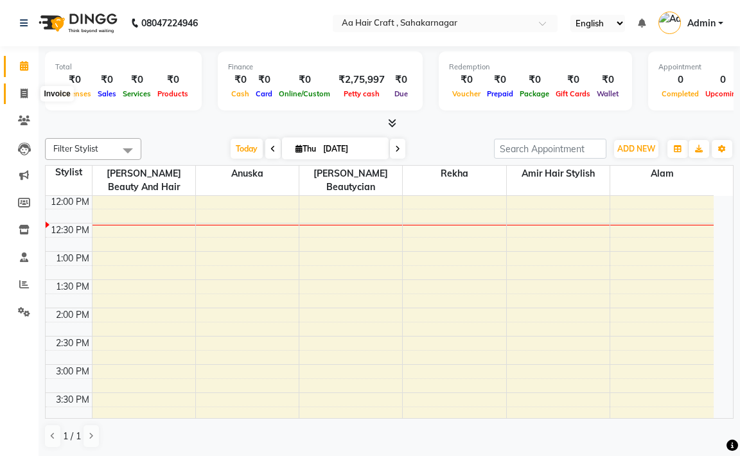
select select "6074"
select select "service"
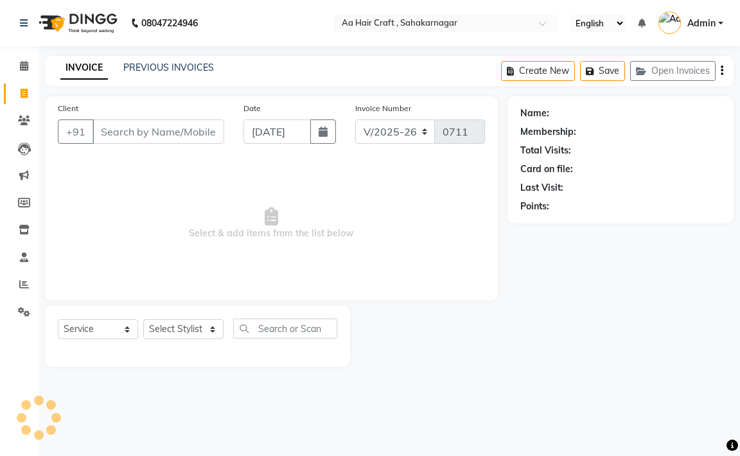
click at [191, 131] on input "Client" at bounding box center [158, 131] width 132 height 24
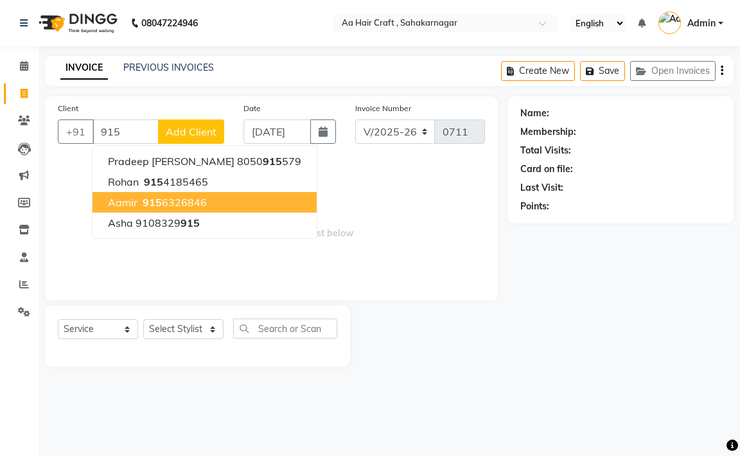
click at [199, 206] on ngb-highlight "[PHONE_NUMBER]" at bounding box center [173, 202] width 67 height 13
type input "9156326846"
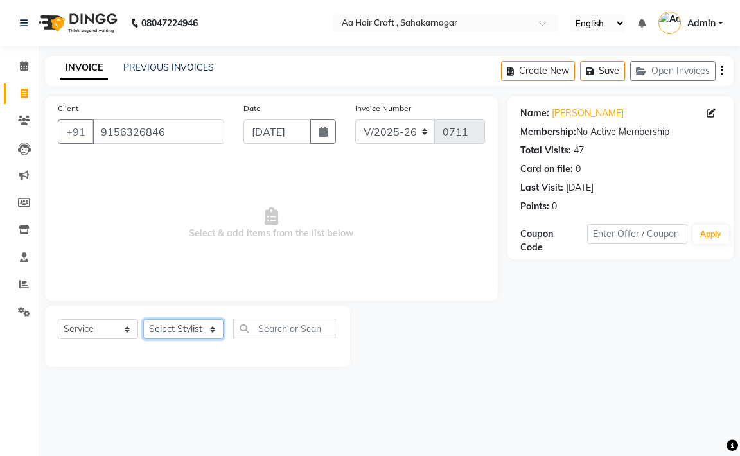
click at [201, 328] on select "Select Stylist [PERSON_NAME] hair stylish [PERSON_NAME] beautycian [PERSON_NAME…" at bounding box center [183, 329] width 80 height 20
select select "80767"
click at [143, 319] on select "Select Stylist [PERSON_NAME] hair stylish [PERSON_NAME] beautycian [PERSON_NAME…" at bounding box center [183, 329] width 80 height 20
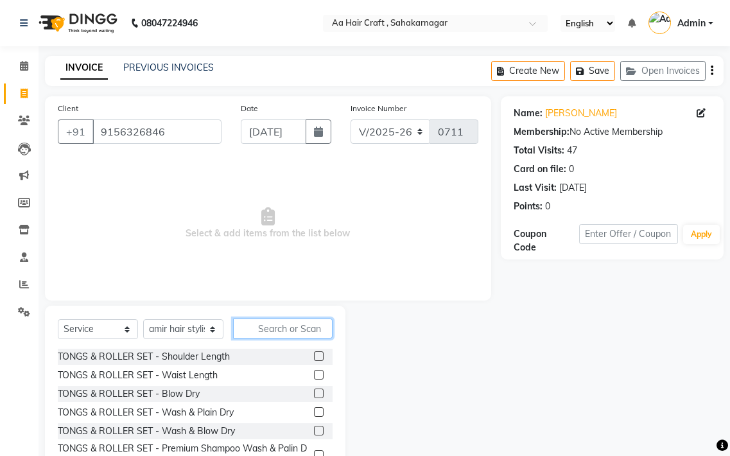
click at [256, 322] on input "text" at bounding box center [283, 328] width 100 height 20
click at [314, 353] on label at bounding box center [319, 356] width 10 height 10
click at [314, 353] on input "checkbox" at bounding box center [318, 356] width 8 height 8
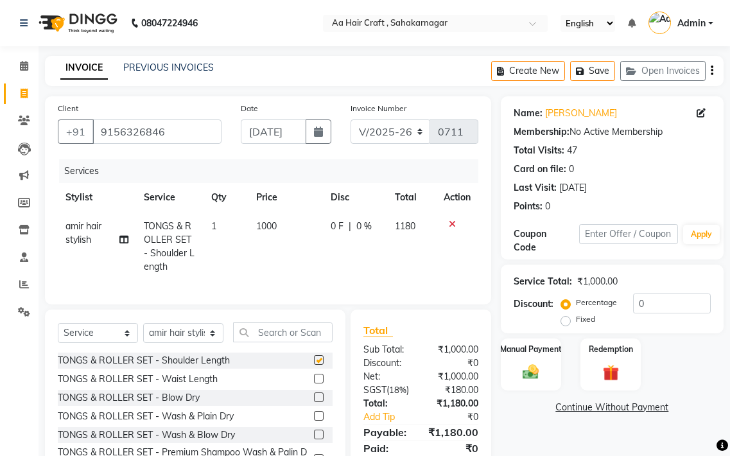
checkbox input "false"
click at [20, 65] on icon at bounding box center [24, 66] width 8 height 10
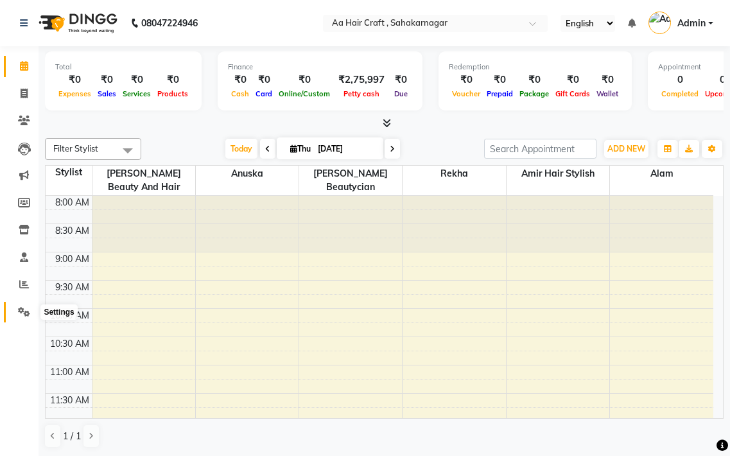
click at [20, 316] on icon at bounding box center [24, 312] width 12 height 10
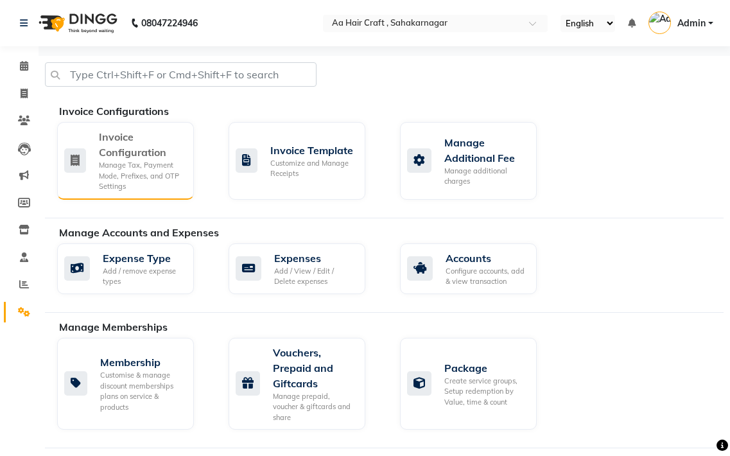
click at [125, 168] on div "Manage Tax, Payment Mode, Prefixes, and OTP Settings" at bounding box center [141, 176] width 85 height 32
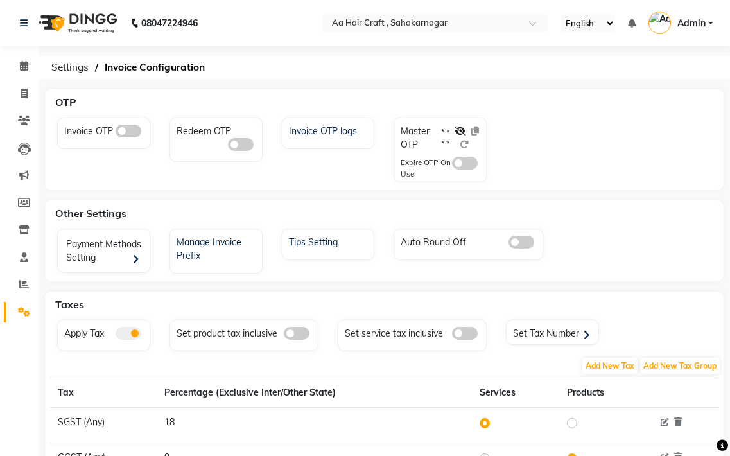
scroll to position [62, 0]
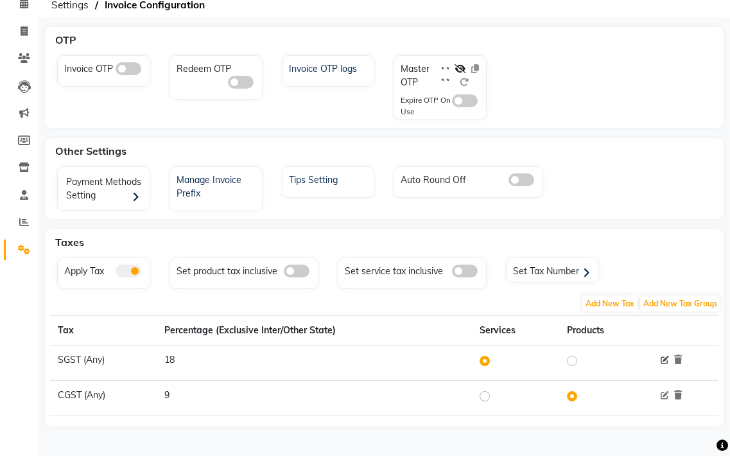
click at [665, 358] on icon at bounding box center [665, 360] width 8 height 8
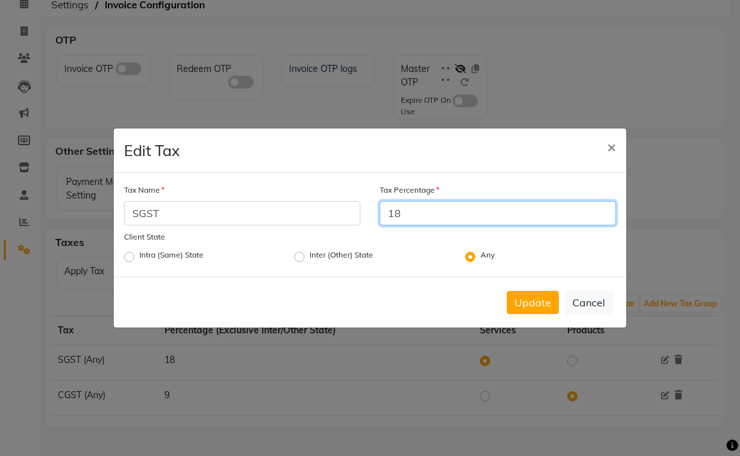
click at [435, 216] on input "18" at bounding box center [497, 213] width 236 height 24
type input "1"
type input "9"
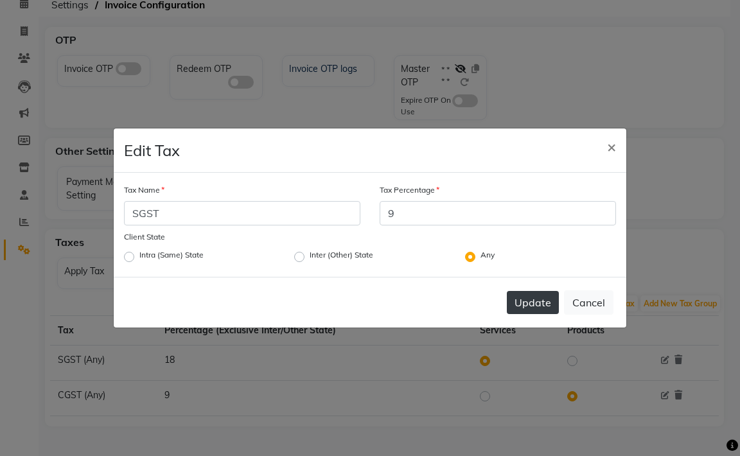
click at [532, 307] on button "Update" at bounding box center [533, 302] width 52 height 23
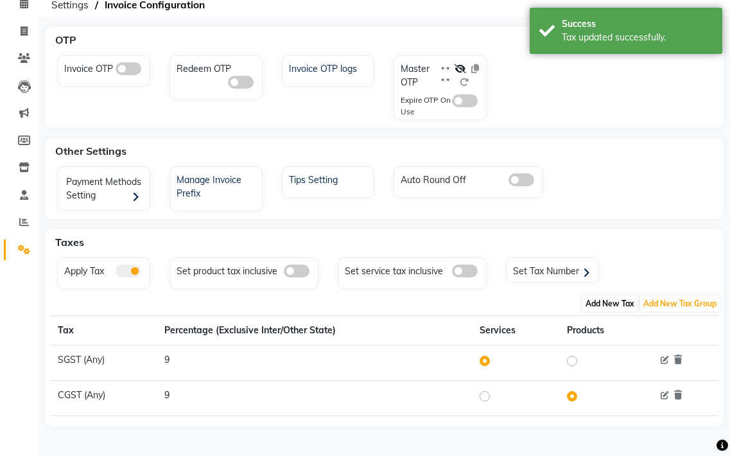
click at [611, 299] on span "Add New Tax" at bounding box center [609, 303] width 55 height 16
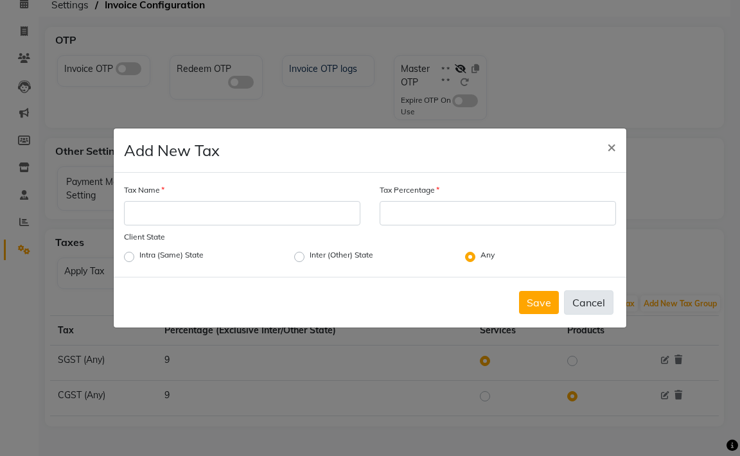
click at [594, 302] on button "Cancel" at bounding box center [588, 302] width 49 height 24
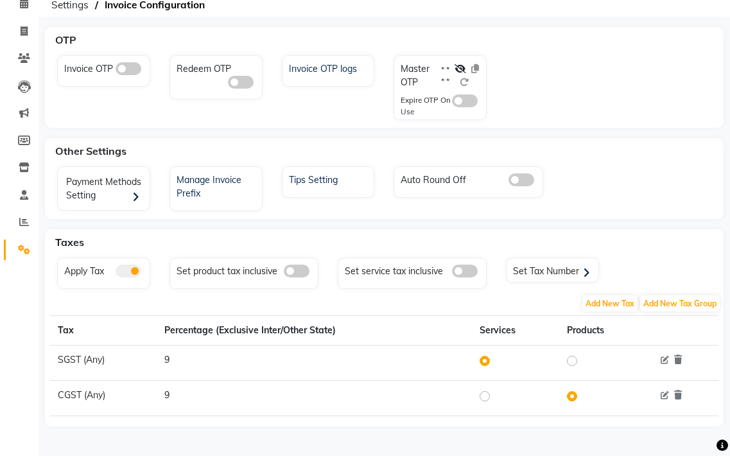
click at [67, 325] on th "Tax" at bounding box center [103, 331] width 107 height 30
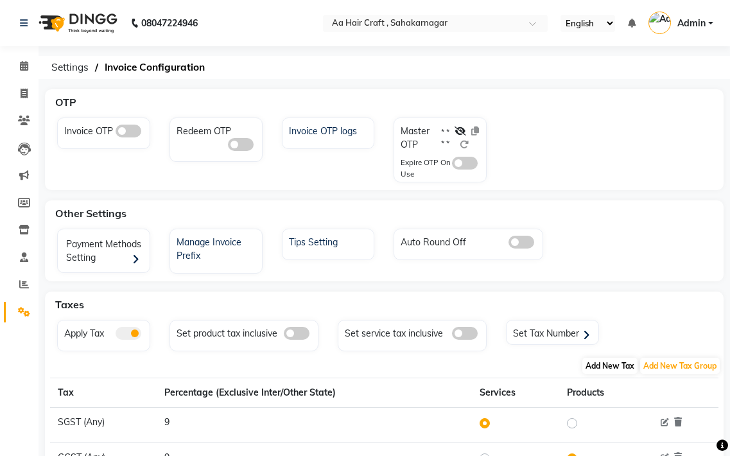
click at [611, 364] on span "Add New Tax" at bounding box center [609, 366] width 55 height 16
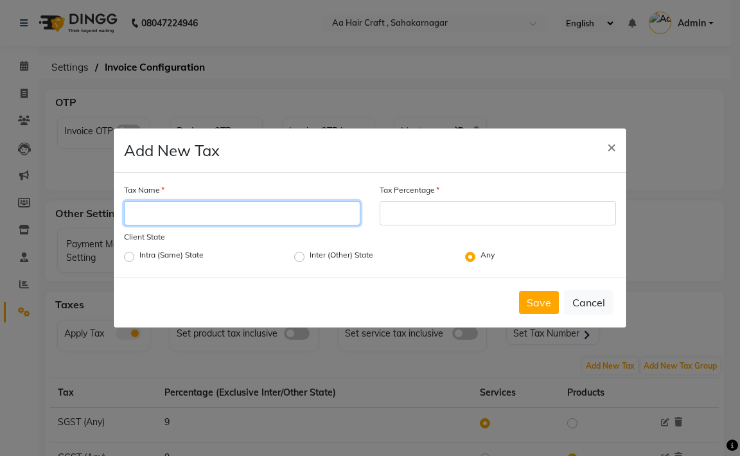
click at [280, 215] on input "Tax Name" at bounding box center [242, 213] width 236 height 24
type input "GST"
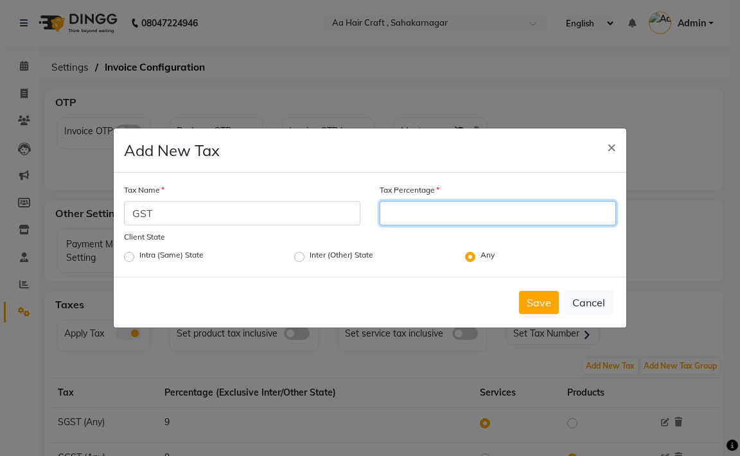
click at [431, 218] on input "Tax Percentage" at bounding box center [497, 213] width 236 height 24
type input "7"
type input "18"
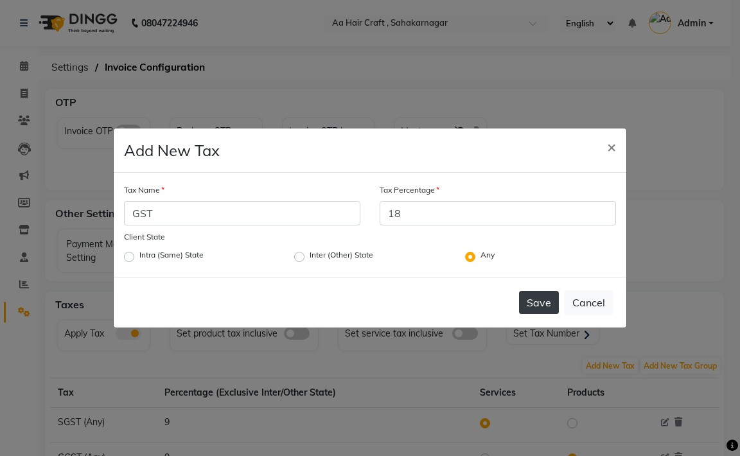
click at [537, 306] on button "Save" at bounding box center [539, 302] width 40 height 23
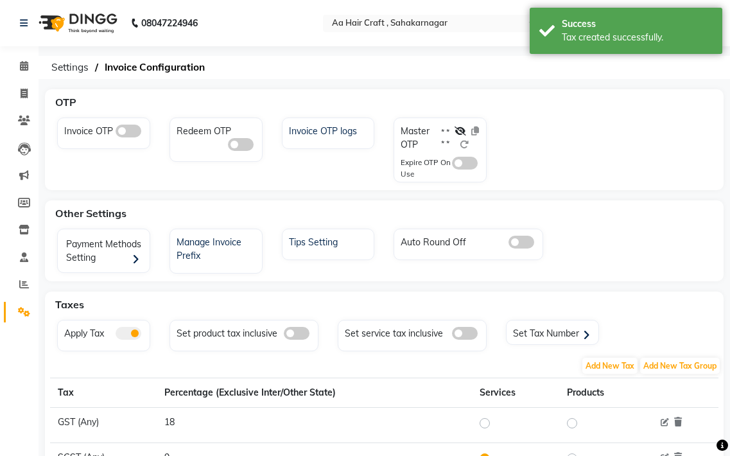
scroll to position [98, 0]
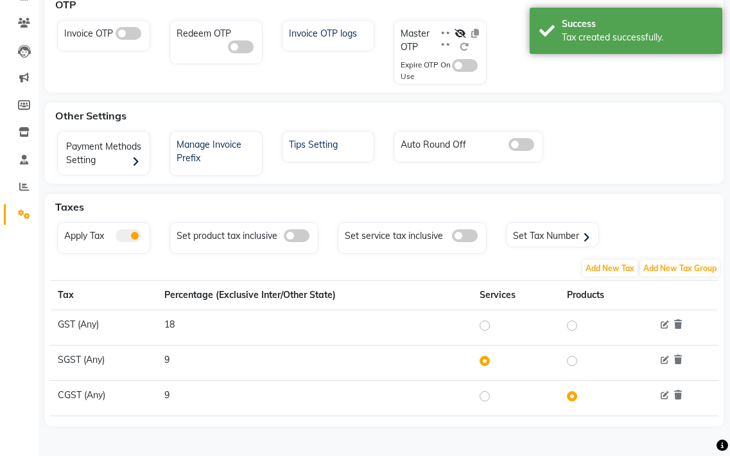
click at [488, 389] on div at bounding box center [487, 395] width 15 height 15
click at [495, 393] on label at bounding box center [495, 395] width 0 height 15
click at [485, 393] on input "radio" at bounding box center [486, 396] width 9 height 9
radio input "true"
click at [495, 396] on label at bounding box center [495, 395] width 0 height 15
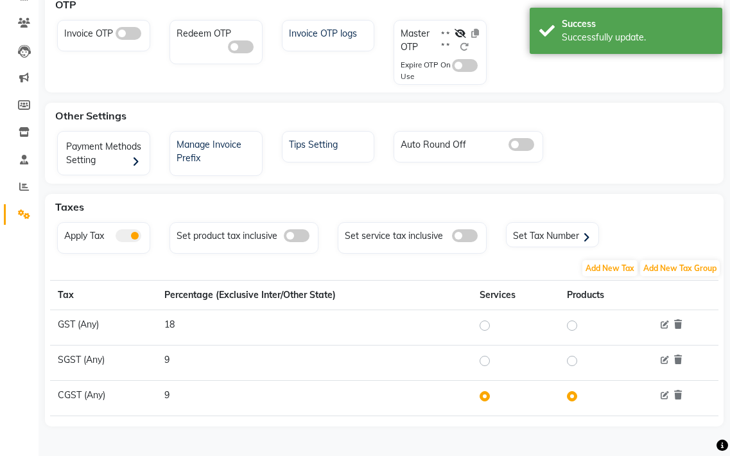
click at [488, 396] on input "radio" at bounding box center [486, 396] width 9 height 9
click at [582, 393] on label at bounding box center [582, 395] width 0 height 15
click at [569, 393] on input "radio" at bounding box center [573, 396] width 9 height 9
click at [582, 393] on label at bounding box center [582, 395] width 0 height 15
click at [569, 393] on input "radio" at bounding box center [573, 396] width 9 height 9
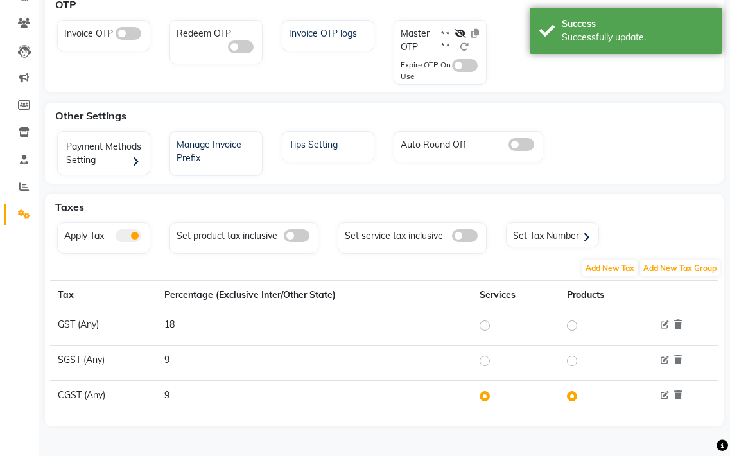
click at [582, 393] on label at bounding box center [582, 395] width 0 height 15
click at [569, 393] on input "radio" at bounding box center [573, 396] width 9 height 9
click at [492, 394] on div at bounding box center [487, 395] width 15 height 15
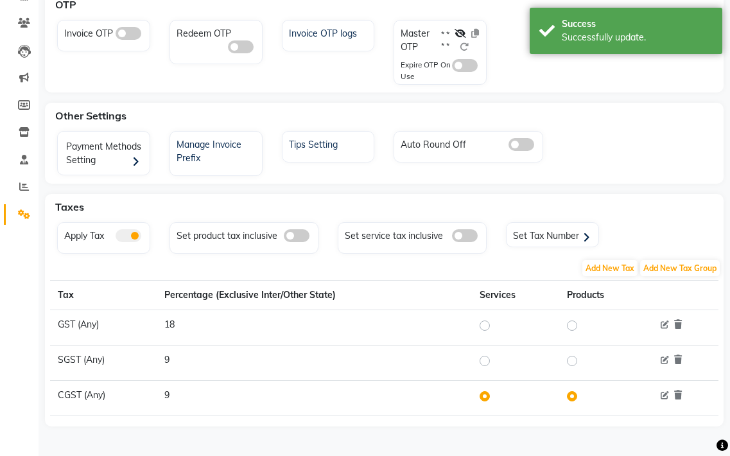
click at [495, 324] on label at bounding box center [495, 325] width 0 height 15
click at [482, 324] on input "radio" at bounding box center [486, 325] width 9 height 9
radio input "true"
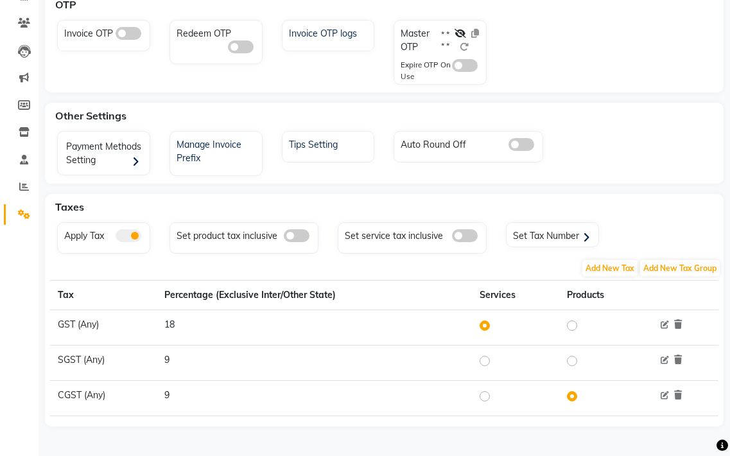
scroll to position [0, 0]
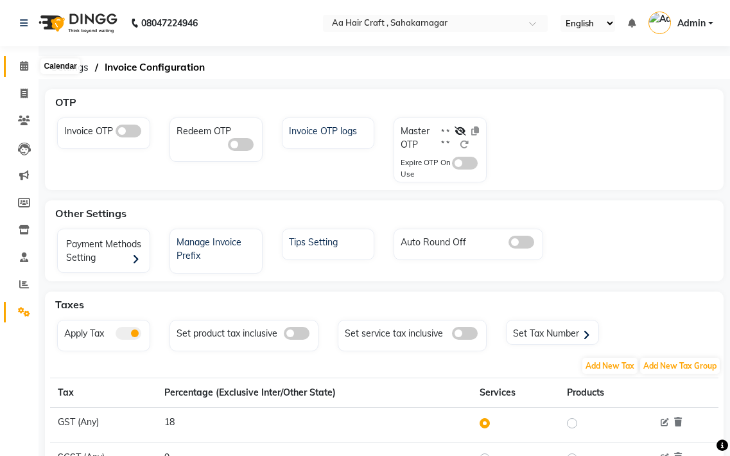
click at [24, 65] on icon at bounding box center [24, 66] width 8 height 10
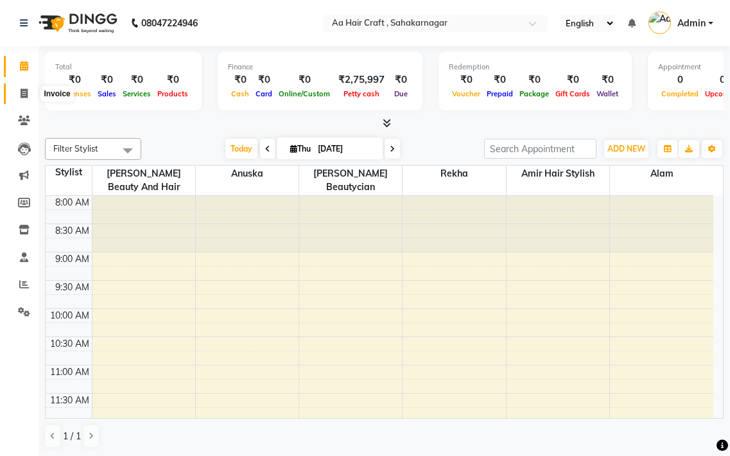
click at [31, 89] on span at bounding box center [24, 94] width 22 height 15
select select "service"
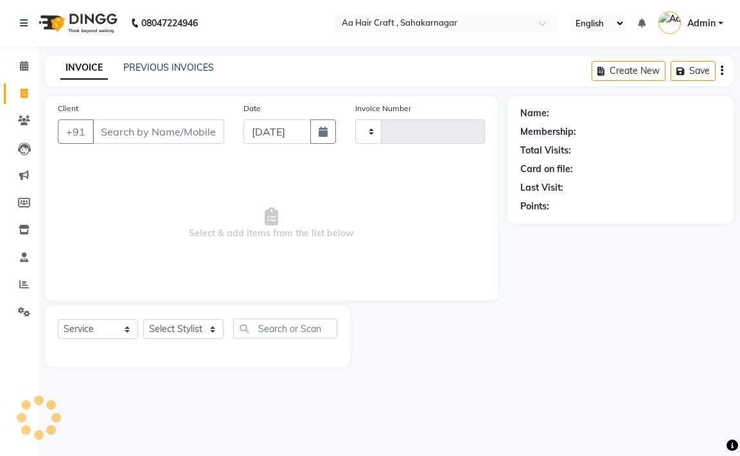
type input "0711"
click at [26, 89] on icon at bounding box center [24, 94] width 7 height 10
select select "6074"
select select "service"
click at [97, 119] on div "Client +91" at bounding box center [141, 127] width 186 height 53
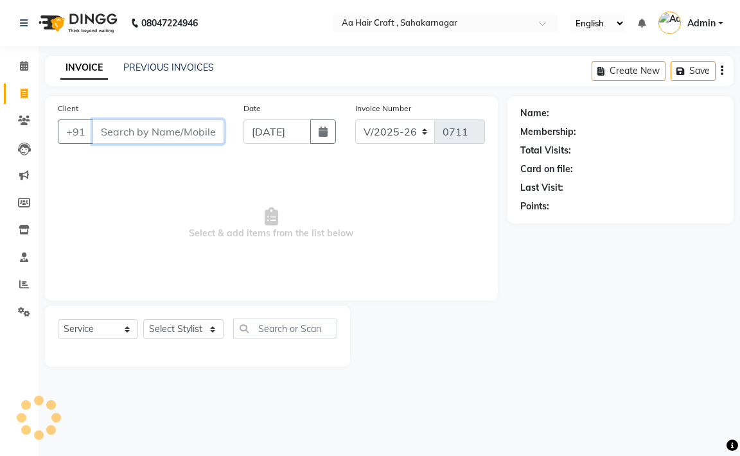
click at [119, 130] on input "Client" at bounding box center [158, 131] width 132 height 24
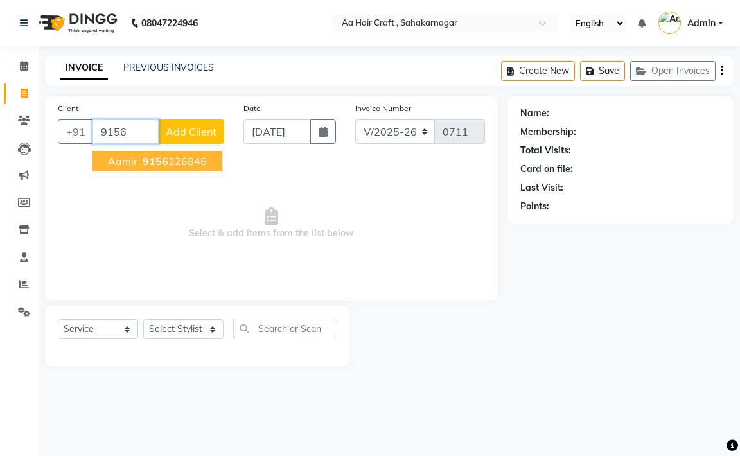
click at [192, 172] on ngb-typeahead-window "[PERSON_NAME] 9156 326846" at bounding box center [157, 161] width 131 height 32
click at [198, 157] on ngb-highlight "9156 326846" at bounding box center [173, 161] width 67 height 13
type input "9156326846"
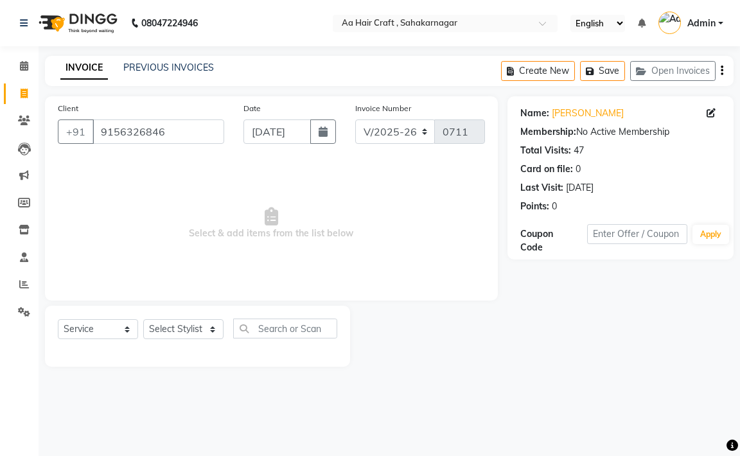
click at [191, 330] on div "Select Service Product Membership Package Voucher Prepaid Gift Card Select Styl…" at bounding box center [197, 336] width 305 height 61
click at [193, 327] on select "Select Stylist [PERSON_NAME] hair stylish [PERSON_NAME] beautycian [PERSON_NAME…" at bounding box center [183, 329] width 80 height 20
select select "63867"
click at [143, 319] on select "Select Stylist [PERSON_NAME] hair stylish [PERSON_NAME] beautycian [PERSON_NAME…" at bounding box center [183, 329] width 80 height 20
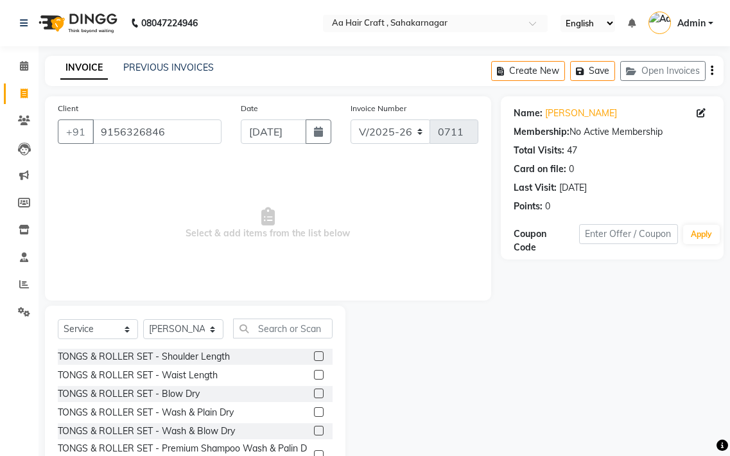
click at [309, 376] on div "TONGS & ROLLER SET - Shoulder Length TONGS & ROLLER SET - Waist Length TONGS & …" at bounding box center [195, 413] width 275 height 128
click at [314, 352] on label at bounding box center [319, 356] width 10 height 10
click at [314, 352] on input "checkbox" at bounding box center [318, 356] width 8 height 8
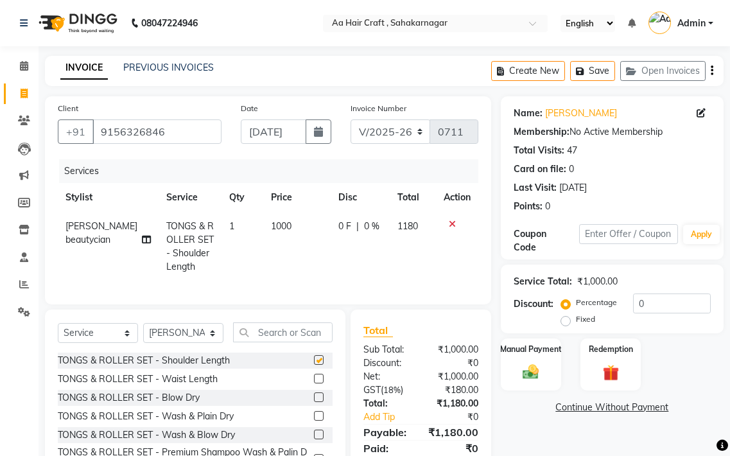
checkbox input "false"
click at [17, 302] on link "Settings" at bounding box center [19, 312] width 31 height 21
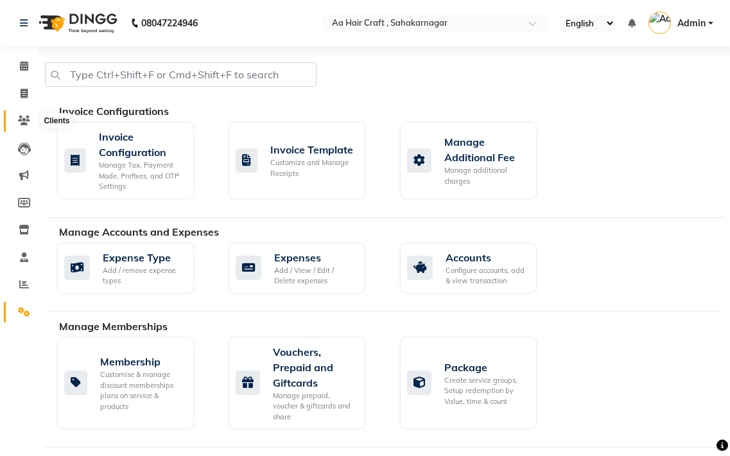
click at [28, 126] on span at bounding box center [24, 121] width 22 height 15
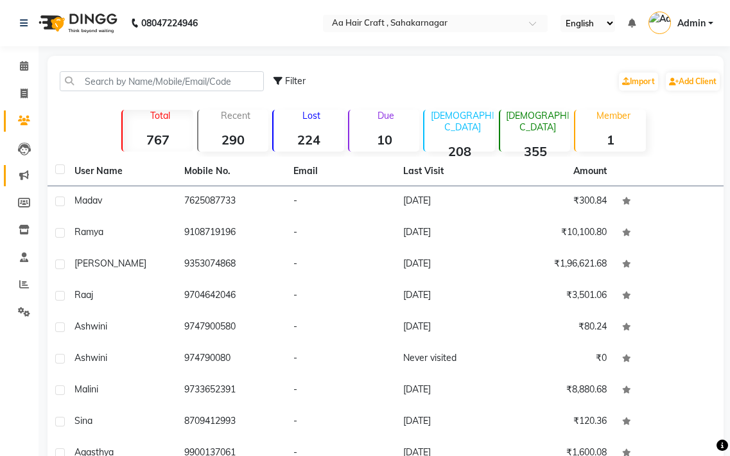
click at [22, 169] on li "Marketing" at bounding box center [19, 176] width 39 height 28
click at [22, 169] on span at bounding box center [24, 175] width 22 height 15
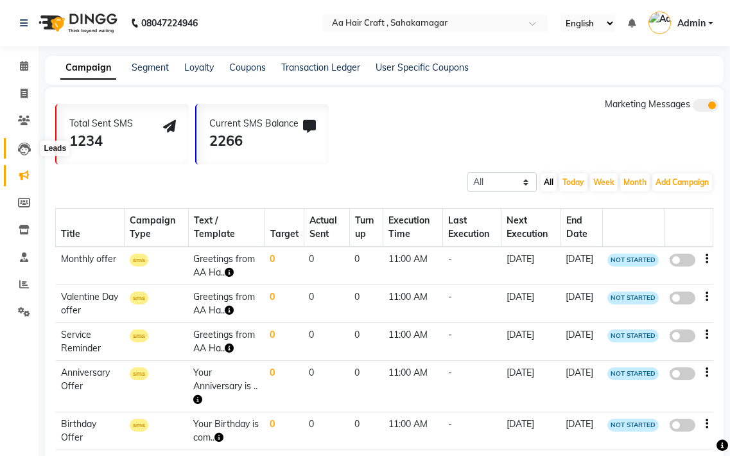
click at [20, 148] on icon at bounding box center [24, 149] width 13 height 13
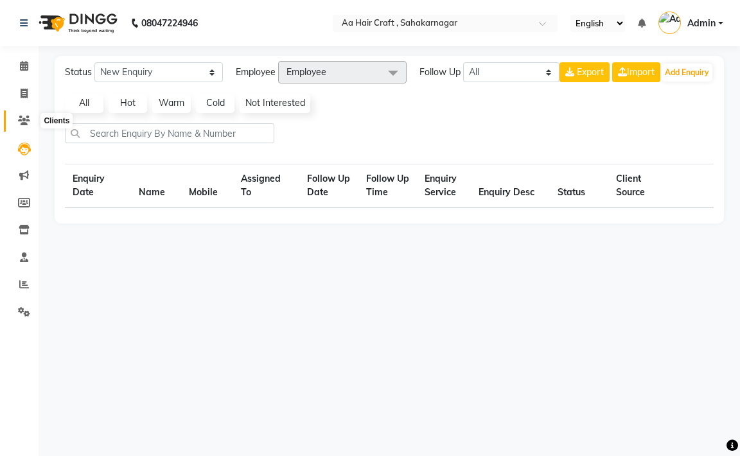
click at [25, 116] on icon at bounding box center [24, 121] width 12 height 10
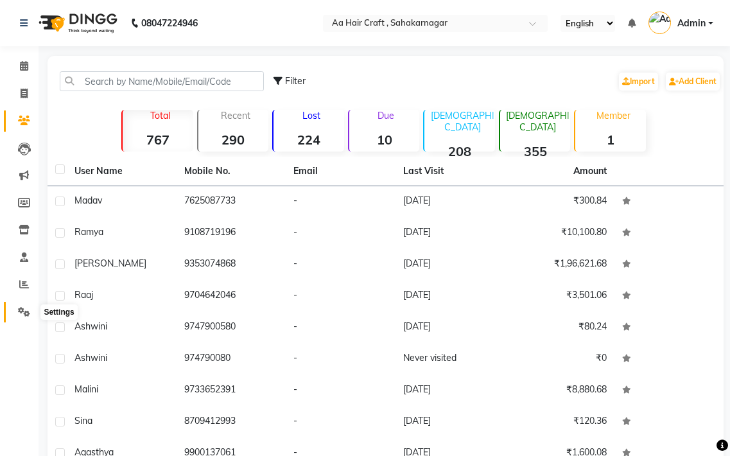
click at [21, 308] on ul "Calendar Invoice Clients Leads Marketing Members Inventory Staff Reports Settin…" at bounding box center [19, 192] width 39 height 279
click at [21, 307] on icon at bounding box center [24, 312] width 12 height 10
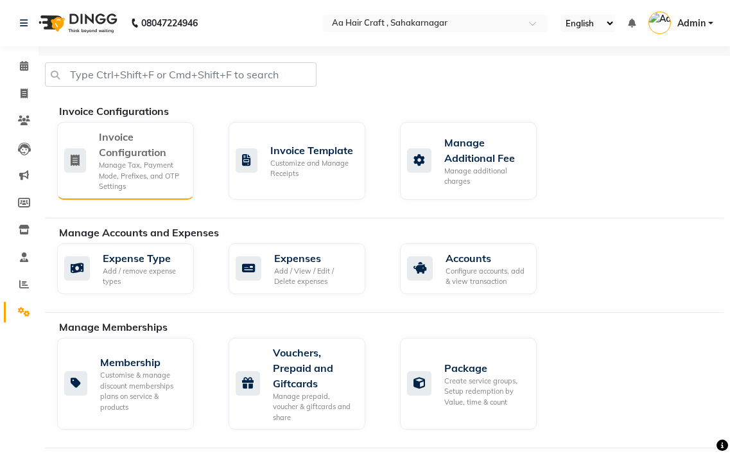
click at [123, 147] on div "Invoice Configuration" at bounding box center [141, 144] width 85 height 31
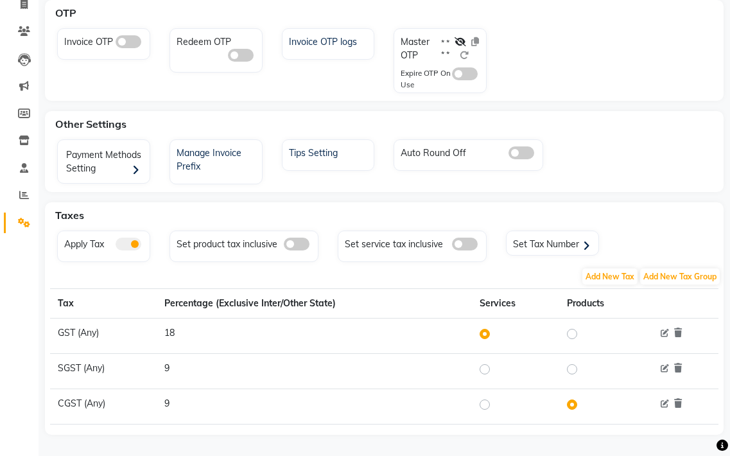
scroll to position [98, 0]
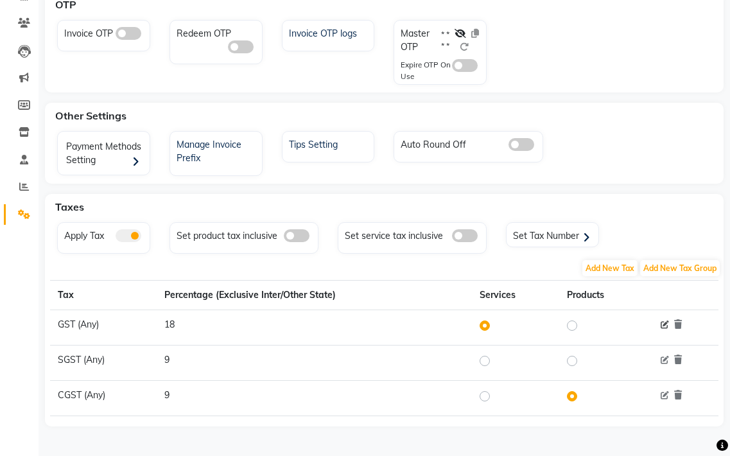
click at [662, 325] on icon at bounding box center [665, 325] width 8 height 8
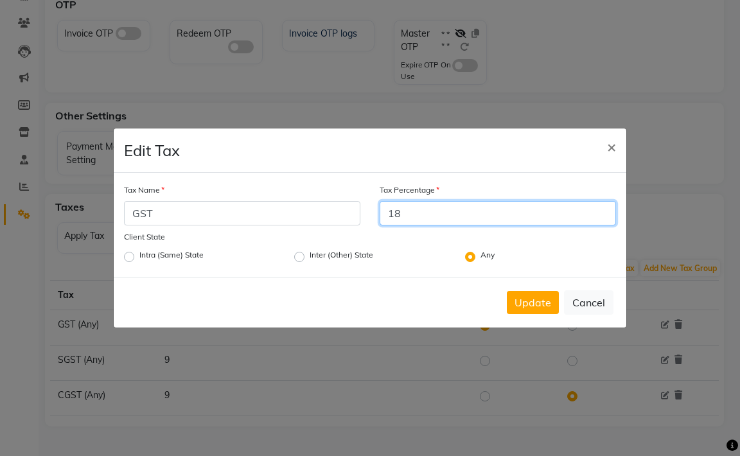
click at [507, 209] on input "18" at bounding box center [497, 213] width 236 height 24
type input "1"
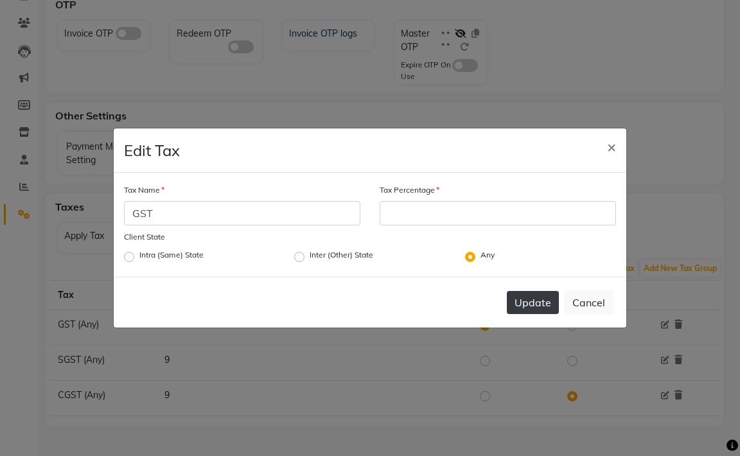
click at [548, 308] on button "Update" at bounding box center [533, 302] width 52 height 23
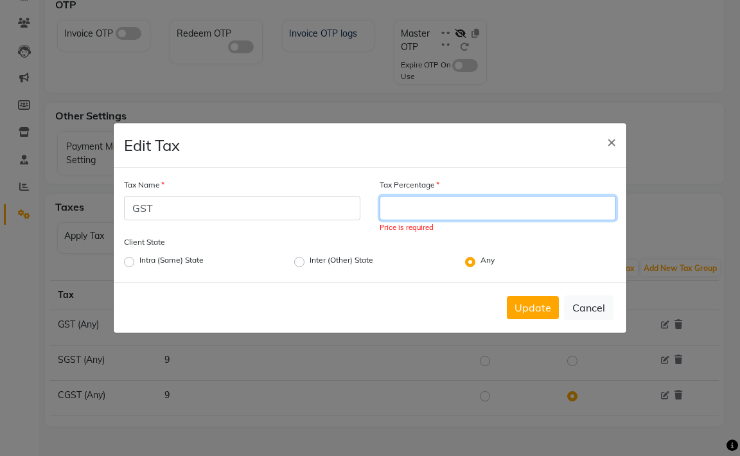
click at [514, 208] on input "Tax Percentage" at bounding box center [497, 208] width 236 height 24
click at [462, 259] on div "Any" at bounding box center [540, 261] width 170 height 17
click at [480, 260] on label "Any" at bounding box center [487, 261] width 14 height 15
click at [480, 260] on input "Any" at bounding box center [484, 258] width 8 height 8
click at [481, 211] on input "Tax Percentage" at bounding box center [497, 208] width 236 height 24
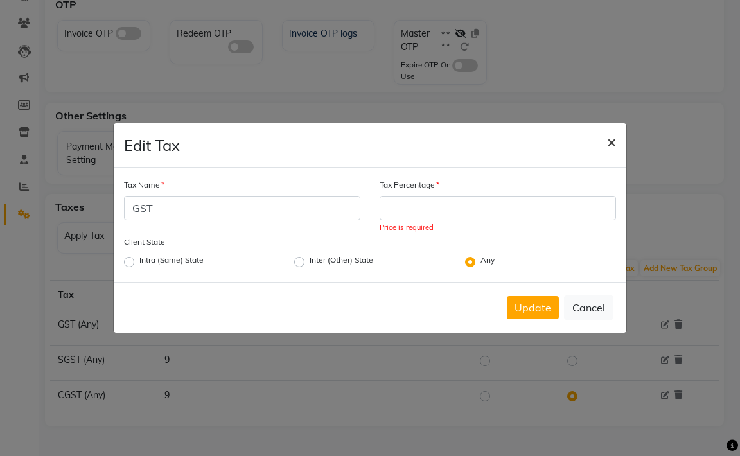
click at [612, 142] on span "×" at bounding box center [611, 141] width 9 height 19
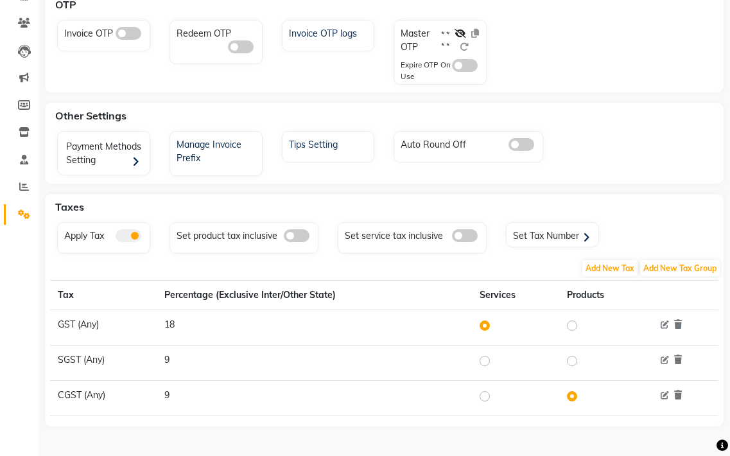
click at [582, 324] on label at bounding box center [582, 325] width 0 height 15
click at [571, 324] on input "radio" at bounding box center [573, 325] width 9 height 9
radio input "true"
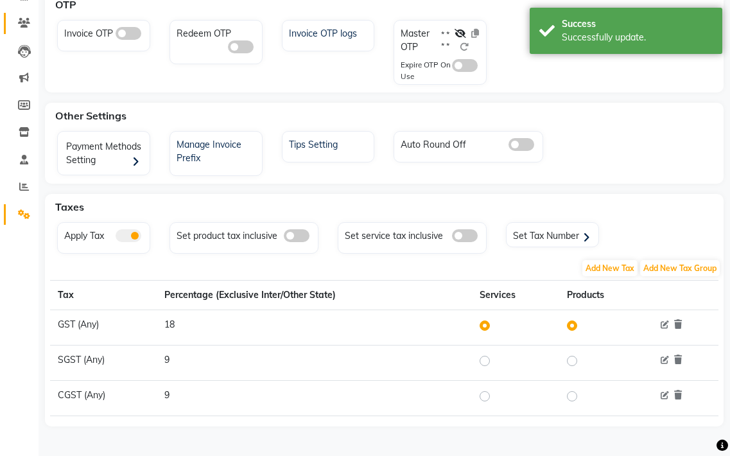
click at [22, 20] on icon at bounding box center [24, 23] width 12 height 10
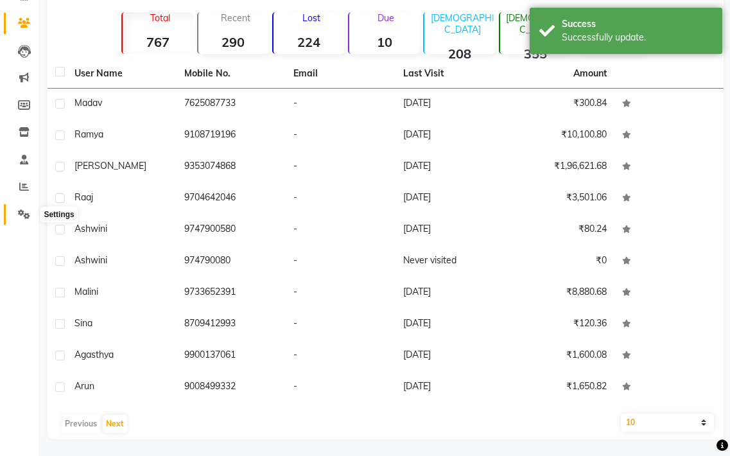
click at [23, 208] on li "Settings" at bounding box center [19, 215] width 39 height 28
click at [22, 20] on icon at bounding box center [24, 23] width 12 height 10
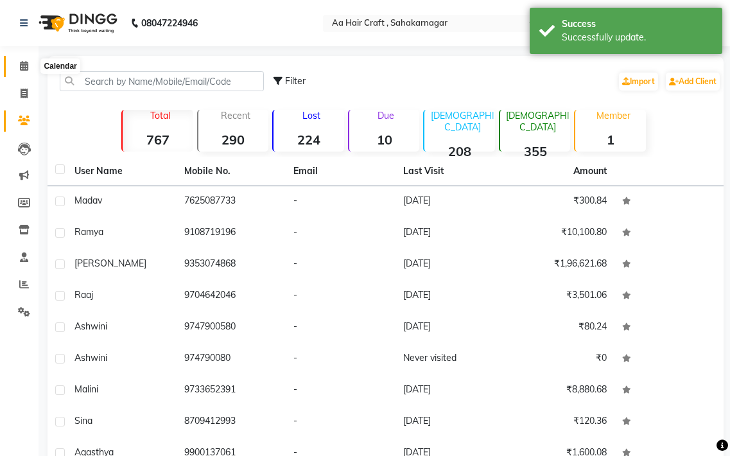
click at [25, 61] on icon at bounding box center [24, 66] width 8 height 10
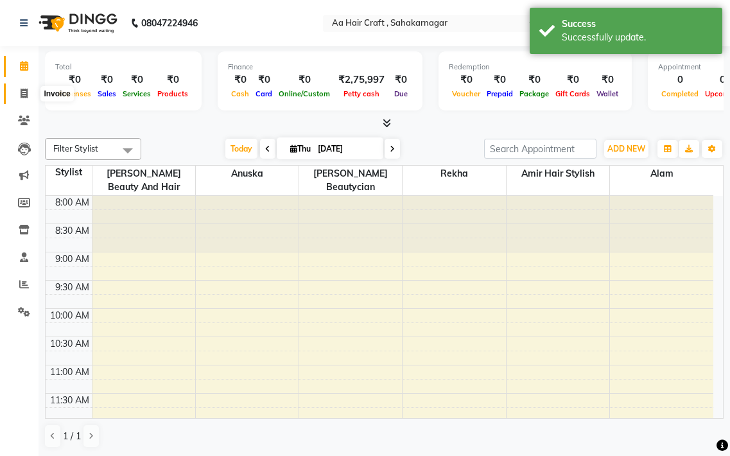
click at [25, 87] on span at bounding box center [24, 94] width 22 height 15
select select "6074"
select select "service"
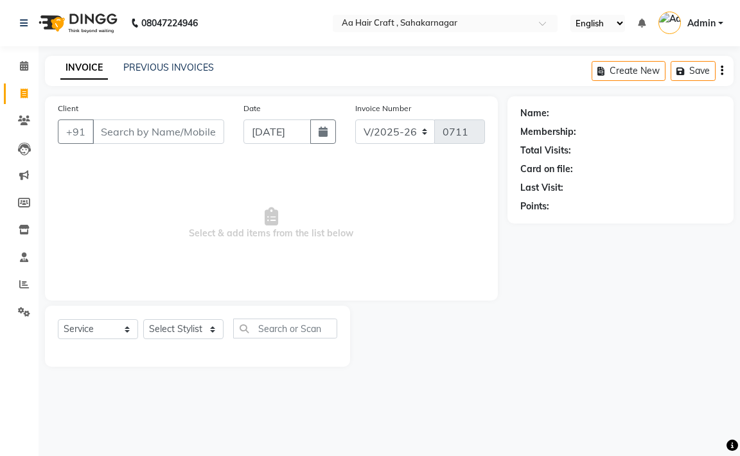
click at [169, 134] on input "Client" at bounding box center [158, 131] width 132 height 24
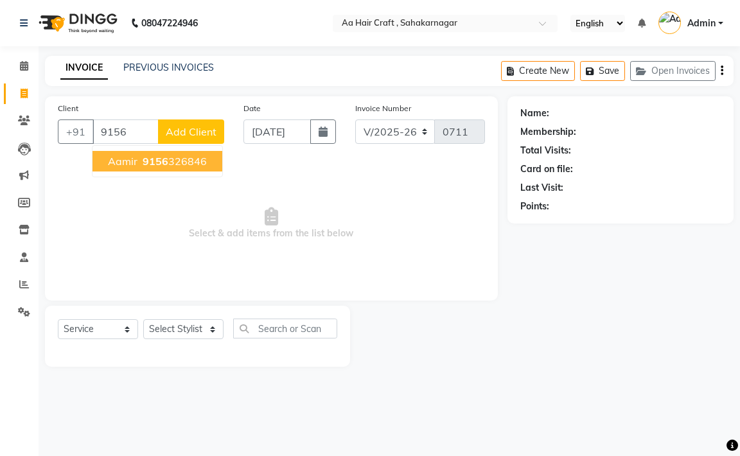
click at [166, 157] on span "9156" at bounding box center [156, 161] width 26 height 13
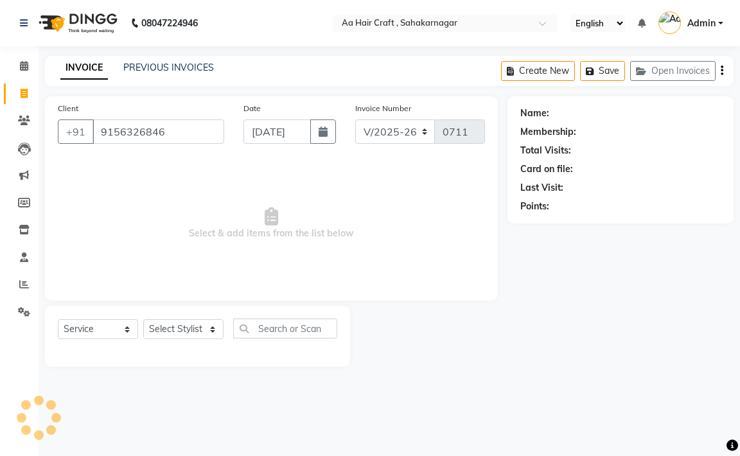
type input "9156326846"
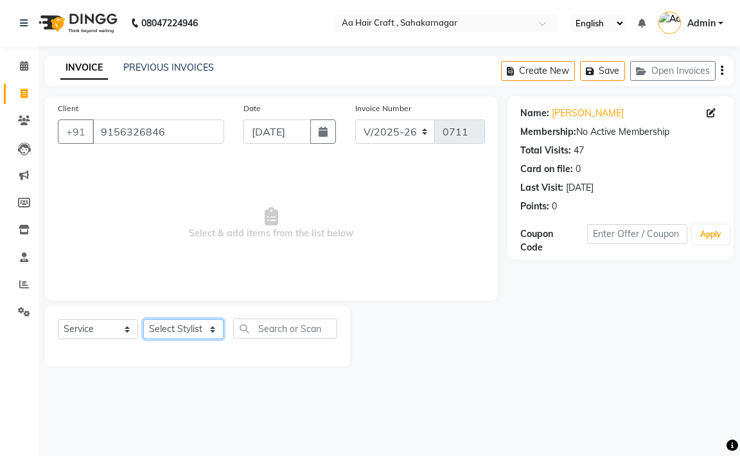
click at [188, 324] on select "Select Stylist [PERSON_NAME] hair stylish [PERSON_NAME] beautycian [PERSON_NAME…" at bounding box center [183, 329] width 80 height 20
select select "61631"
click at [143, 319] on select "Select Stylist [PERSON_NAME] hair stylish [PERSON_NAME] beautycian [PERSON_NAME…" at bounding box center [183, 329] width 80 height 20
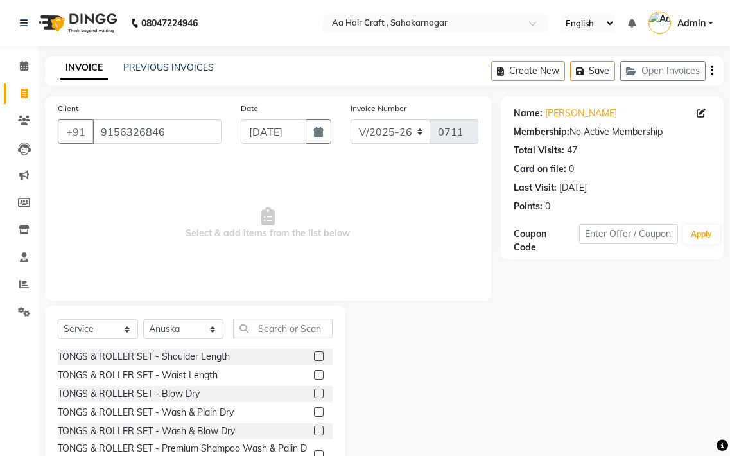
click at [314, 355] on label at bounding box center [319, 356] width 10 height 10
click at [314, 355] on input "checkbox" at bounding box center [318, 356] width 8 height 8
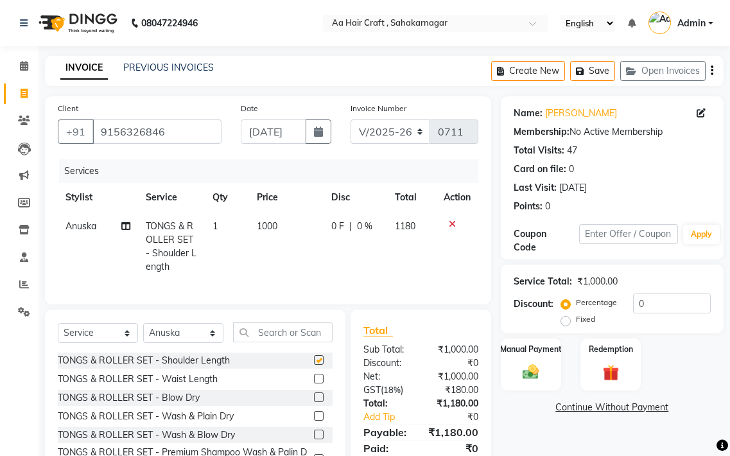
checkbox input "false"
click at [405, 219] on td "1180" at bounding box center [411, 246] width 48 height 69
select select "61631"
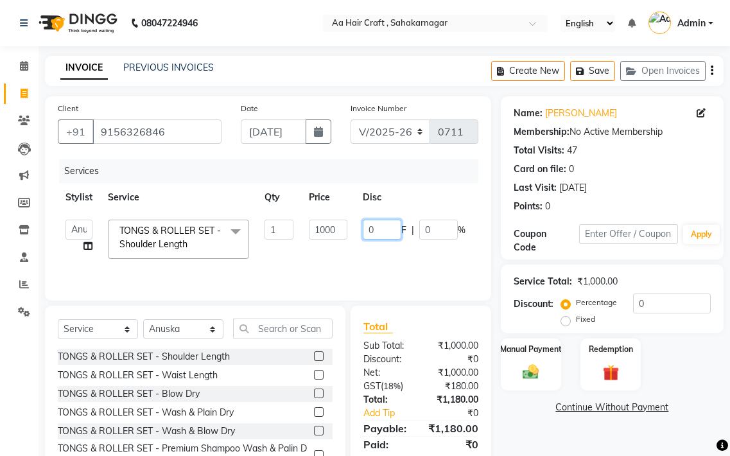
click at [391, 230] on input "0" at bounding box center [382, 230] width 39 height 20
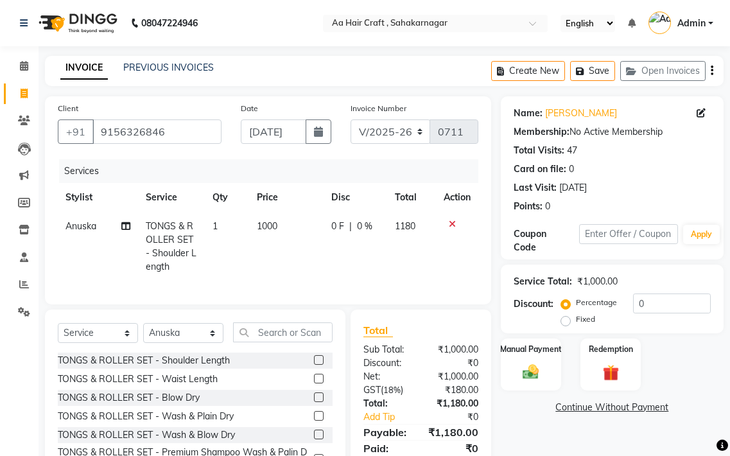
click at [390, 185] on tr "Stylist Service Qty Price Disc Total Action" at bounding box center [268, 197] width 420 height 29
click at [358, 227] on span "0 %" at bounding box center [364, 226] width 15 height 13
select select "61631"
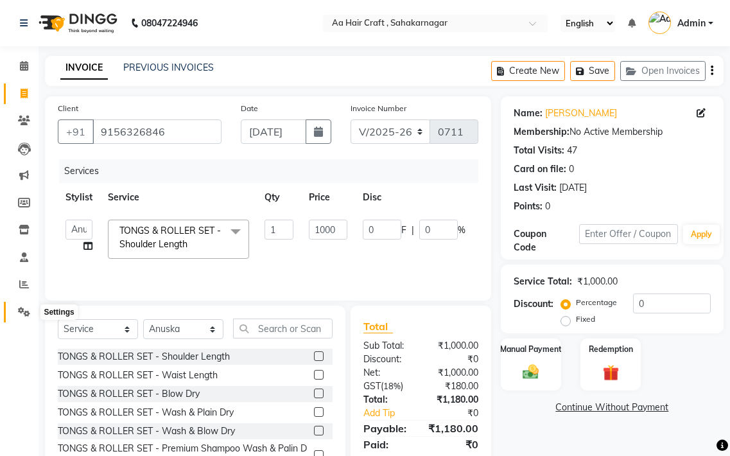
click at [15, 311] on span at bounding box center [24, 312] width 22 height 15
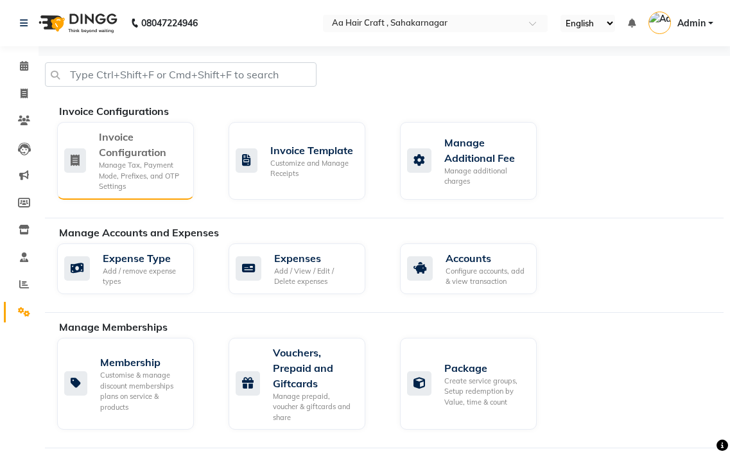
click at [157, 132] on div "Invoice Configuration" at bounding box center [141, 144] width 85 height 31
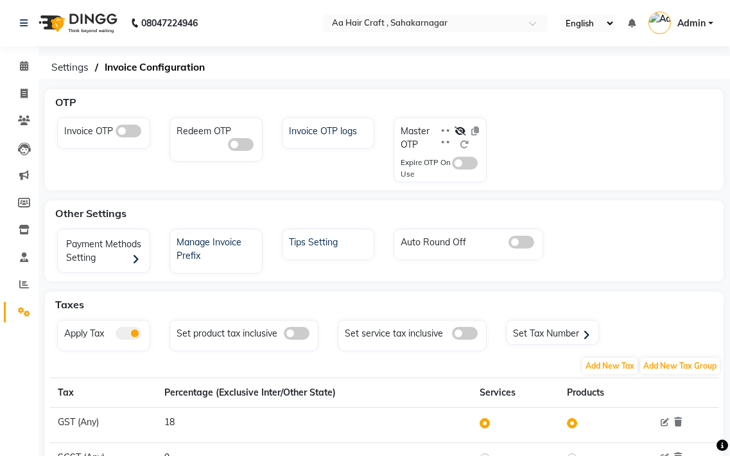
scroll to position [98, 0]
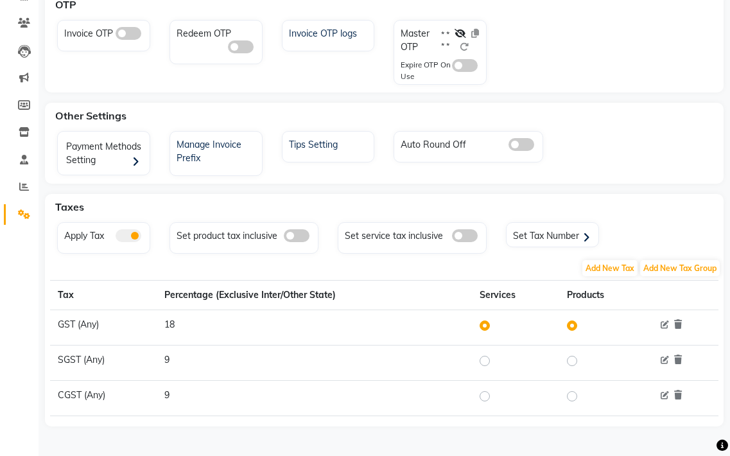
click at [582, 321] on label at bounding box center [582, 325] width 0 height 15
click at [572, 321] on input "radio" at bounding box center [573, 325] width 9 height 9
click at [486, 317] on td at bounding box center [515, 327] width 87 height 35
click at [486, 318] on div at bounding box center [487, 325] width 15 height 15
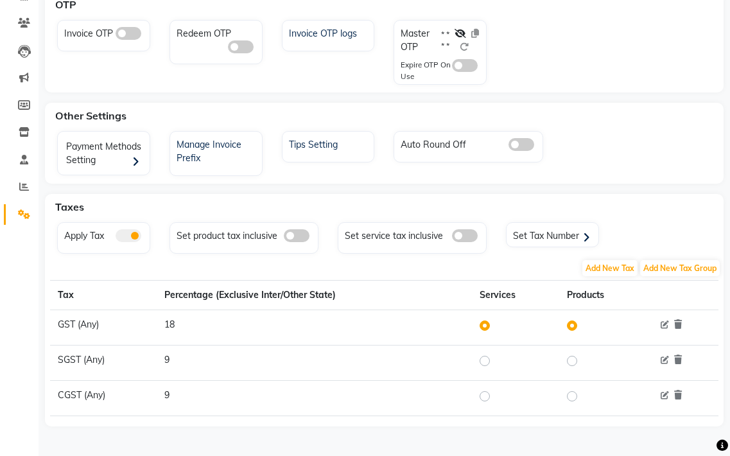
click at [486, 318] on div at bounding box center [487, 325] width 15 height 15
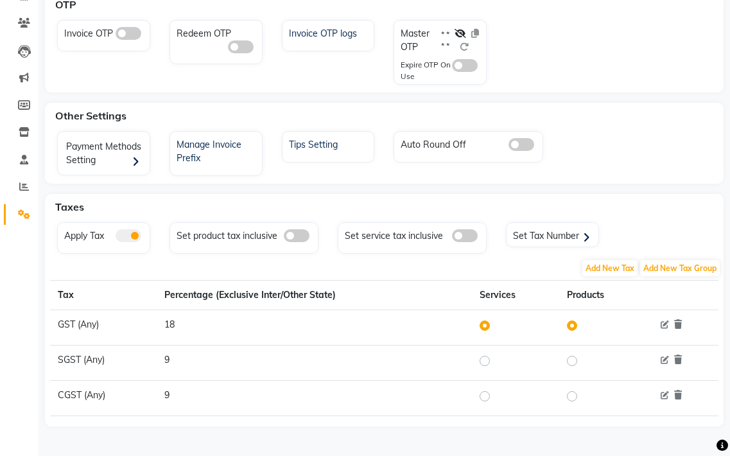
click at [487, 317] on td at bounding box center [515, 327] width 87 height 35
click at [495, 326] on label at bounding box center [495, 325] width 0 height 15
click at [484, 326] on input "radio" at bounding box center [486, 325] width 9 height 9
click at [495, 325] on label at bounding box center [495, 325] width 0 height 15
click at [483, 325] on input "radio" at bounding box center [486, 325] width 9 height 9
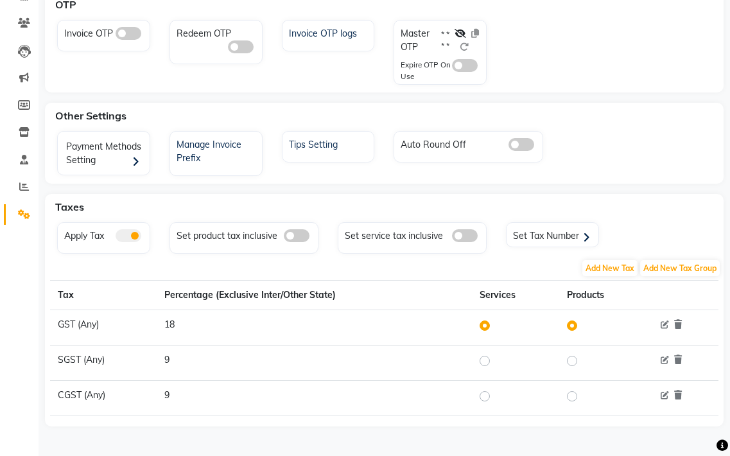
click at [495, 325] on label at bounding box center [495, 325] width 0 height 15
click at [483, 325] on input "radio" at bounding box center [486, 325] width 9 height 9
click at [495, 325] on label at bounding box center [495, 325] width 0 height 15
click at [482, 325] on input "radio" at bounding box center [486, 325] width 9 height 9
click at [495, 324] on label at bounding box center [495, 325] width 0 height 15
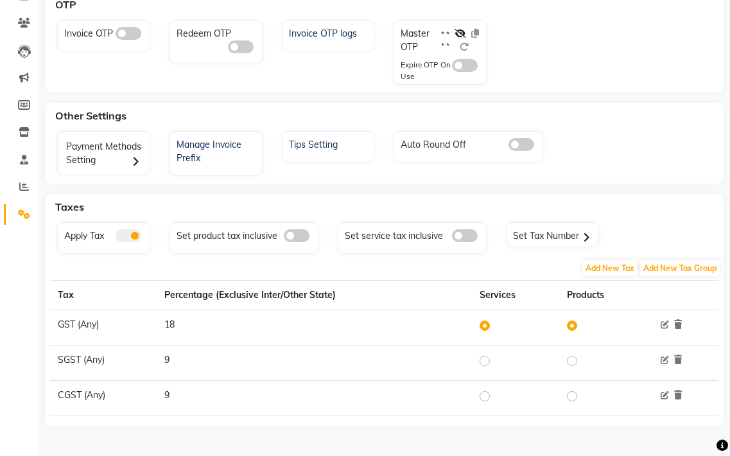
click at [482, 324] on input "radio" at bounding box center [486, 325] width 9 height 9
click at [495, 322] on label at bounding box center [495, 325] width 0 height 15
click at [482, 322] on input "radio" at bounding box center [486, 325] width 9 height 9
click at [495, 321] on label at bounding box center [495, 325] width 0 height 15
click at [482, 321] on input "radio" at bounding box center [486, 325] width 9 height 9
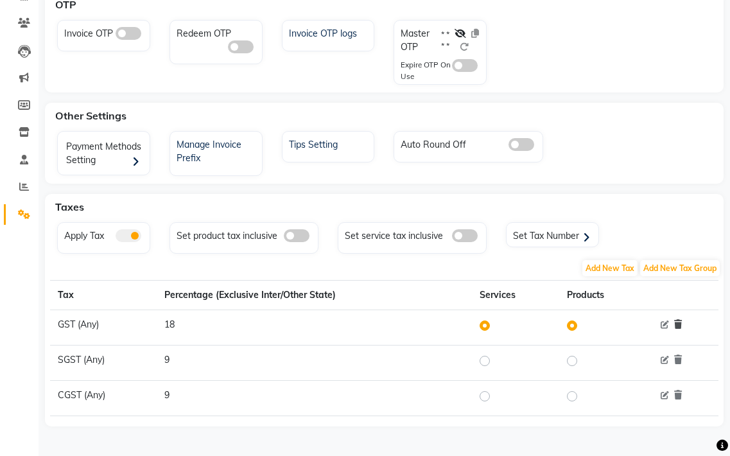
click at [680, 320] on span at bounding box center [678, 324] width 8 height 12
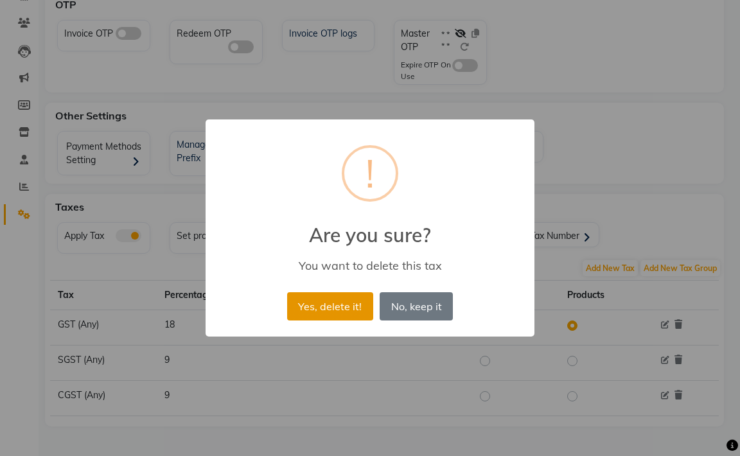
click at [338, 299] on button "Yes, delete it!" at bounding box center [330, 306] width 86 height 28
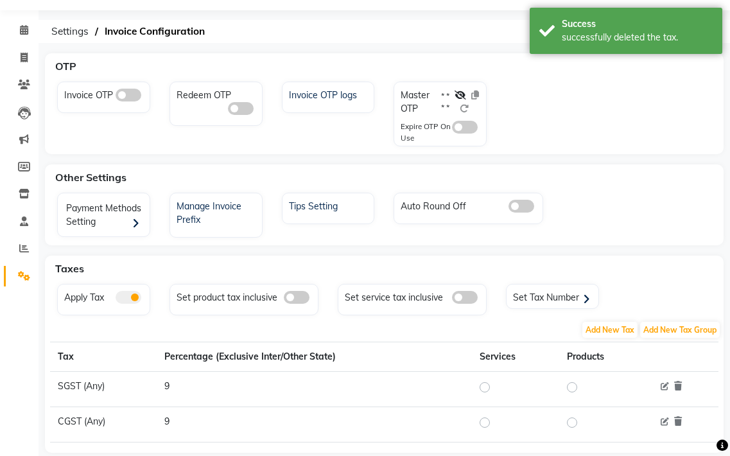
scroll to position [62, 0]
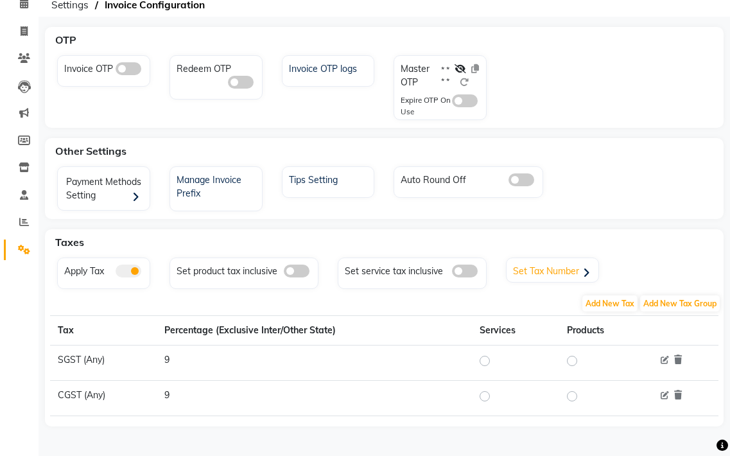
click at [530, 263] on div "Set Tax Number" at bounding box center [554, 270] width 89 height 19
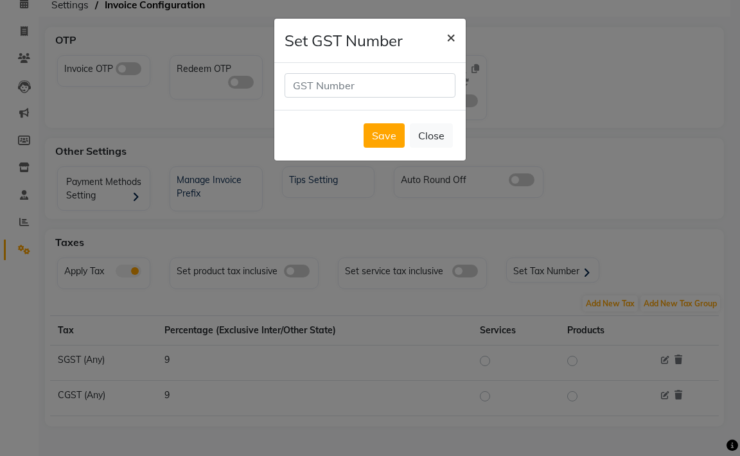
click at [455, 39] on button "×" at bounding box center [451, 37] width 30 height 36
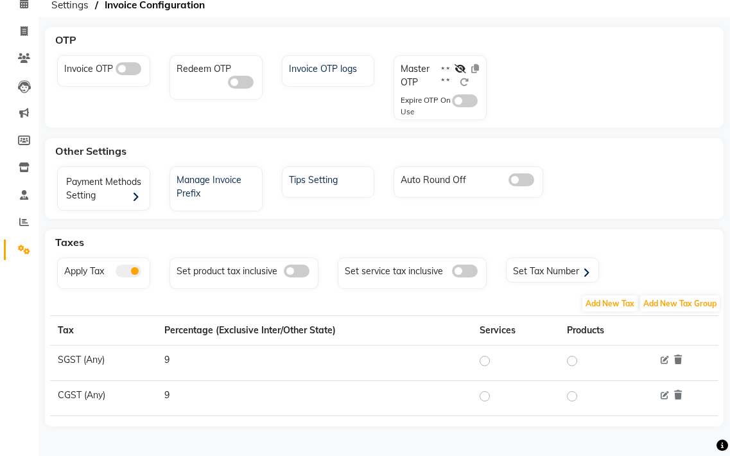
click at [624, 286] on div "Apply Tax Set product tax inclusive Set service tax inclusive Set Tax Number" at bounding box center [384, 275] width 673 height 37
click at [611, 298] on span "Add New Tax" at bounding box center [609, 303] width 55 height 16
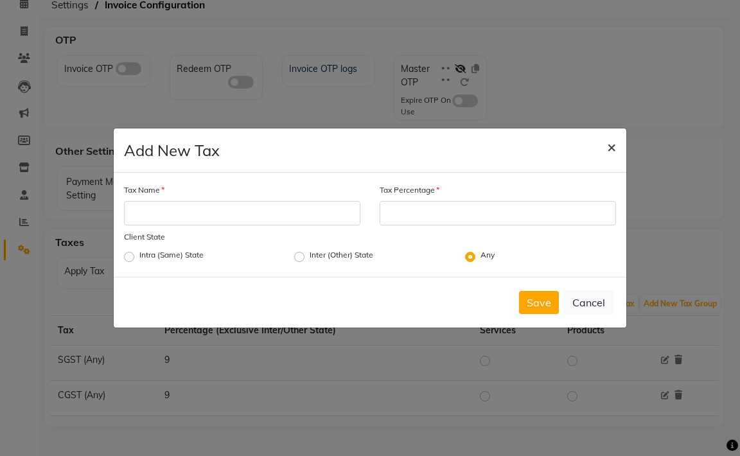
click at [609, 149] on span "×" at bounding box center [611, 146] width 9 height 19
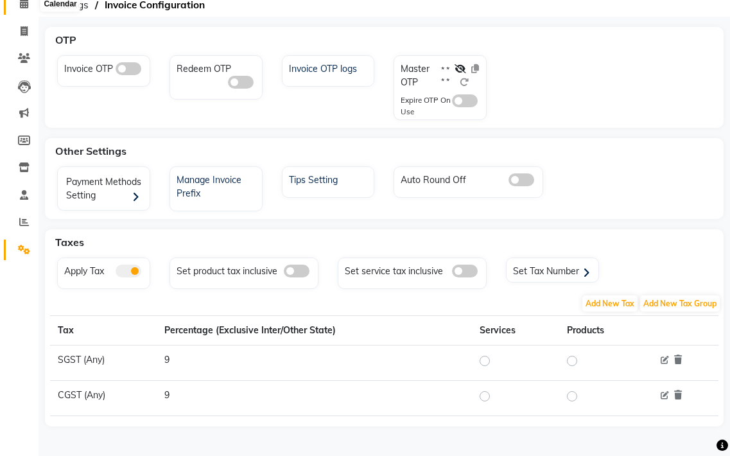
click at [21, 6] on icon at bounding box center [24, 4] width 8 height 10
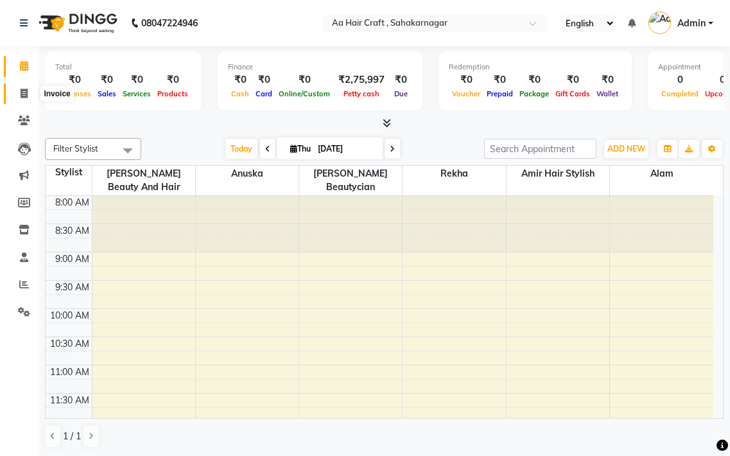
click at [13, 96] on span at bounding box center [24, 94] width 22 height 15
select select "service"
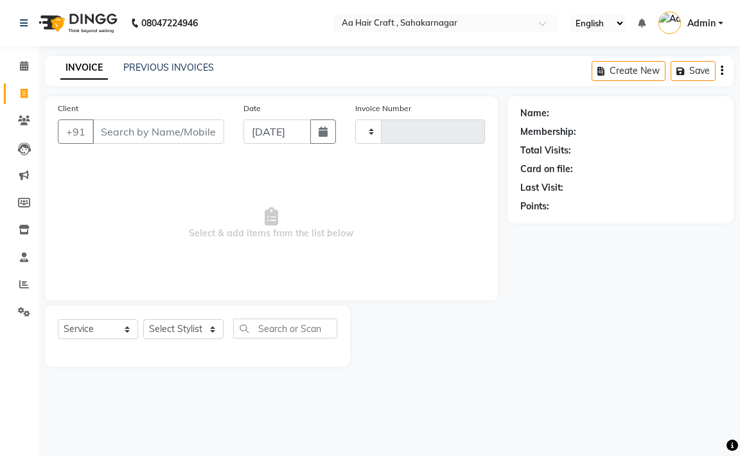
type input "0711"
select select "6074"
